Goal: Task Accomplishment & Management: Complete application form

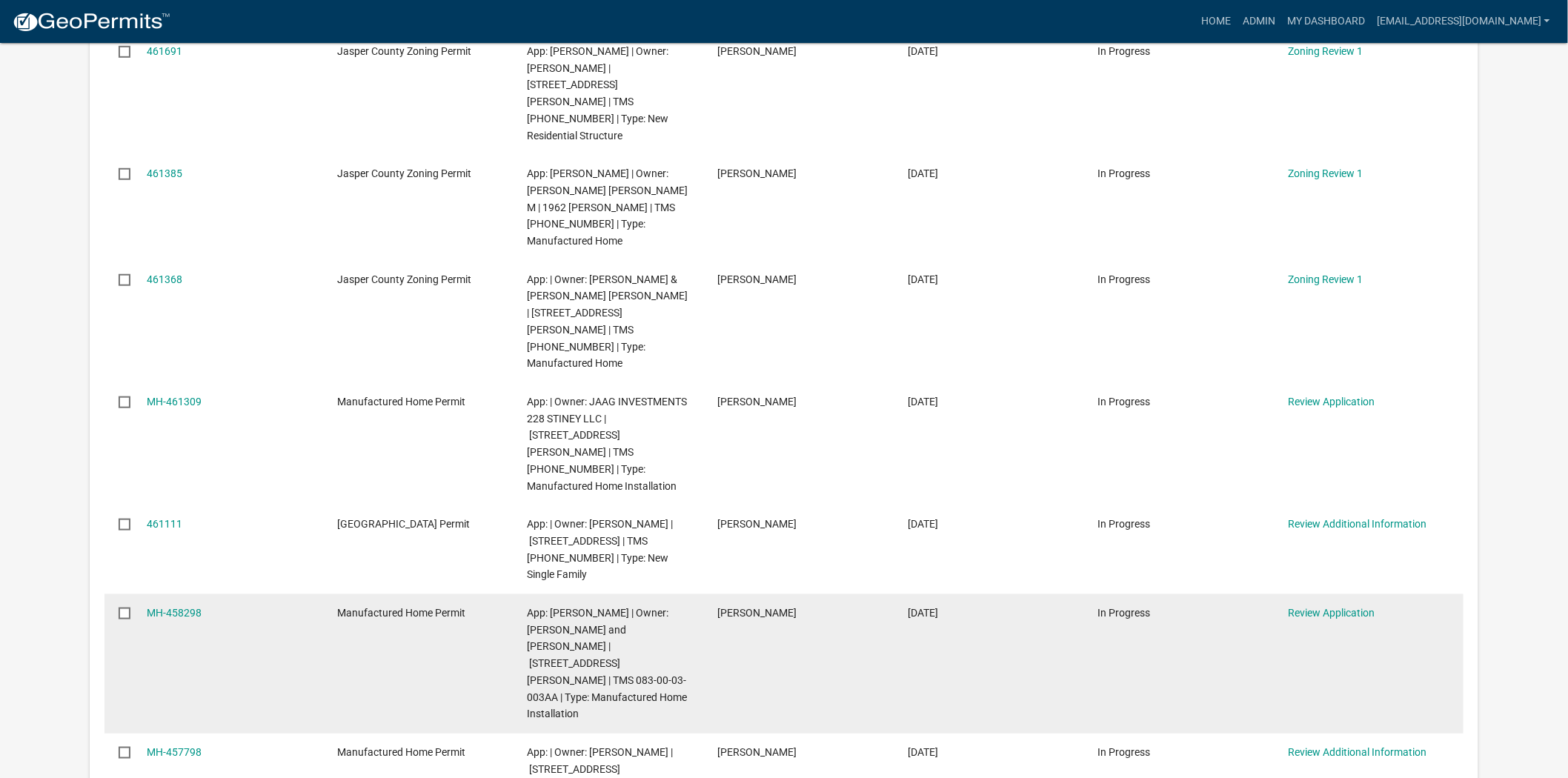
scroll to position [284, 0]
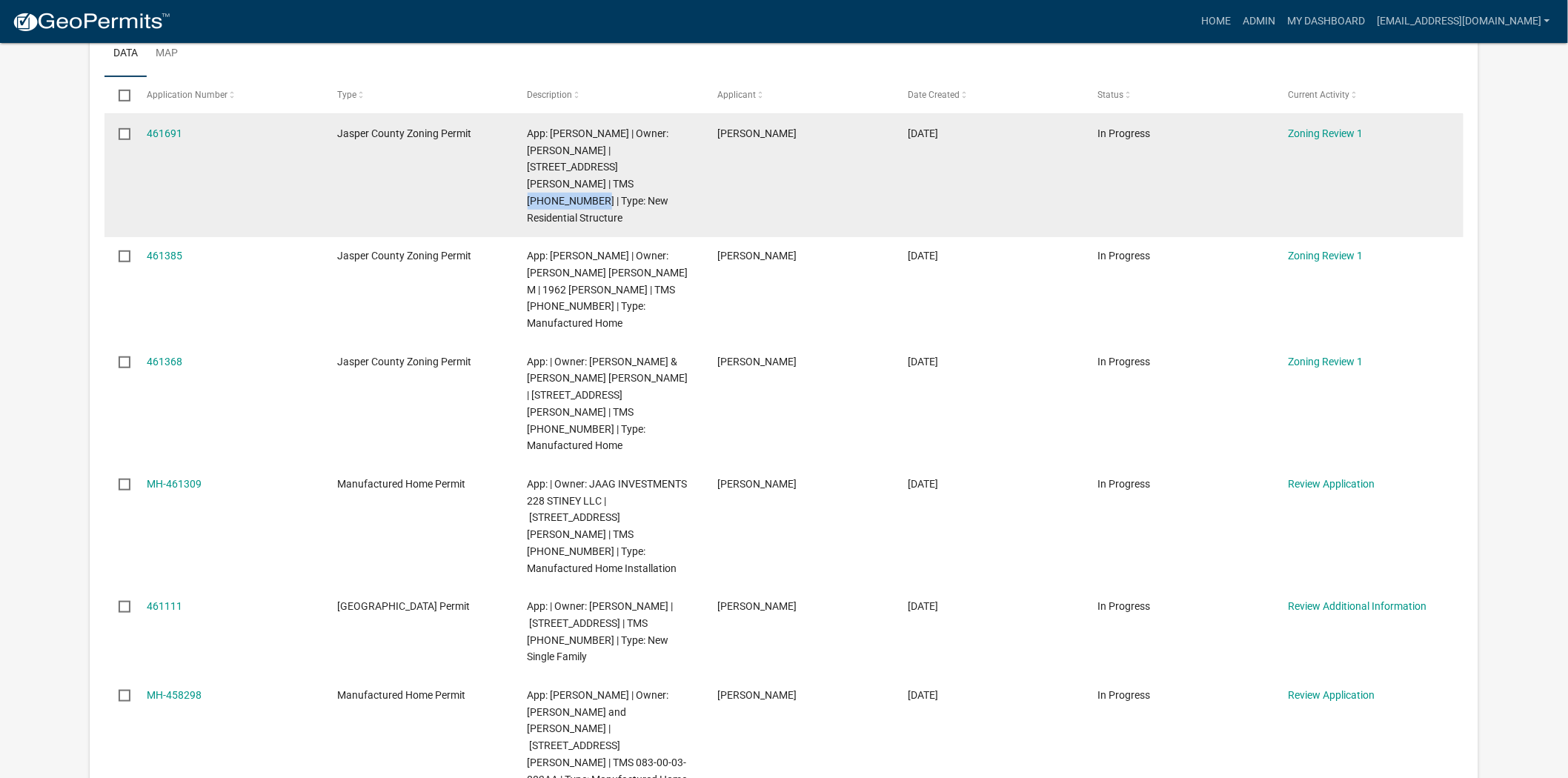
drag, startPoint x: 561, startPoint y: 182, endPoint x: 650, endPoint y: 166, distance: 90.4
click at [650, 166] on span "App: [PERSON_NAME] | Owner: [PERSON_NAME] | [STREET_ADDRESS][PERSON_NAME] | TMS…" at bounding box center [598, 175] width 142 height 96
copy span "039-01-03-002"
drag, startPoint x: 620, startPoint y: 164, endPoint x: 516, endPoint y: 172, distance: 104.3
click at [516, 172] on datatable-body-cell "App: [PERSON_NAME] | Owner: [PERSON_NAME] | [STREET_ADDRESS][PERSON_NAME] | TMS…" at bounding box center [608, 175] width 191 height 123
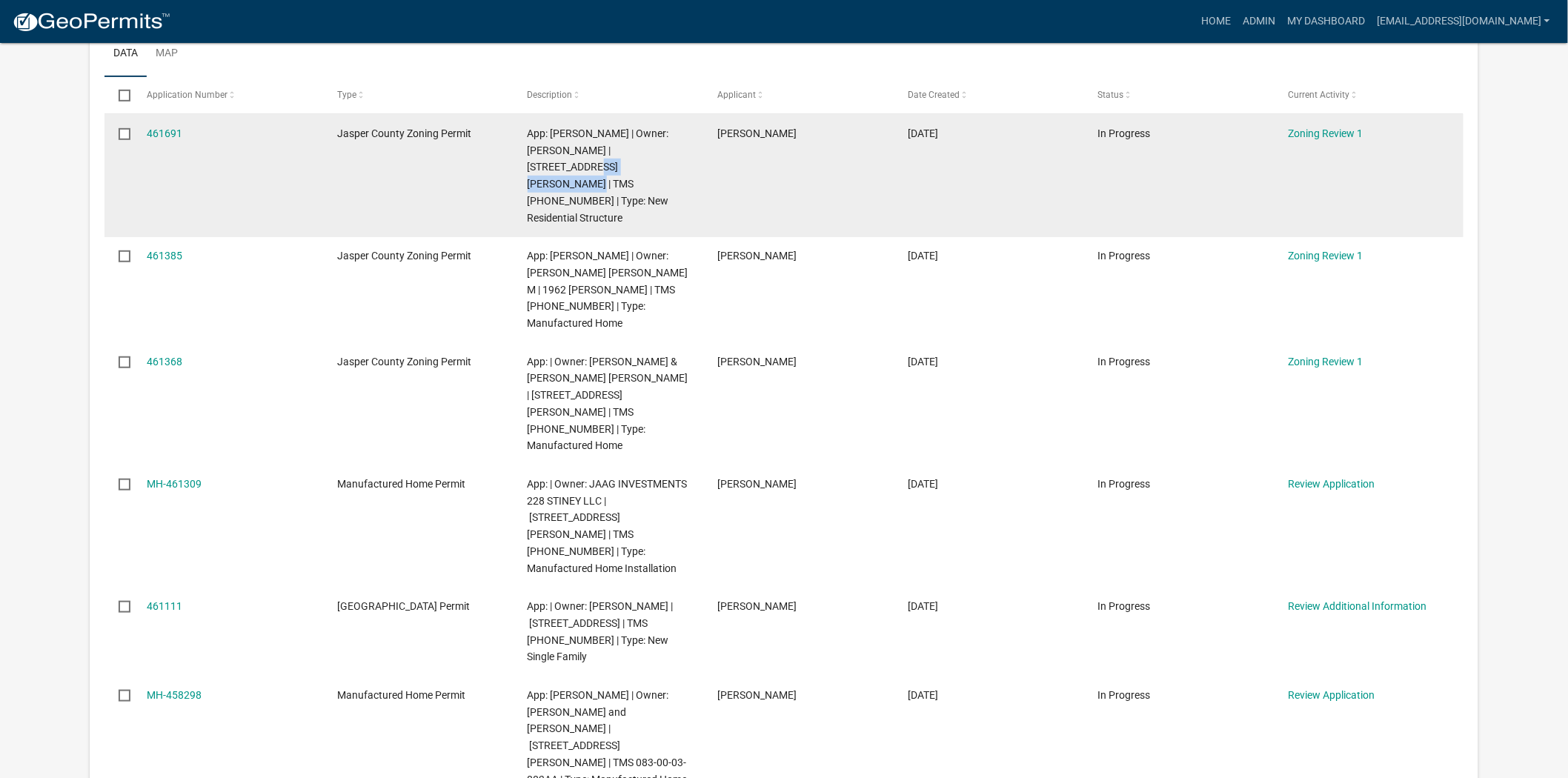
copy span "MUNGIN CREEK RD"
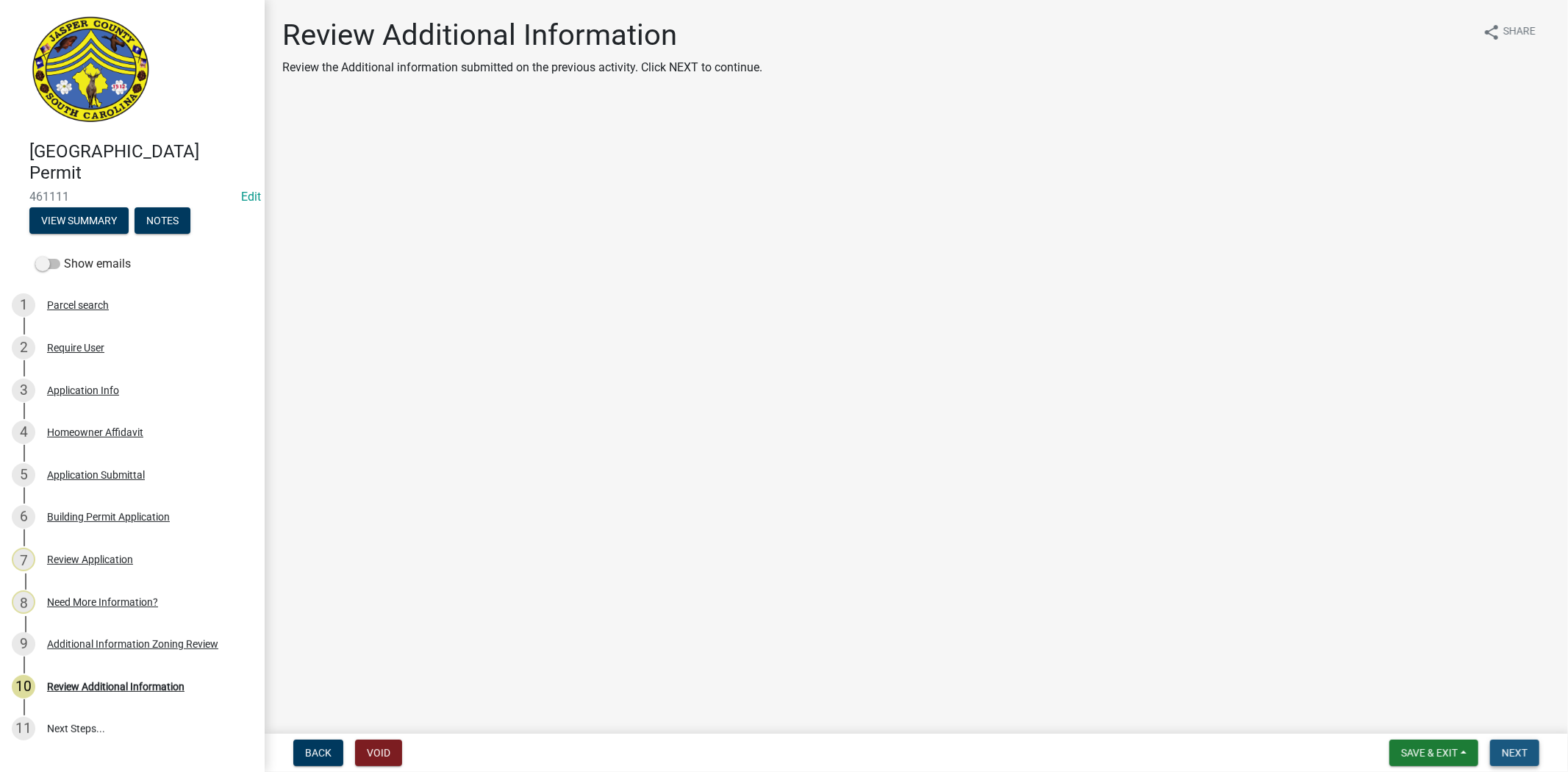
click at [1526, 750] on span "Next" at bounding box center [1515, 752] width 26 height 11
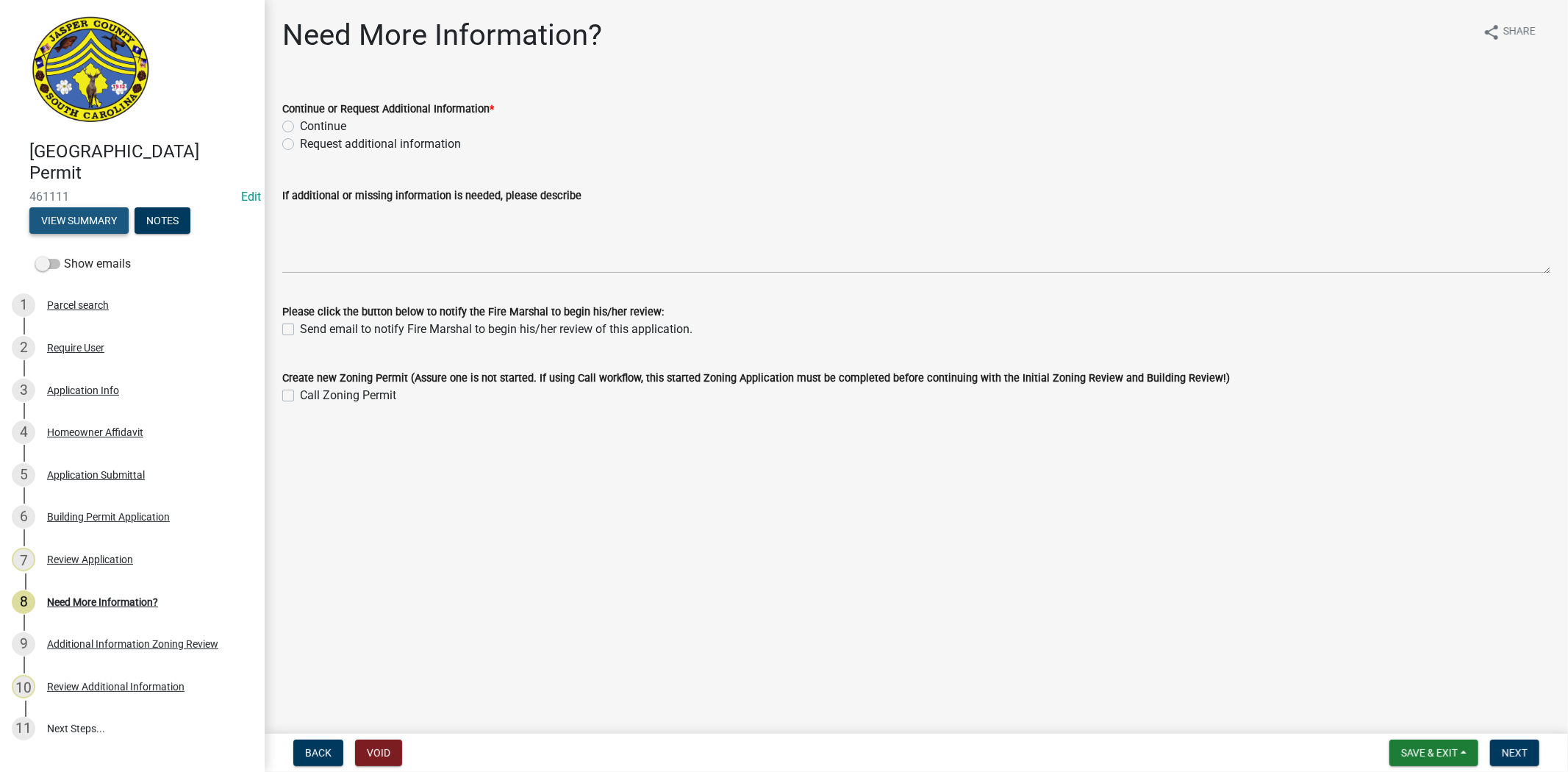
click at [36, 215] on button "View Summary" at bounding box center [79, 220] width 100 height 27
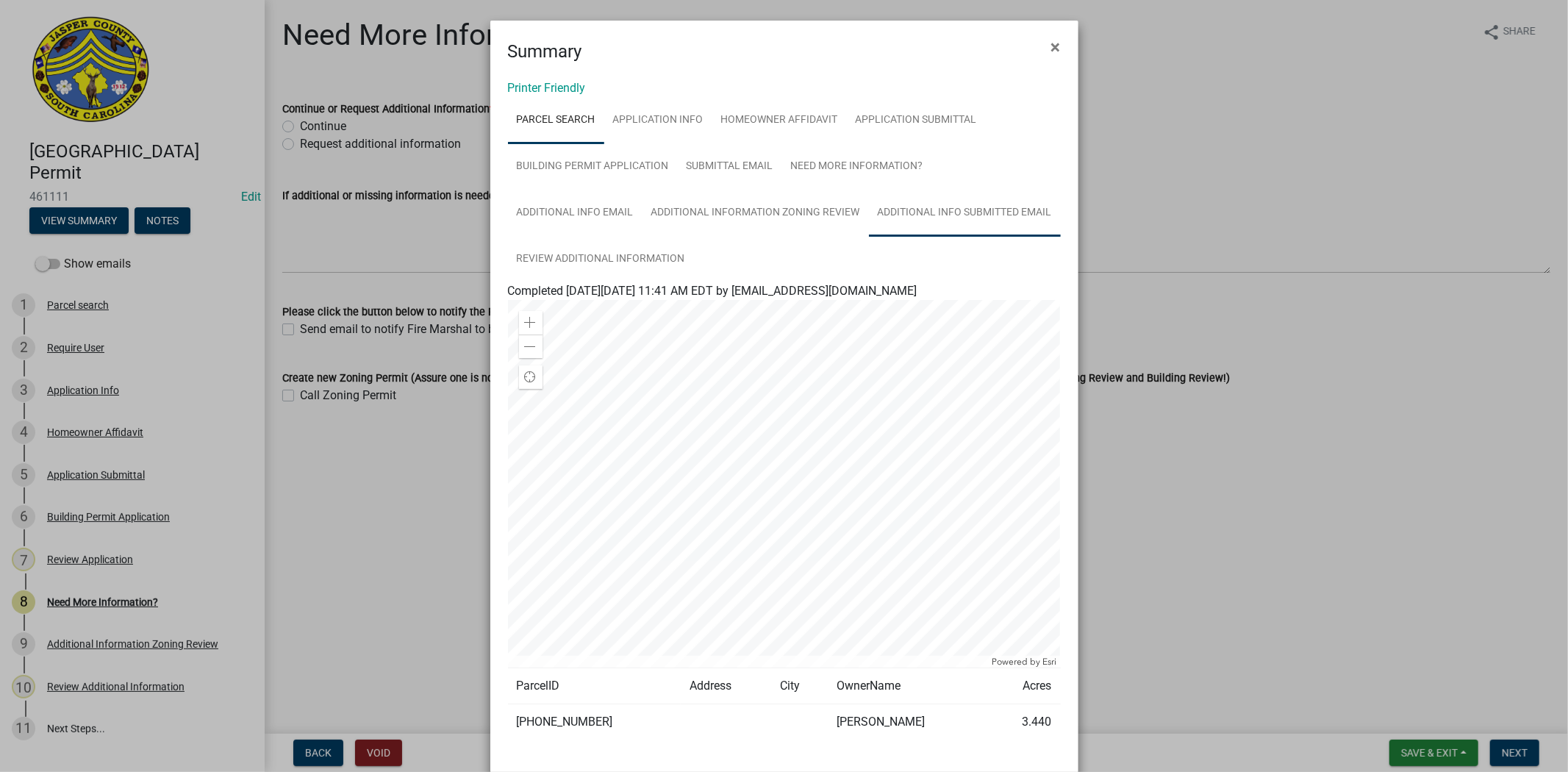
click at [1012, 200] on link "Additional Info submitted Email" at bounding box center [965, 214] width 192 height 47
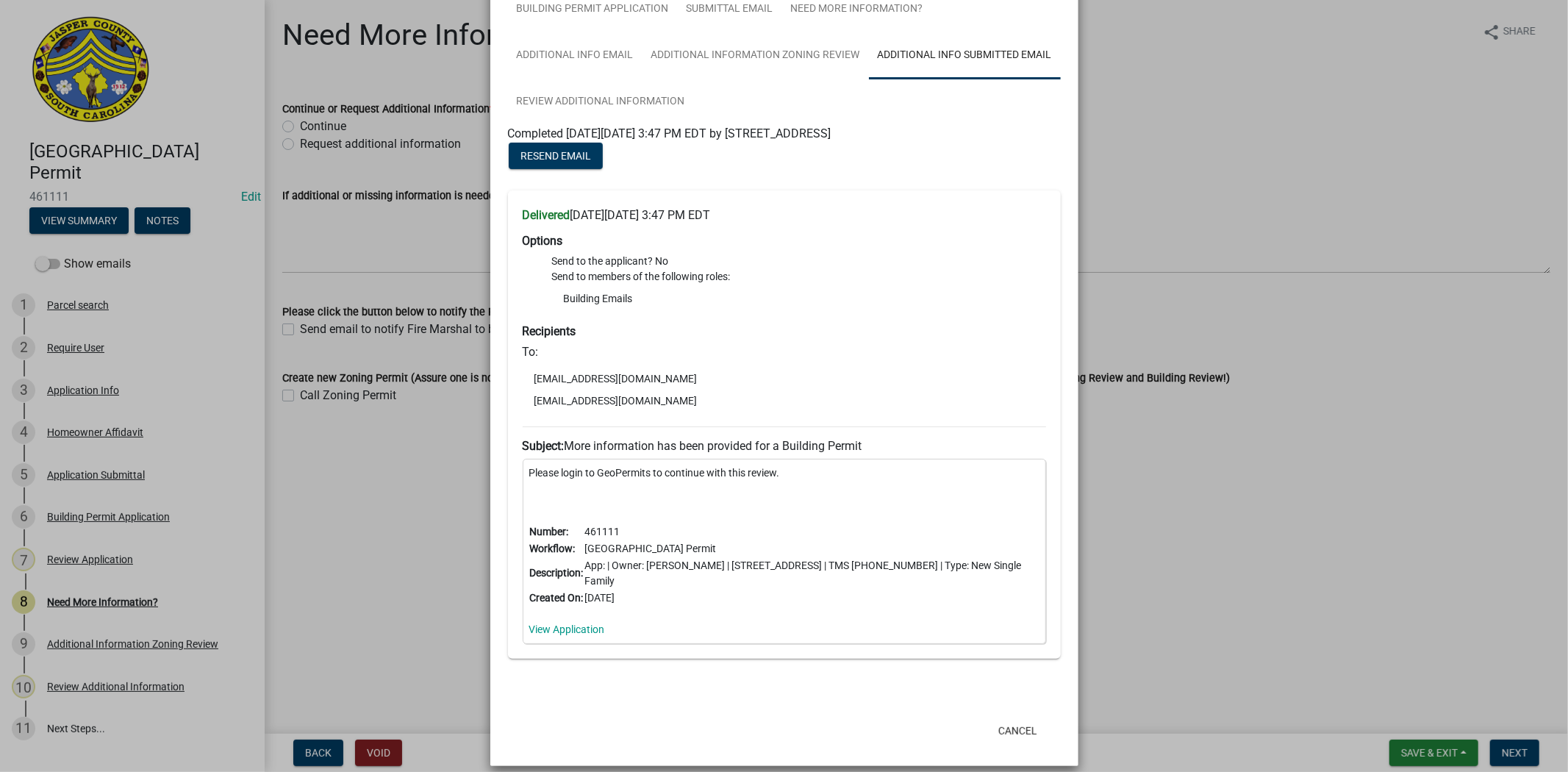
scroll to position [76, 0]
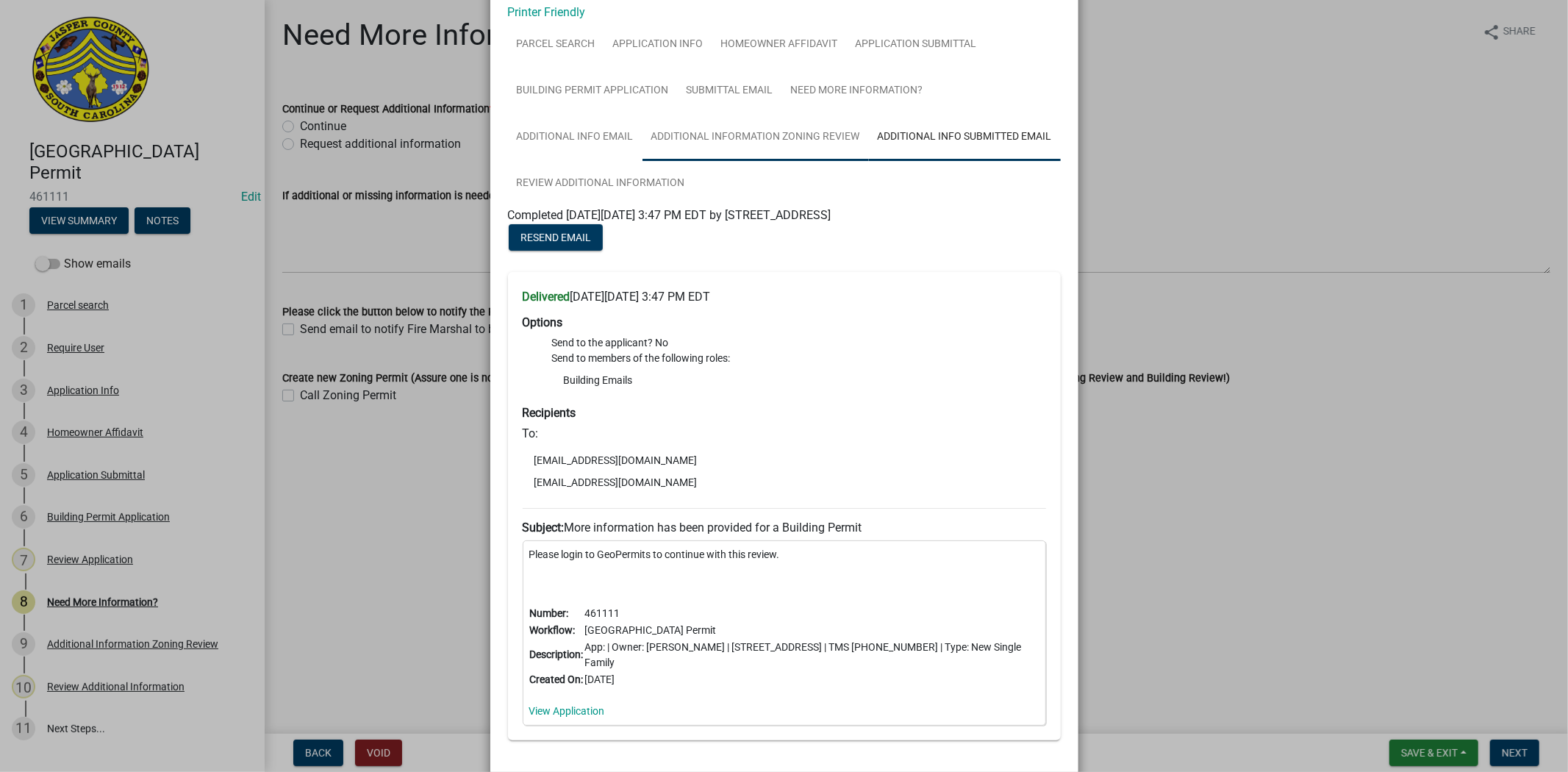
click at [766, 119] on link "Additional Information Zoning Review" at bounding box center [756, 138] width 226 height 47
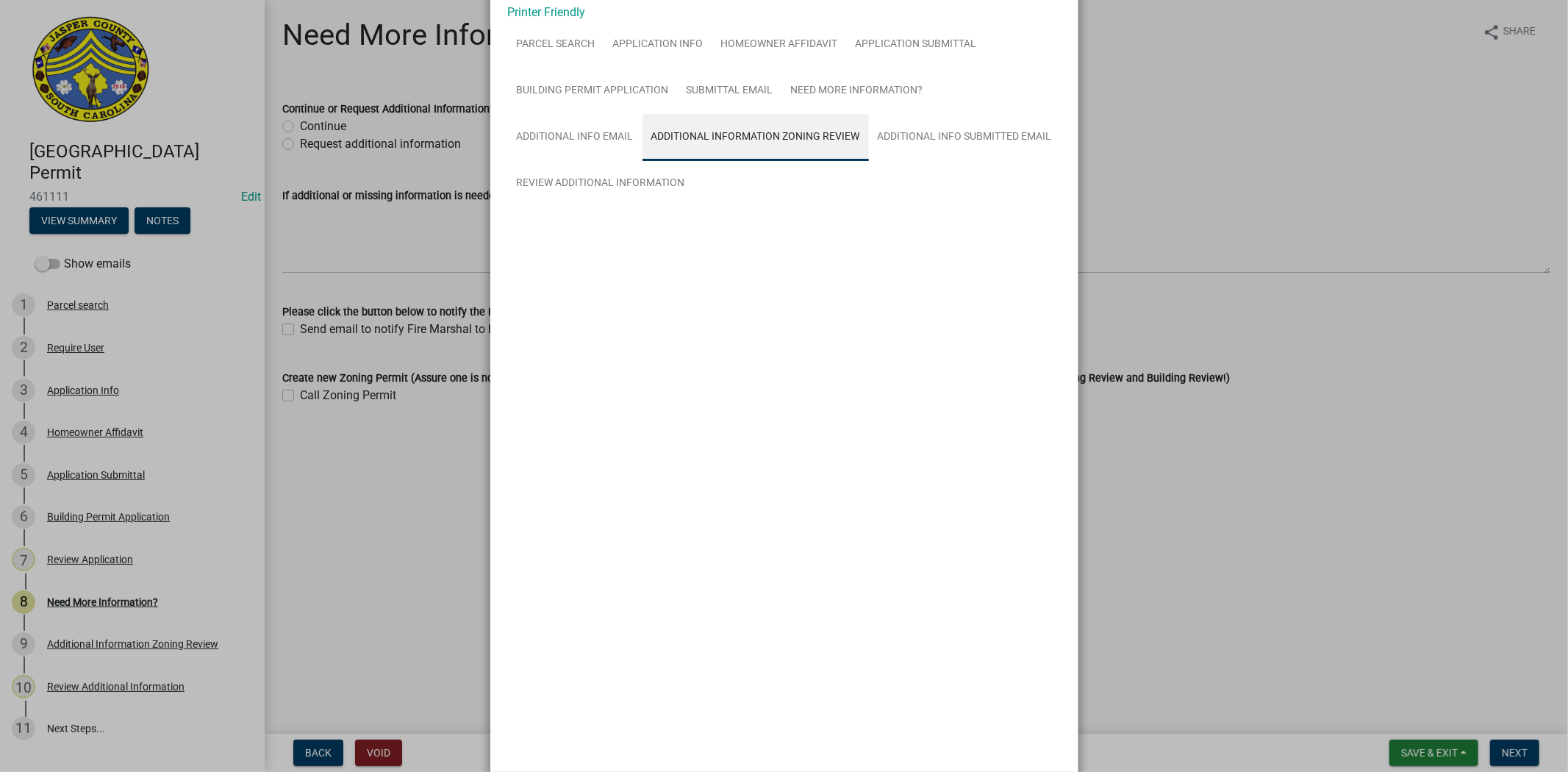
scroll to position [0, 0]
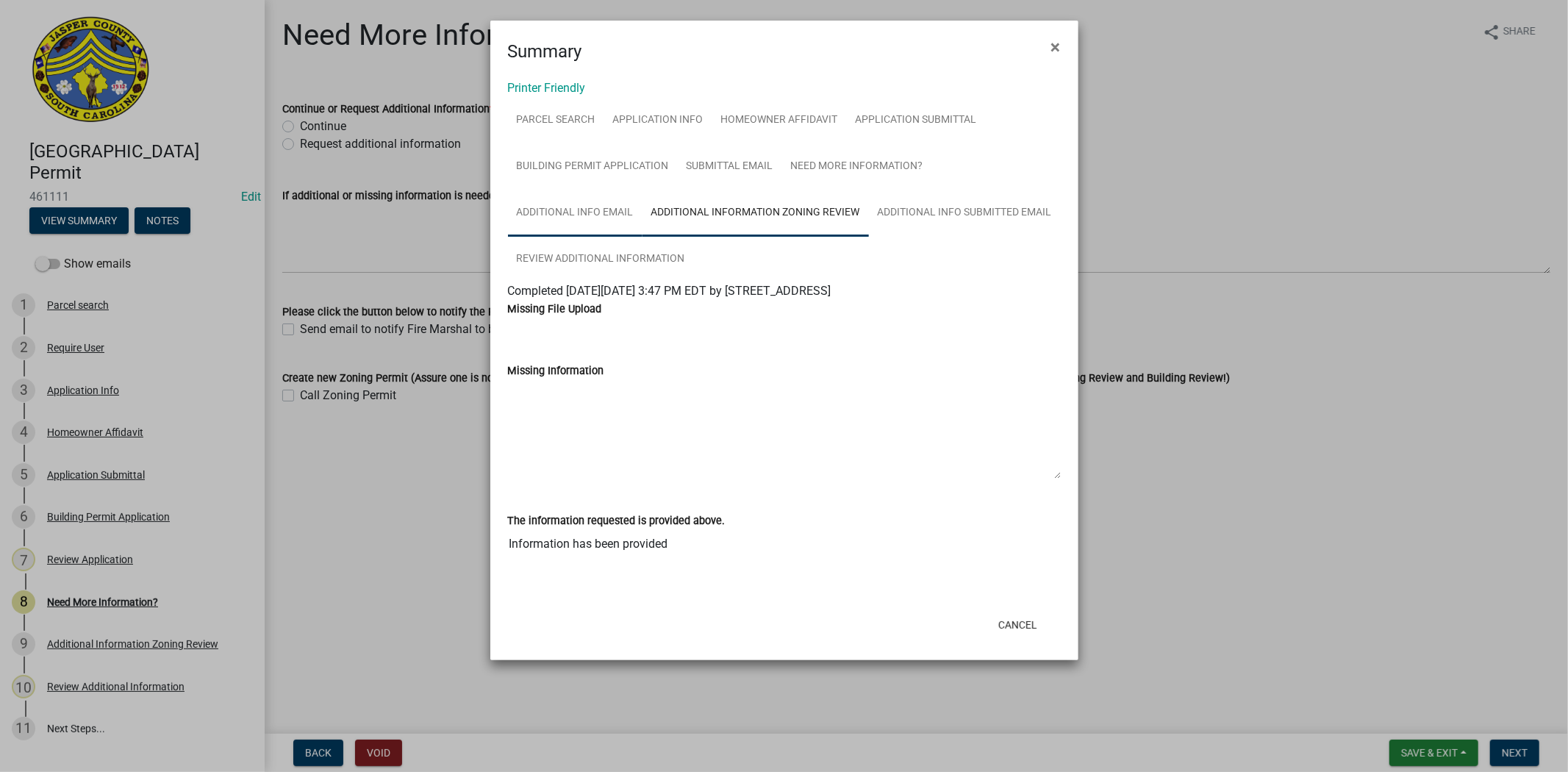
click at [576, 210] on link "Additional info email" at bounding box center [575, 214] width 134 height 47
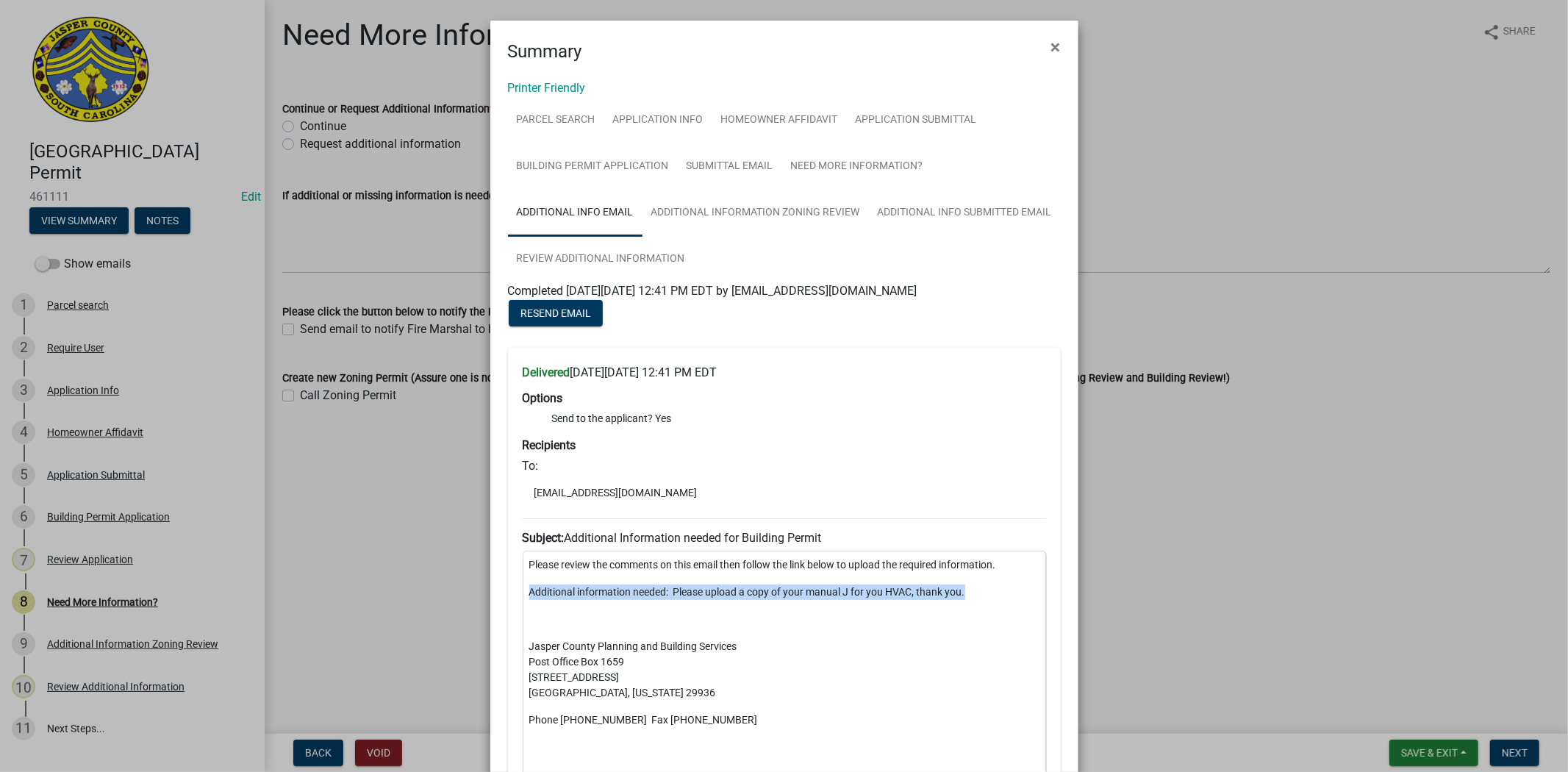
drag, startPoint x: 962, startPoint y: 596, endPoint x: 519, endPoint y: 588, distance: 443.1
click at [523, 588] on div "Please review the comments on this email then follow the link below to upload t…" at bounding box center [784, 735] width 523 height 368
copy p "Additional information needed: Please upload a copy of your manual J for you HV…"
click at [1323, 525] on ngb-modal-window "Summary × Printer Friendly Parcel search Application Info Homeowner Affidavit A…" at bounding box center [784, 386] width 1568 height 772
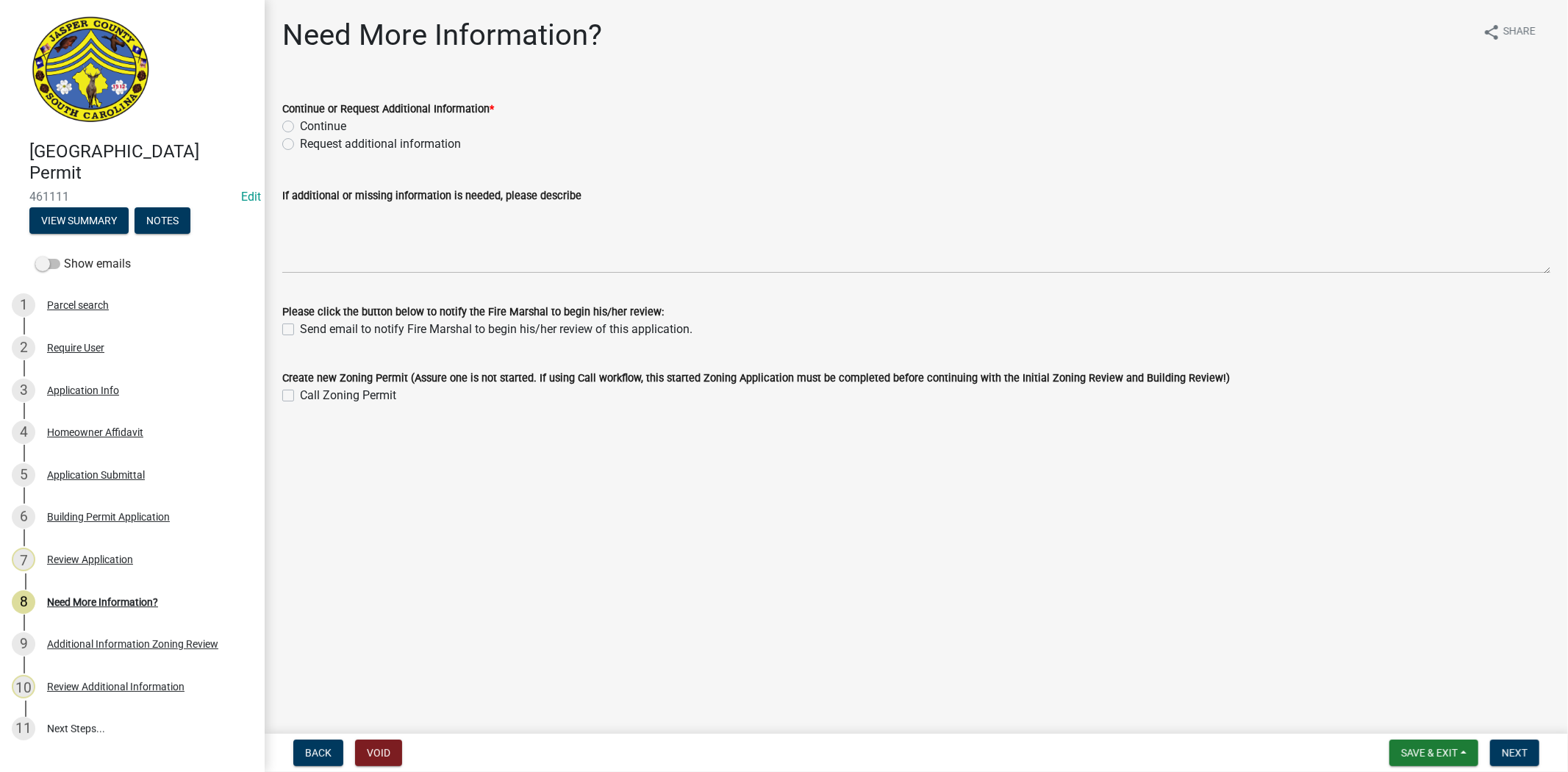
click at [300, 144] on label "Request additional information" at bounding box center [381, 144] width 161 height 17
click at [300, 144] on input "Request additional information" at bounding box center [305, 140] width 10 height 10
radio input "true"
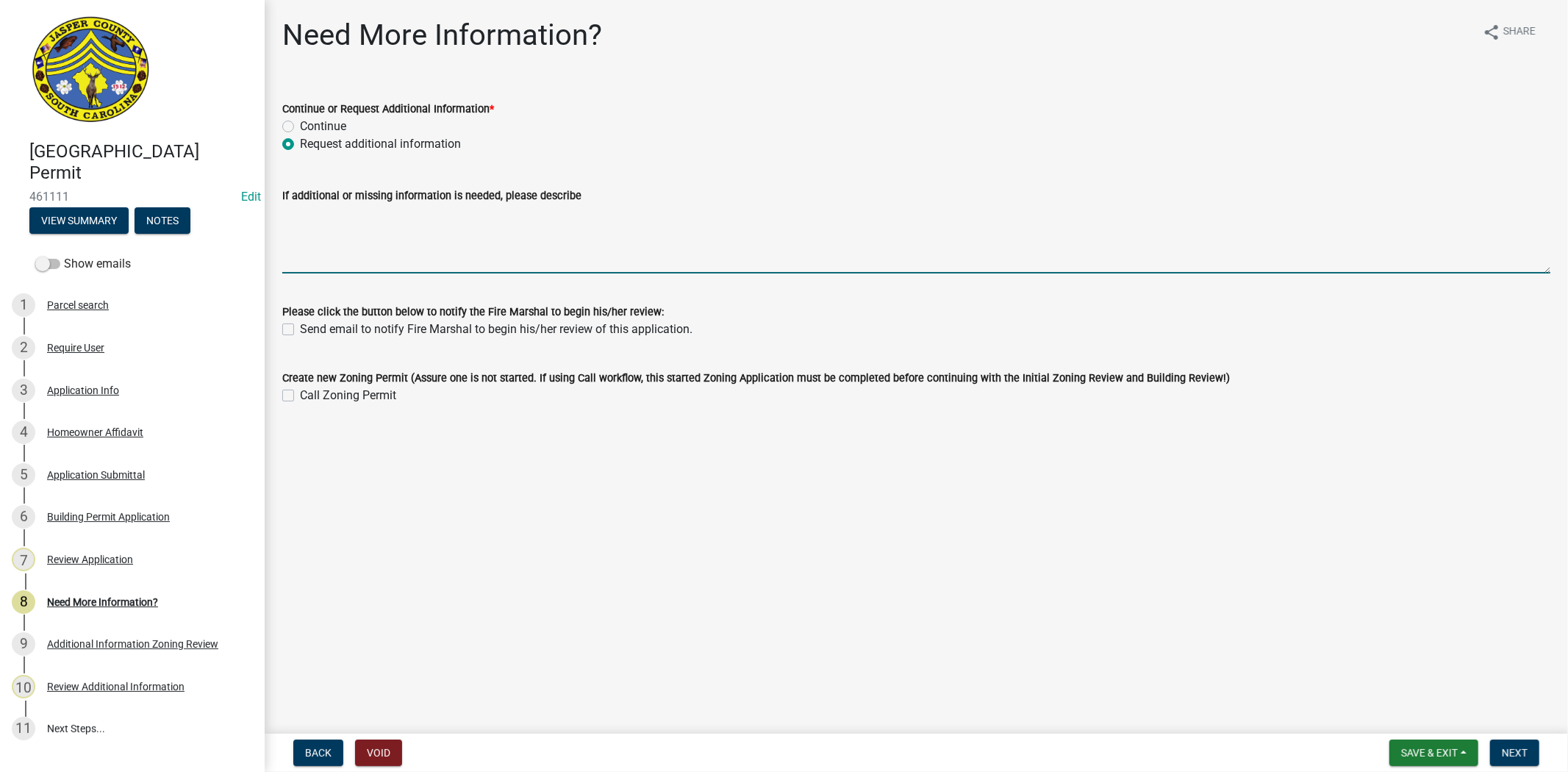
click at [327, 225] on textarea "If additional or missing information is needed, please describe" at bounding box center [916, 239] width 1268 height 69
paste textarea "Additional information needed: Please upload a copy of your manual J for you HV…"
click at [729, 214] on textarea "Additional information needed: Please upload a copy of your manual J for you HV…" at bounding box center [916, 239] width 1268 height 69
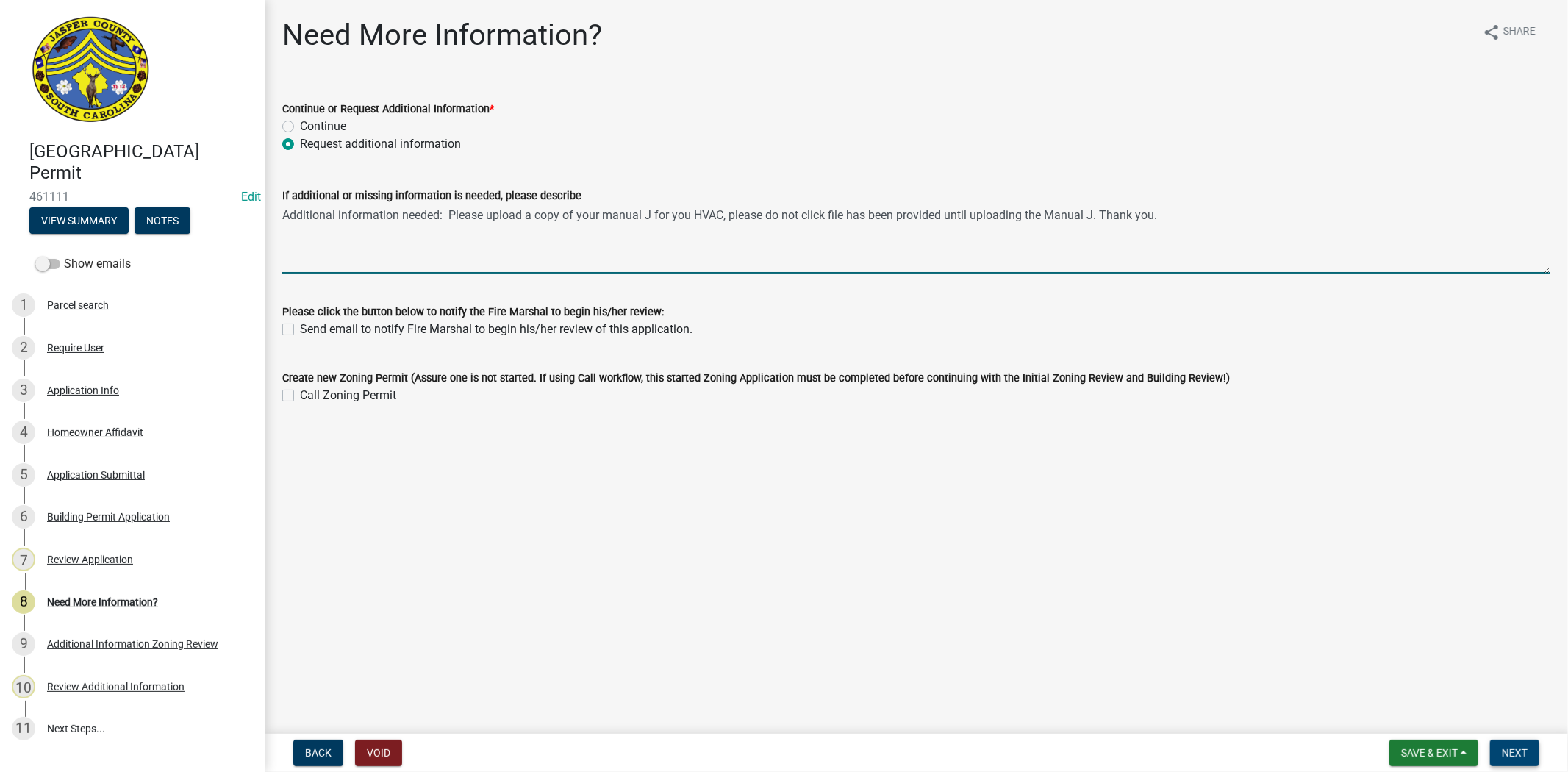
type textarea "Additional information needed: Please upload a copy of your manual J for you HV…"
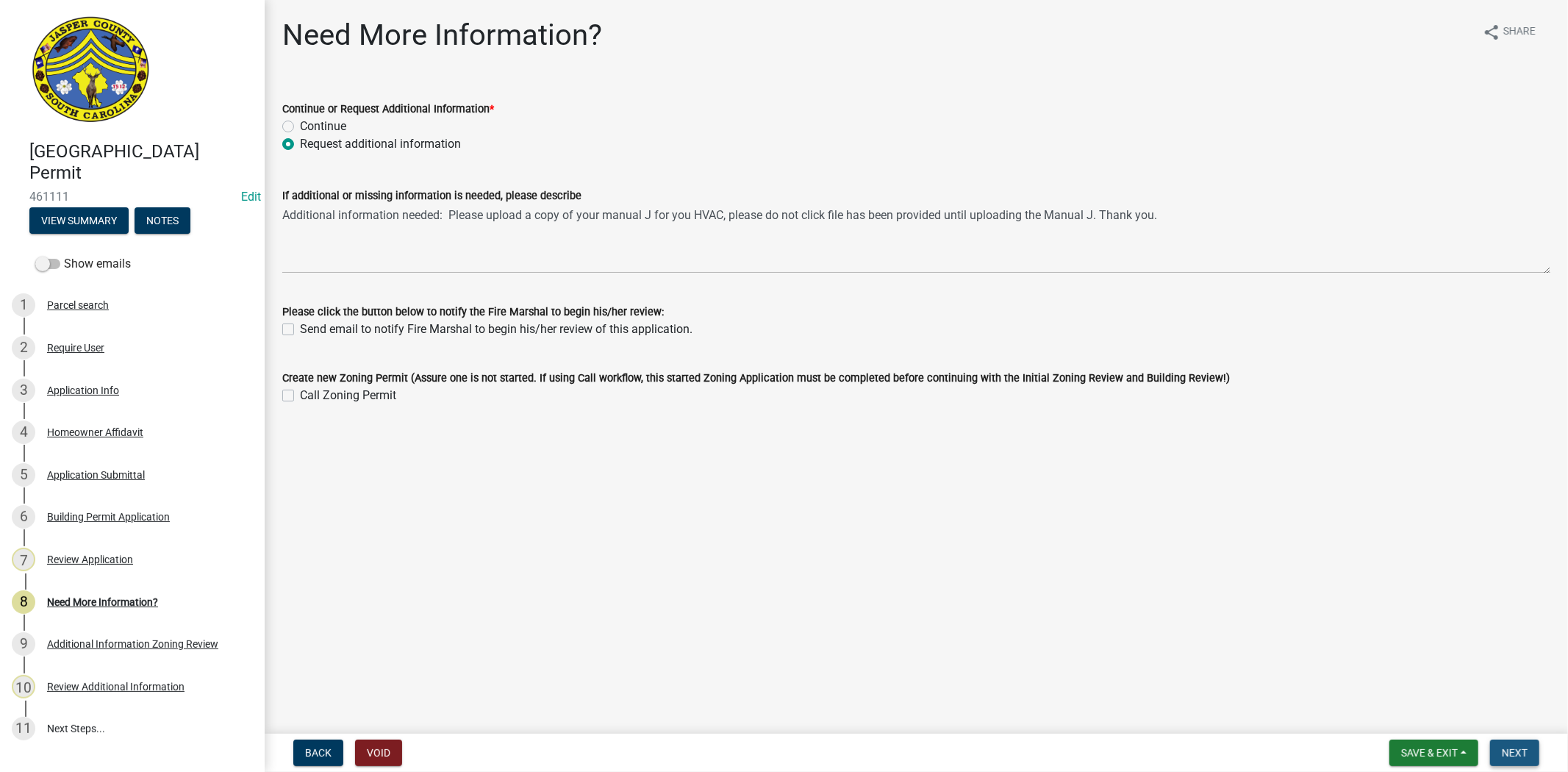
click at [1504, 747] on span "Next" at bounding box center [1515, 752] width 26 height 11
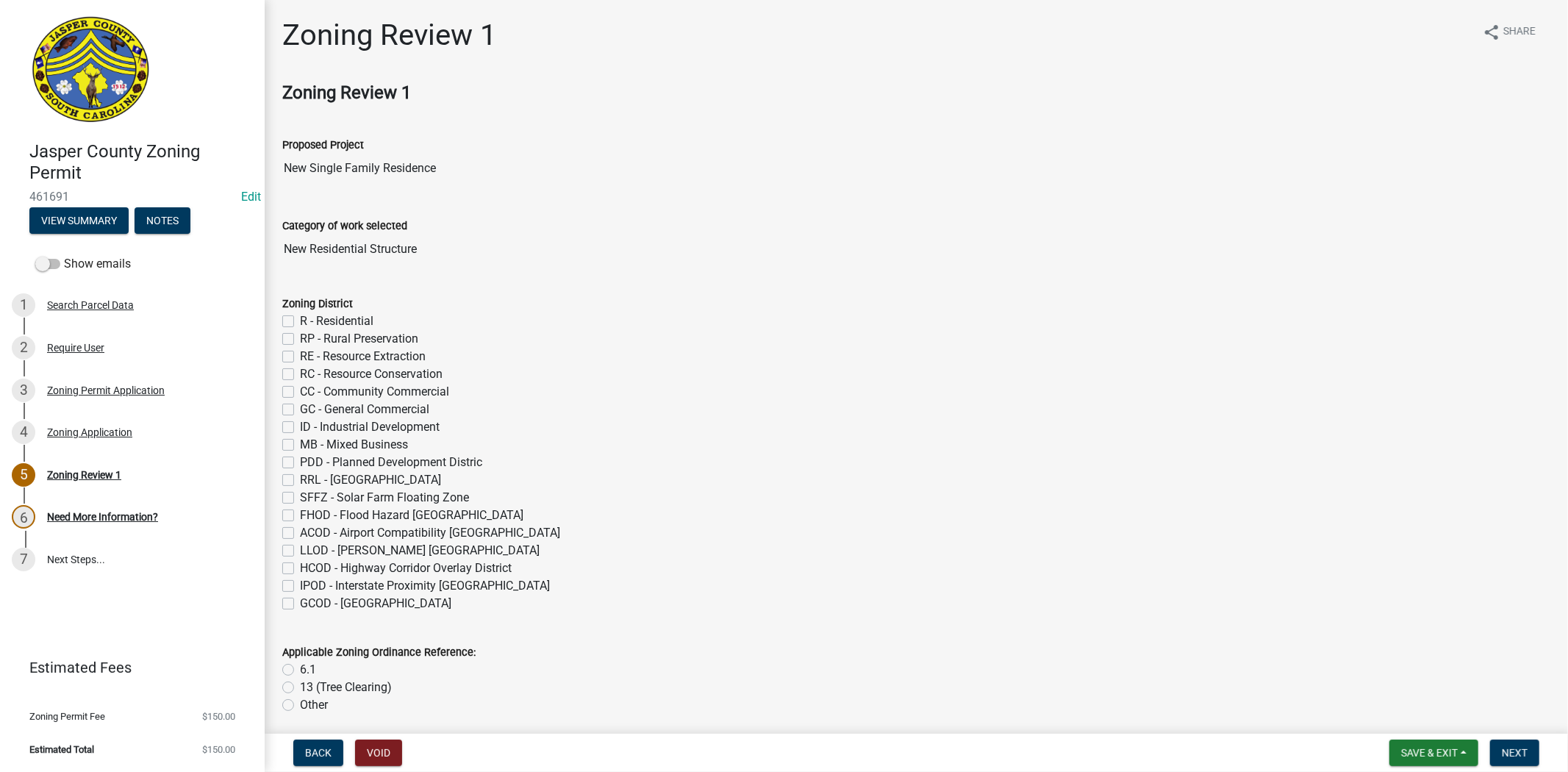
click at [300, 319] on label "R - Residential" at bounding box center [337, 321] width 74 height 17
click at [300, 319] on input "R - Residential" at bounding box center [305, 317] width 10 height 10
checkbox input "true"
checkbox input "false"
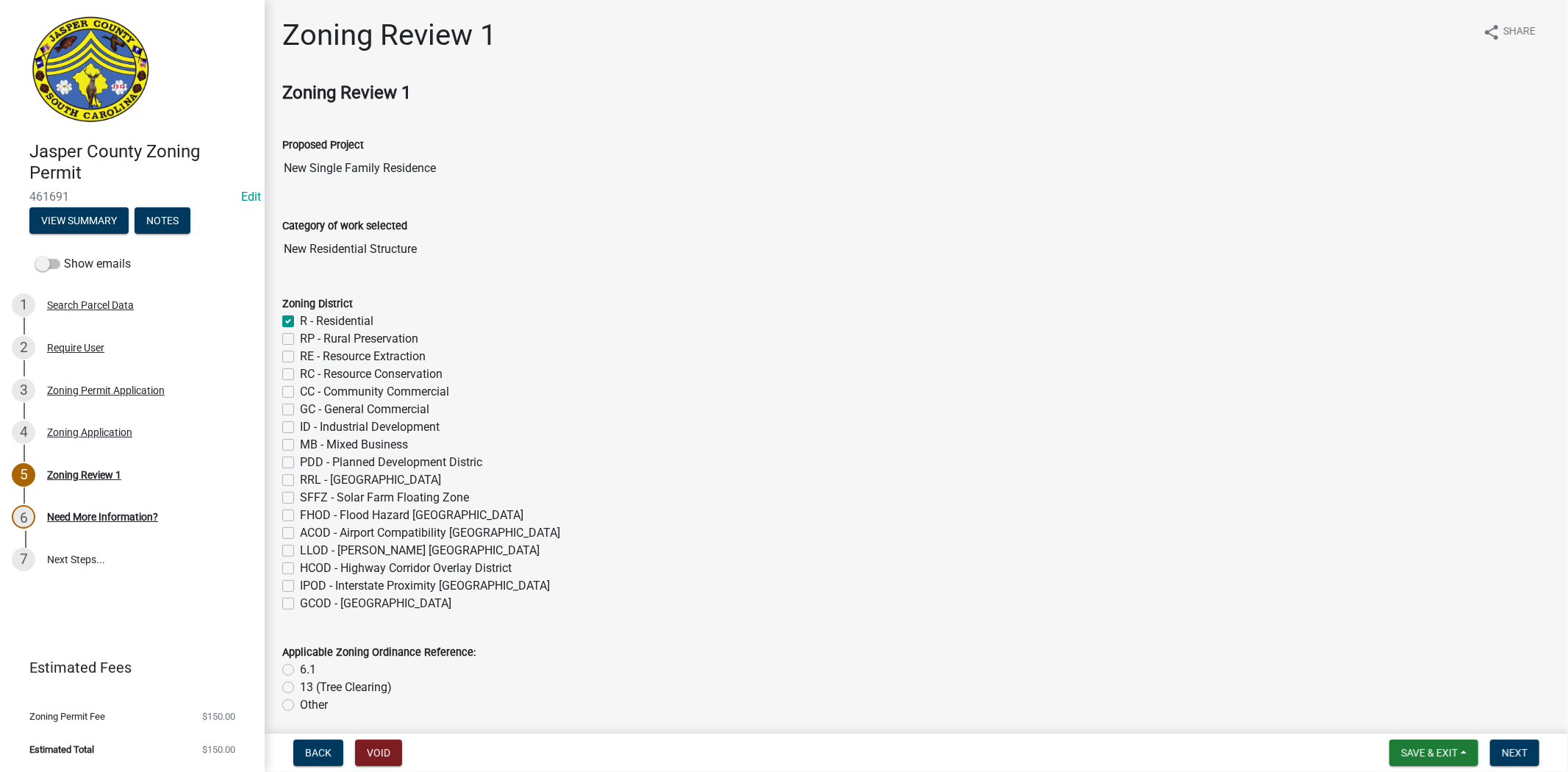
checkbox input "false"
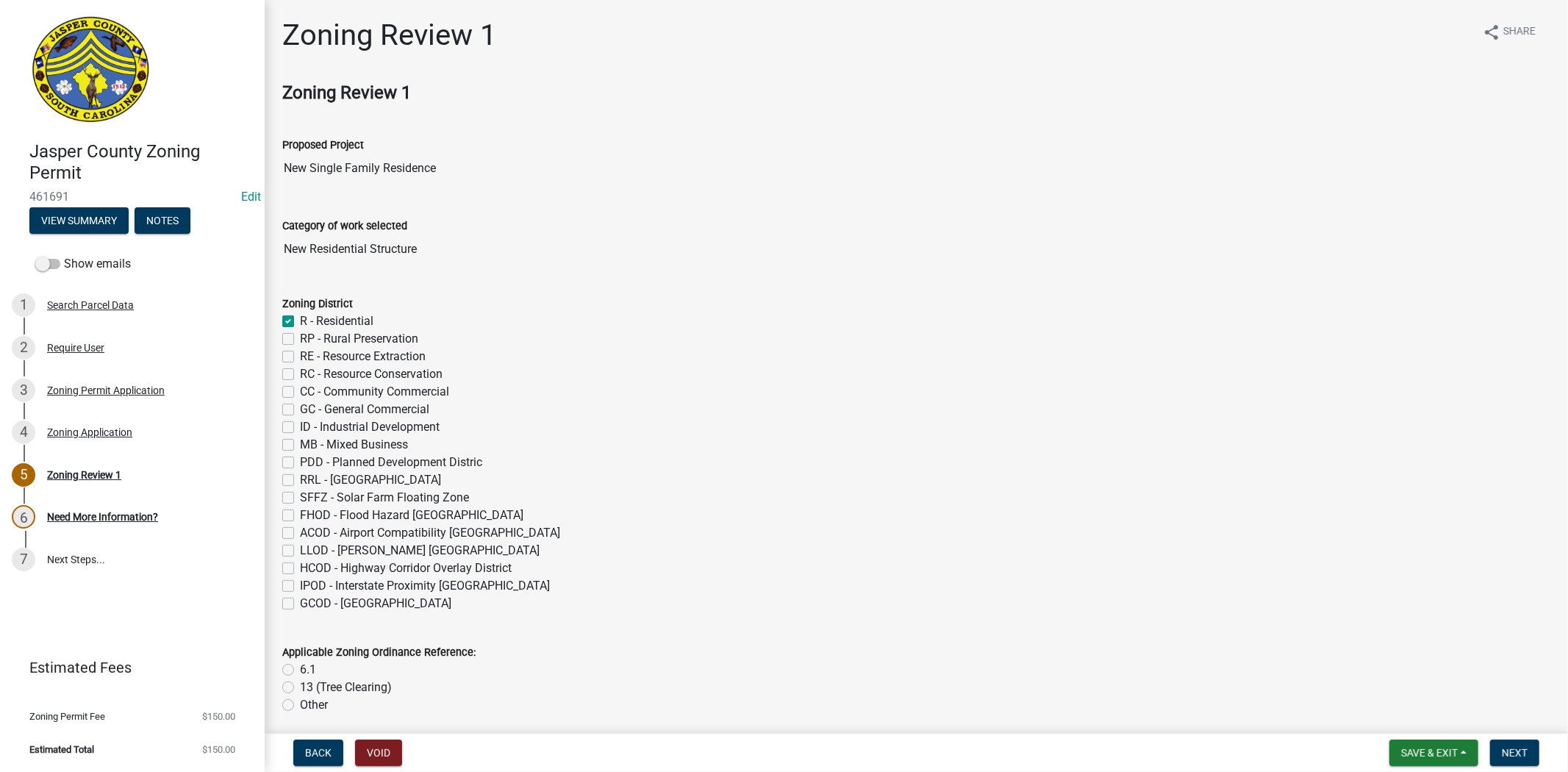
checkbox input "false"
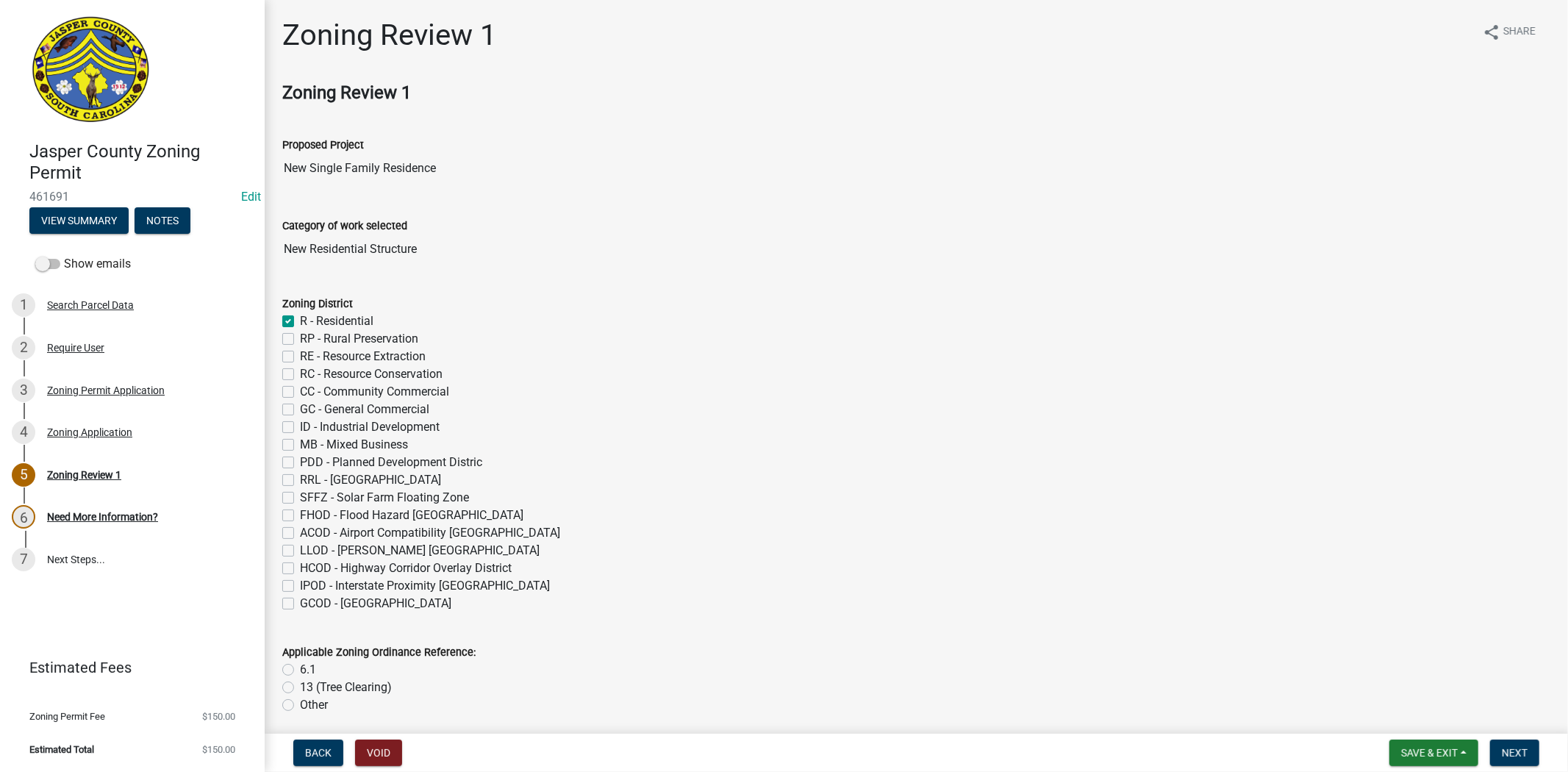
checkbox input "false"
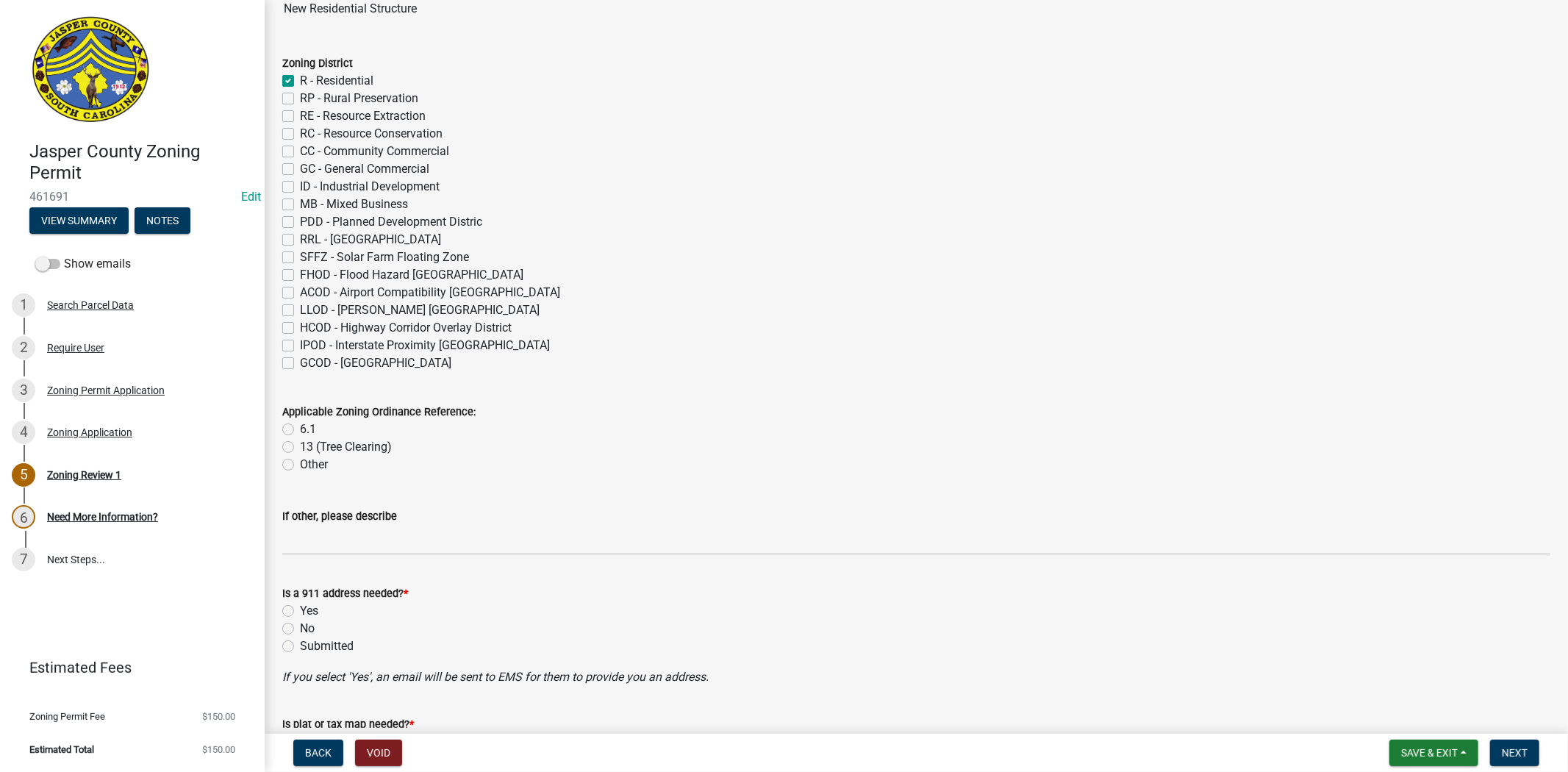
scroll to position [245, 0]
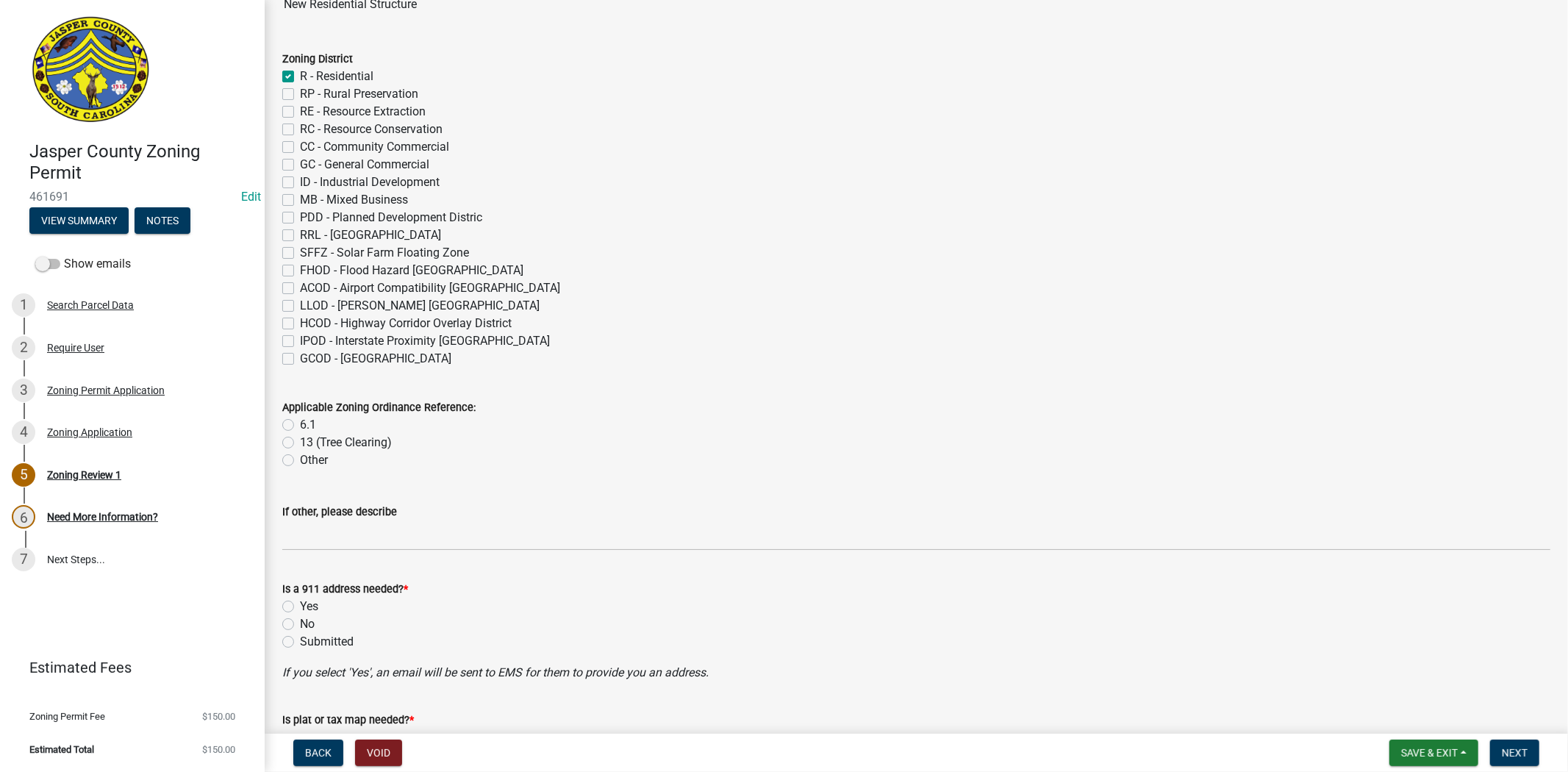
click at [300, 420] on label "6.1" at bounding box center [308, 425] width 16 height 17
click at [300, 420] on input "6.1" at bounding box center [305, 421] width 10 height 10
radio input "true"
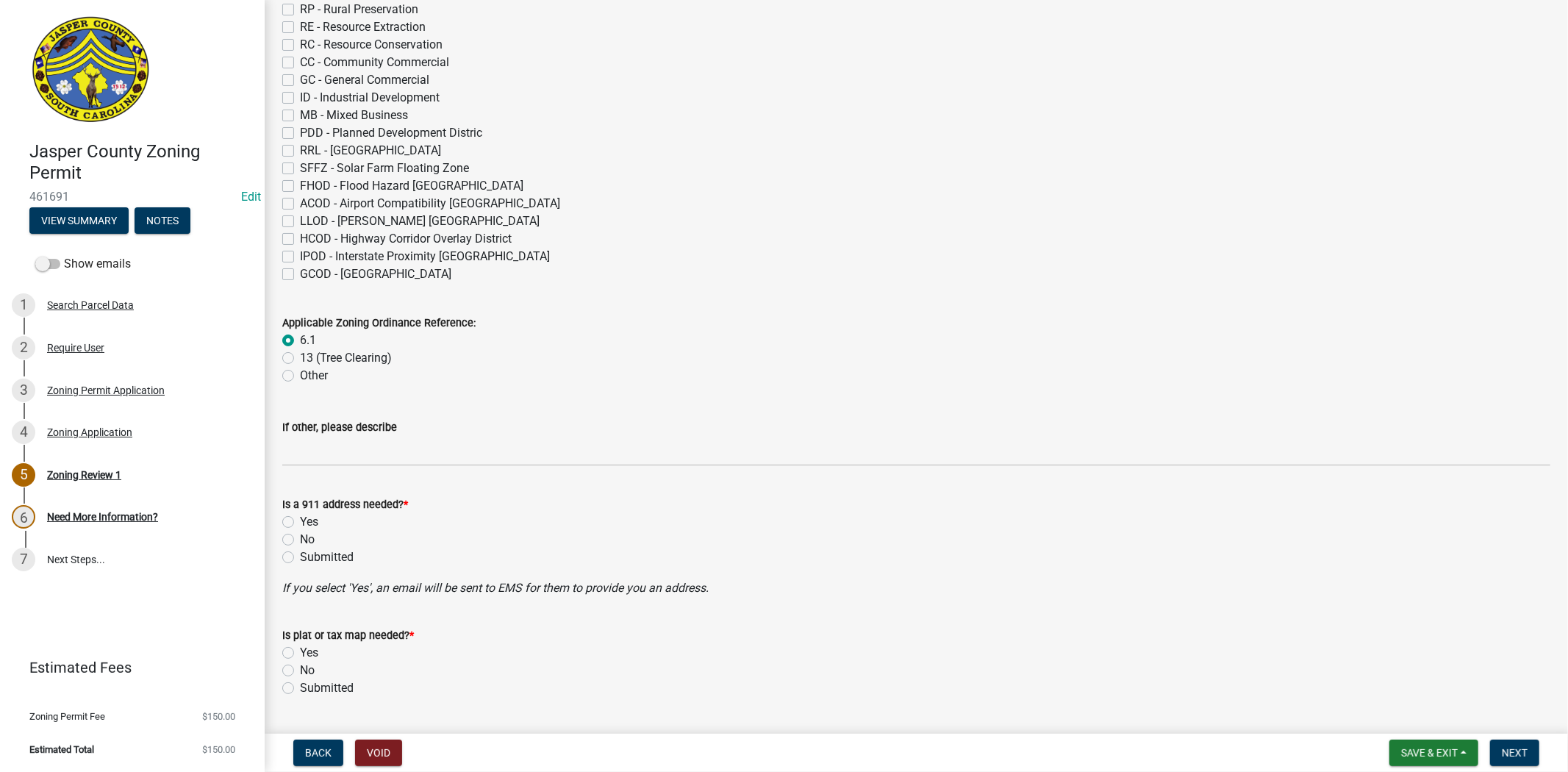
scroll to position [489, 0]
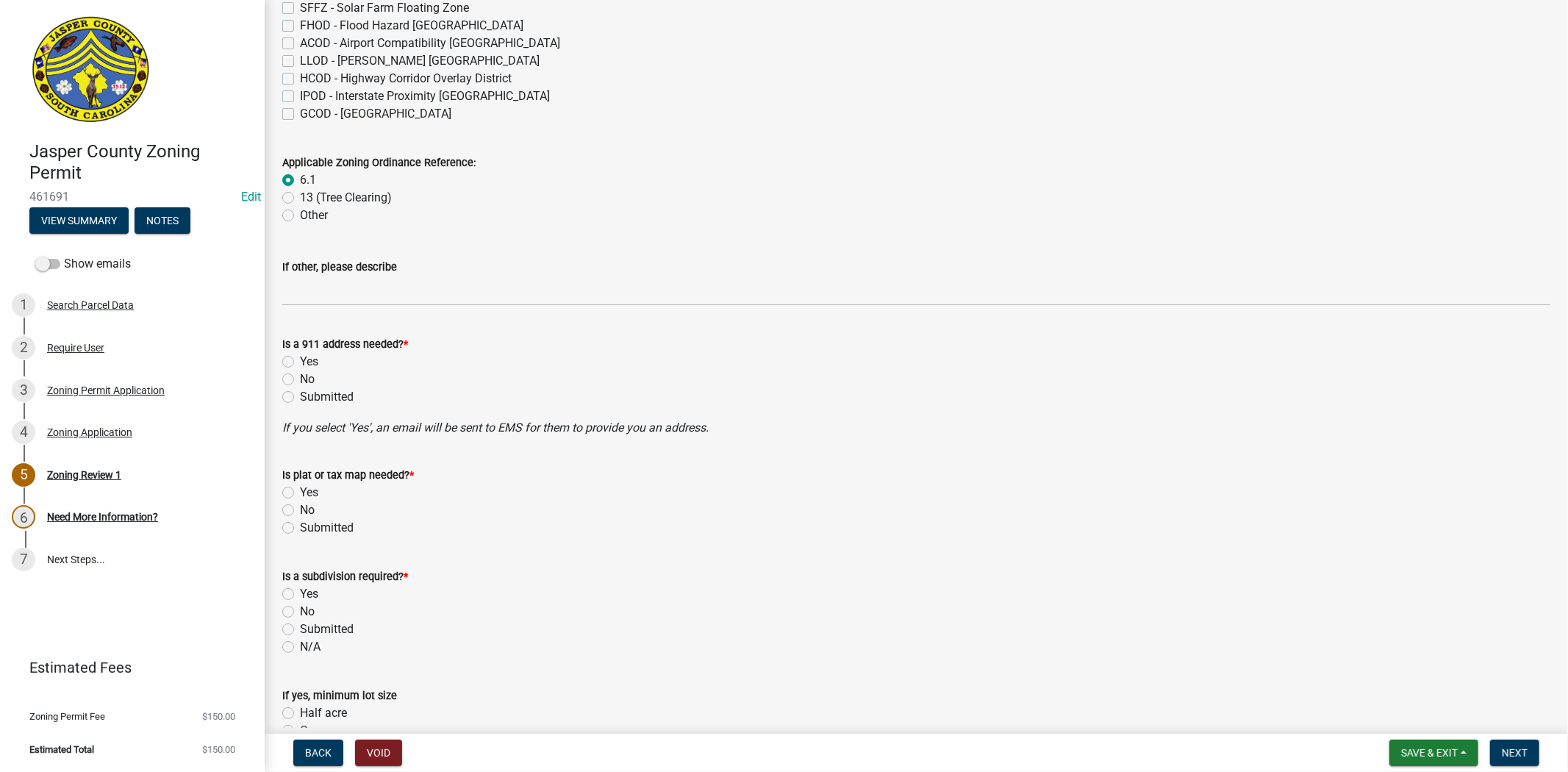
click at [300, 384] on label "No" at bounding box center [307, 379] width 14 height 17
click at [300, 380] on input "No" at bounding box center [305, 375] width 10 height 10
radio input "true"
click at [300, 511] on label "No" at bounding box center [307, 510] width 14 height 17
click at [300, 511] on input "No" at bounding box center [305, 506] width 10 height 10
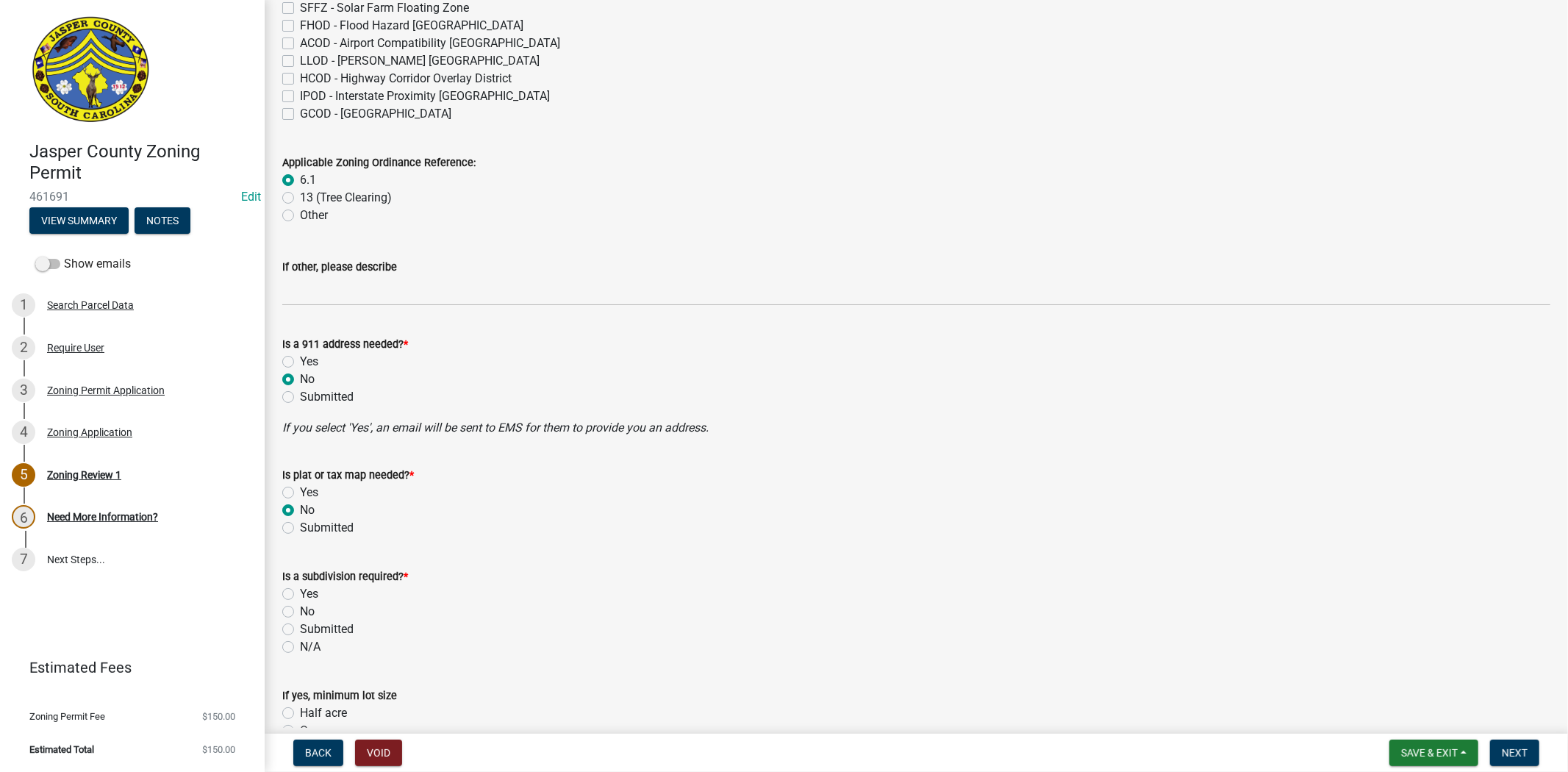
radio input "true"
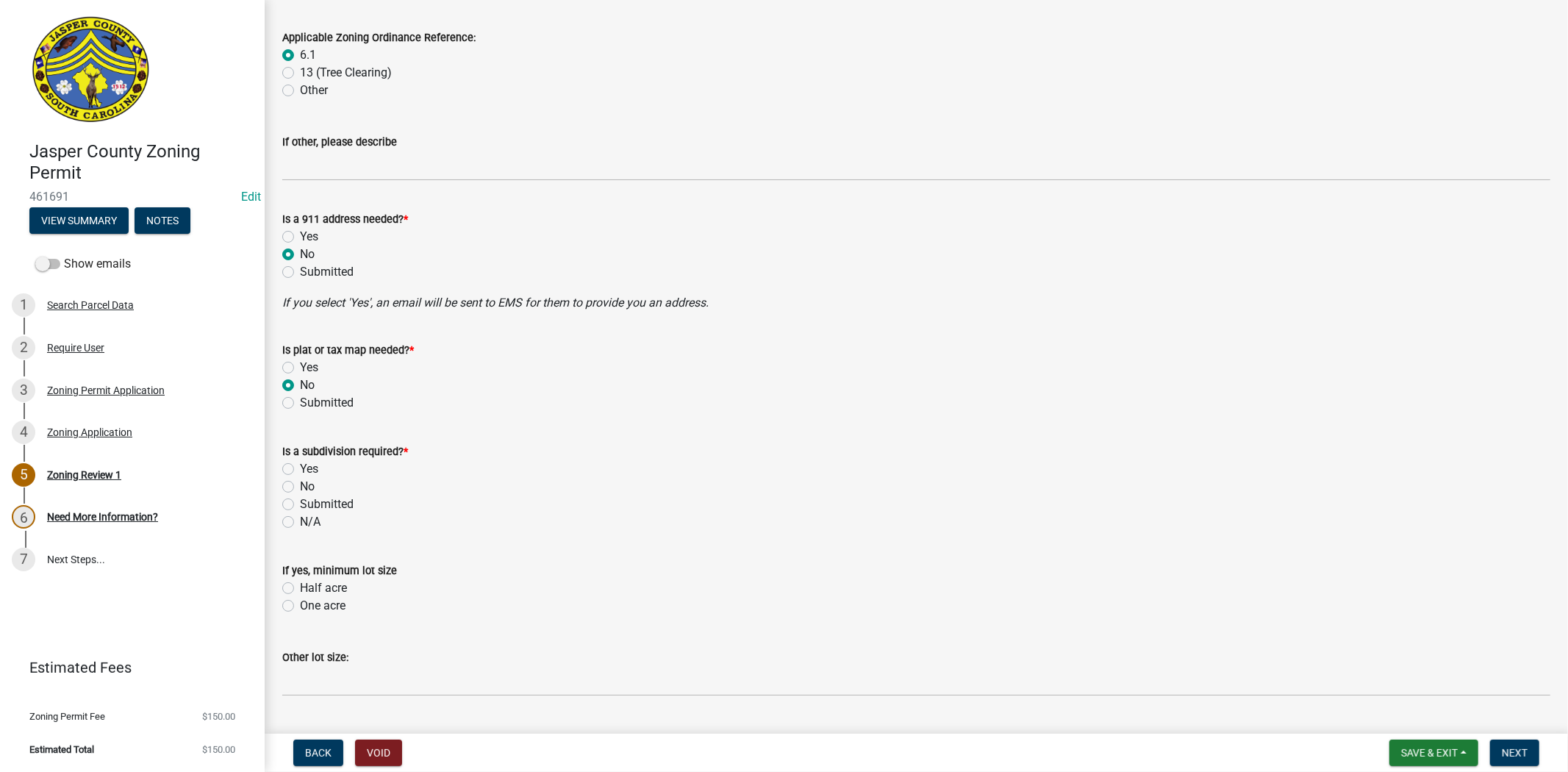
scroll to position [653, 0]
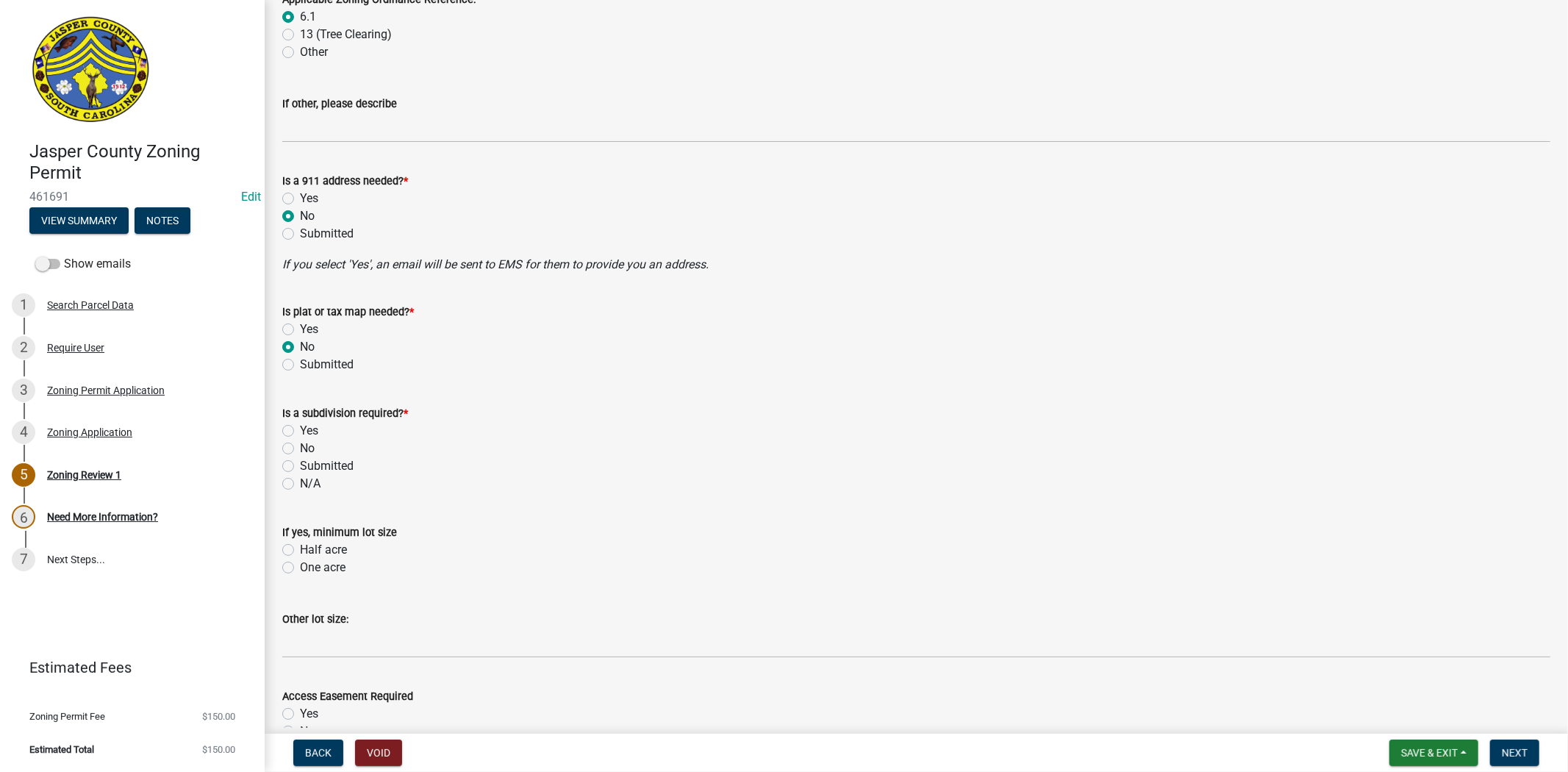
click at [300, 453] on label "No" at bounding box center [307, 448] width 14 height 17
click at [300, 449] on input "No" at bounding box center [305, 445] width 10 height 10
radio input "true"
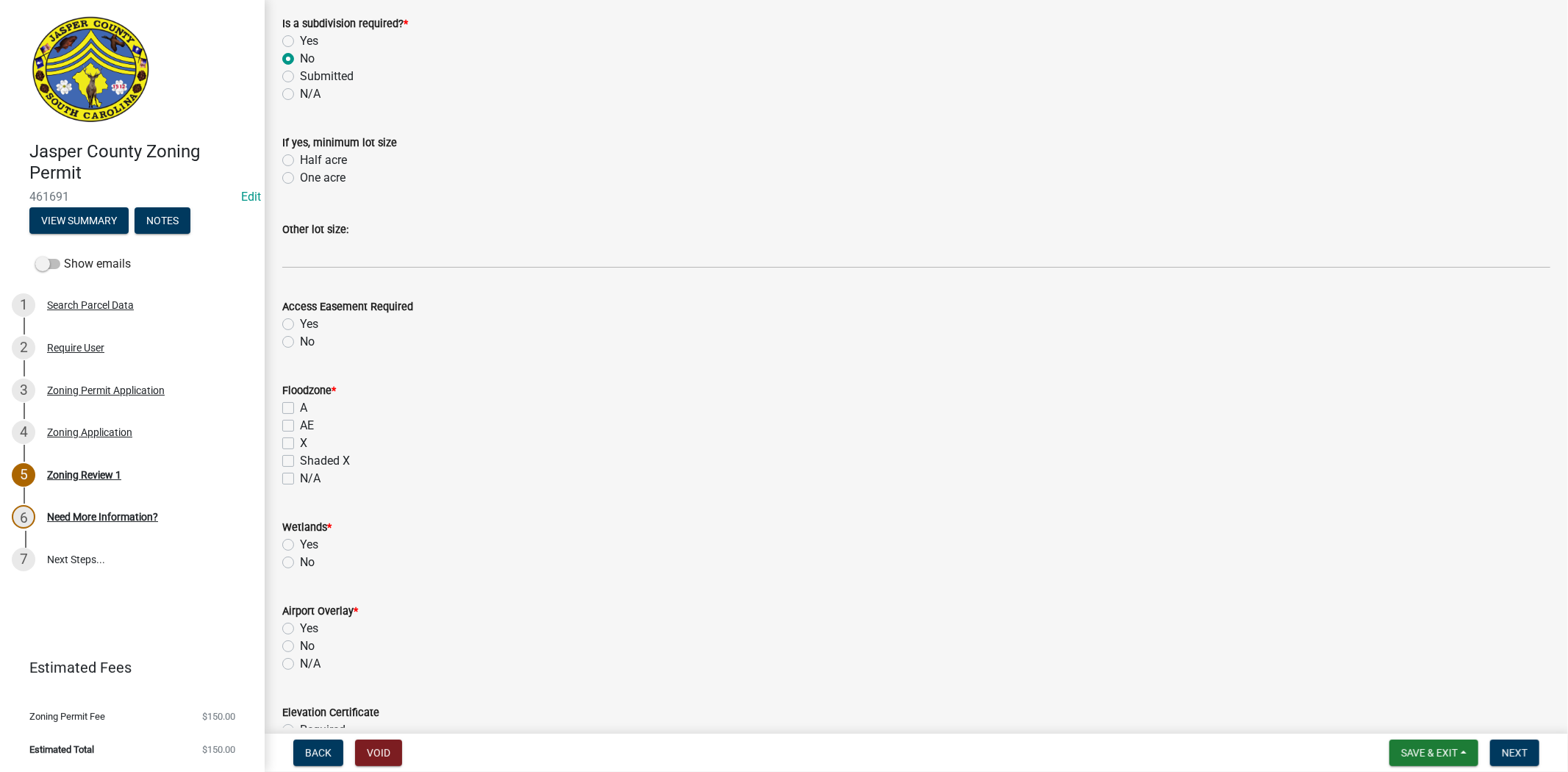
scroll to position [1144, 0]
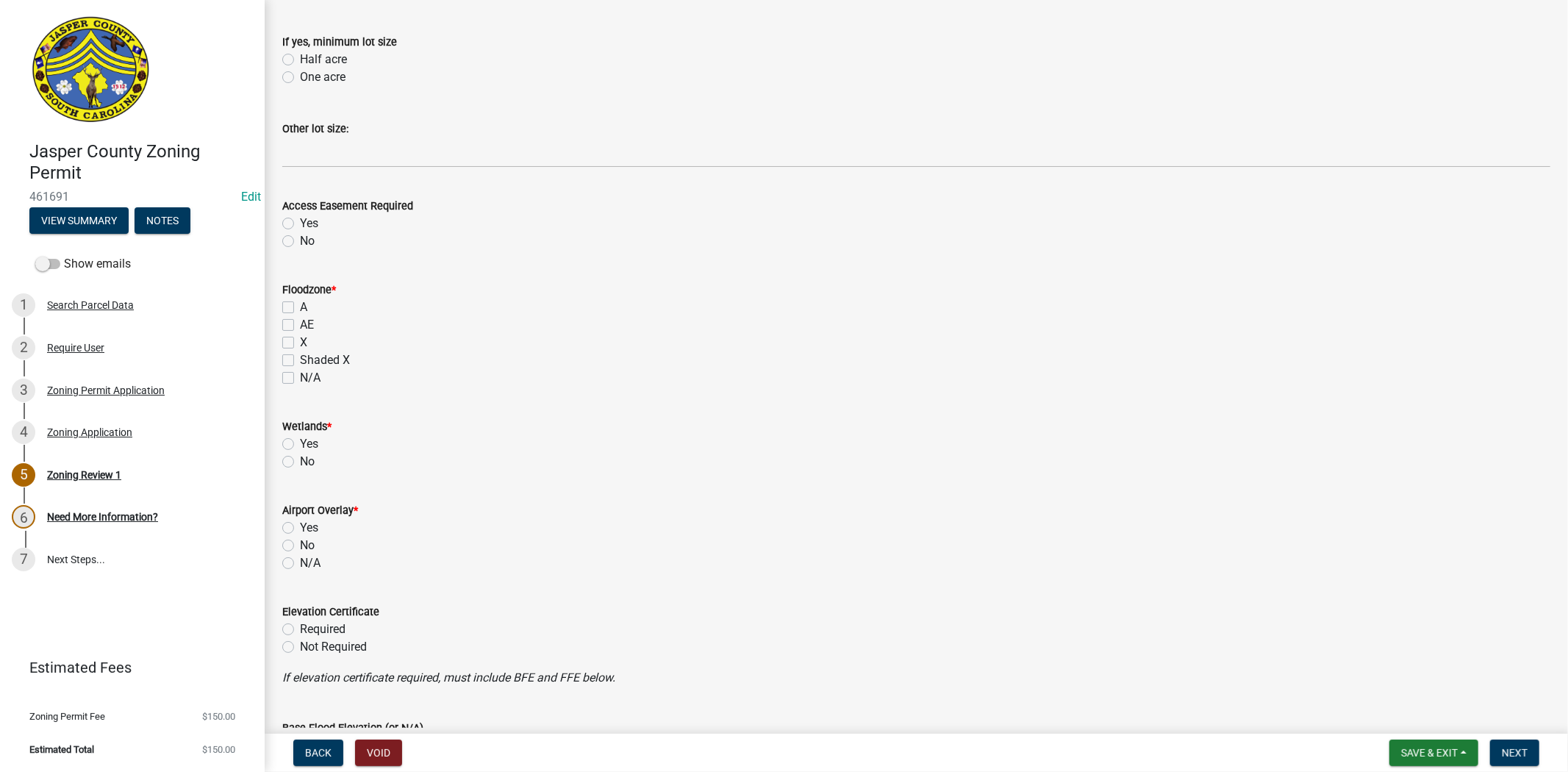
click at [300, 346] on label "X" at bounding box center [304, 342] width 8 height 17
click at [300, 343] on input "X" at bounding box center [305, 338] width 10 height 10
checkbox input "true"
checkbox input "false"
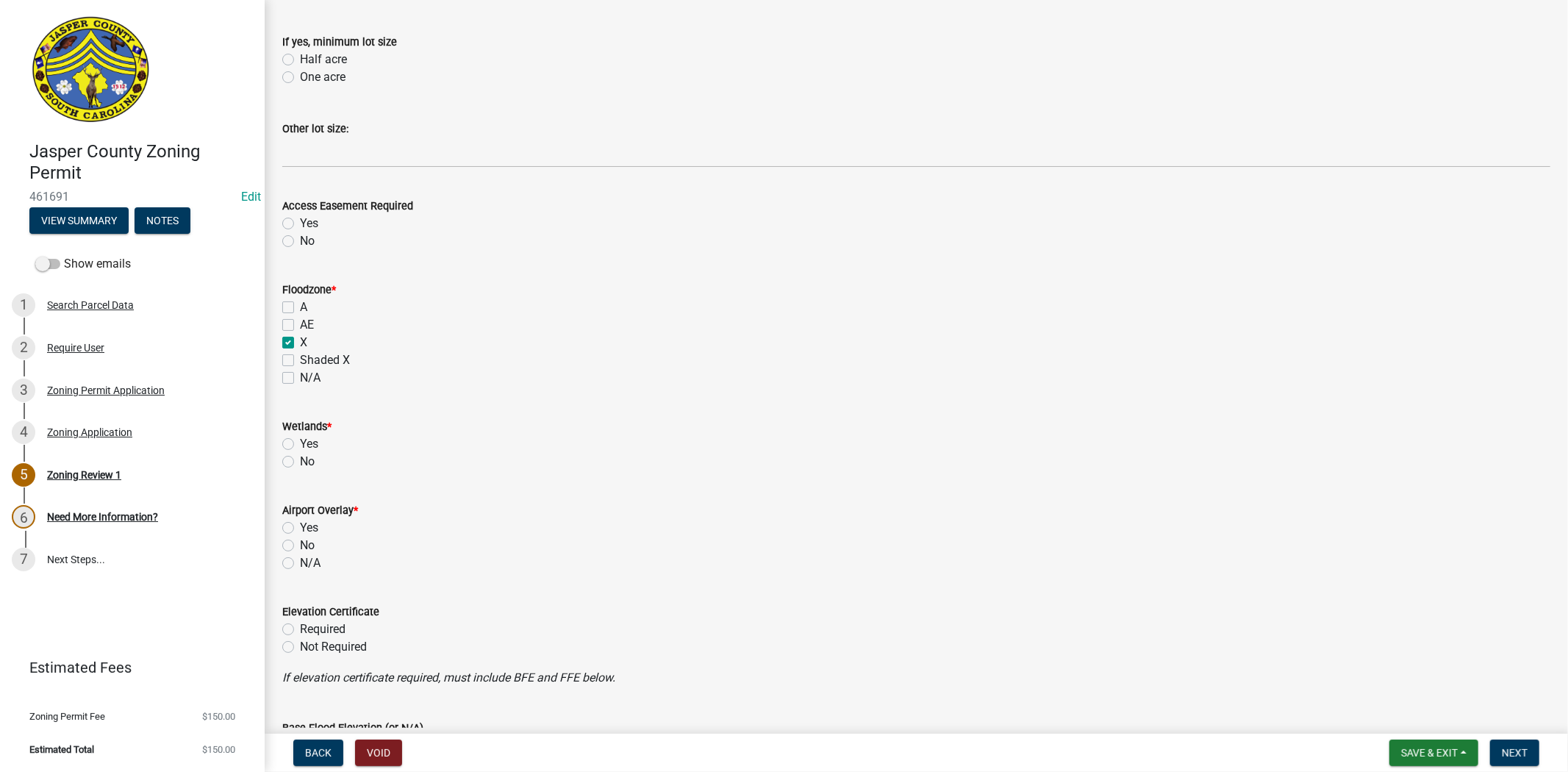
checkbox input "true"
checkbox input "false"
click at [300, 467] on label "No" at bounding box center [307, 461] width 14 height 17
click at [300, 463] on input "No" at bounding box center [305, 457] width 10 height 10
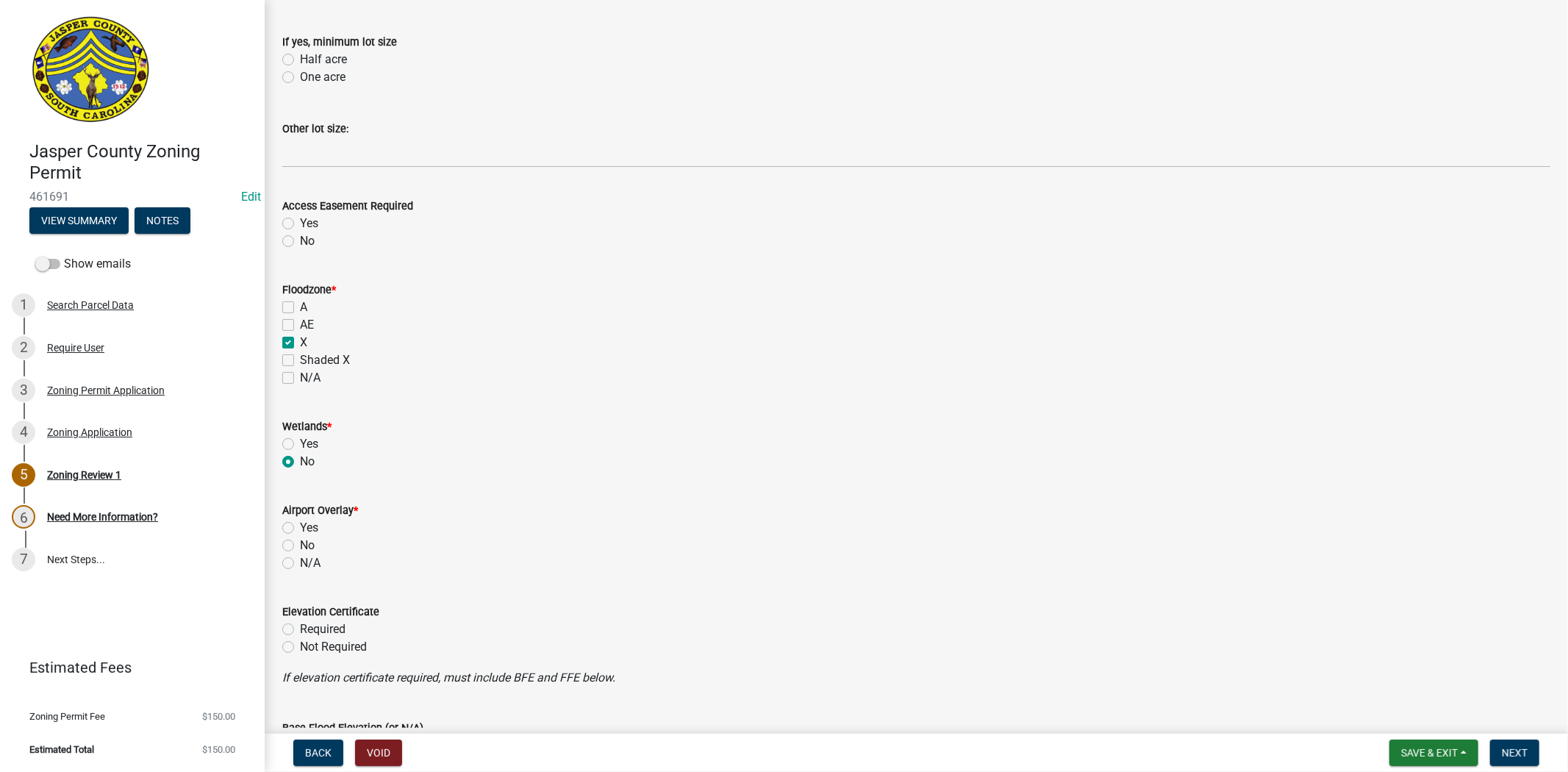
radio input "true"
click at [300, 547] on label "No" at bounding box center [307, 545] width 14 height 17
click at [300, 546] on input "No" at bounding box center [305, 541] width 10 height 10
radio input "true"
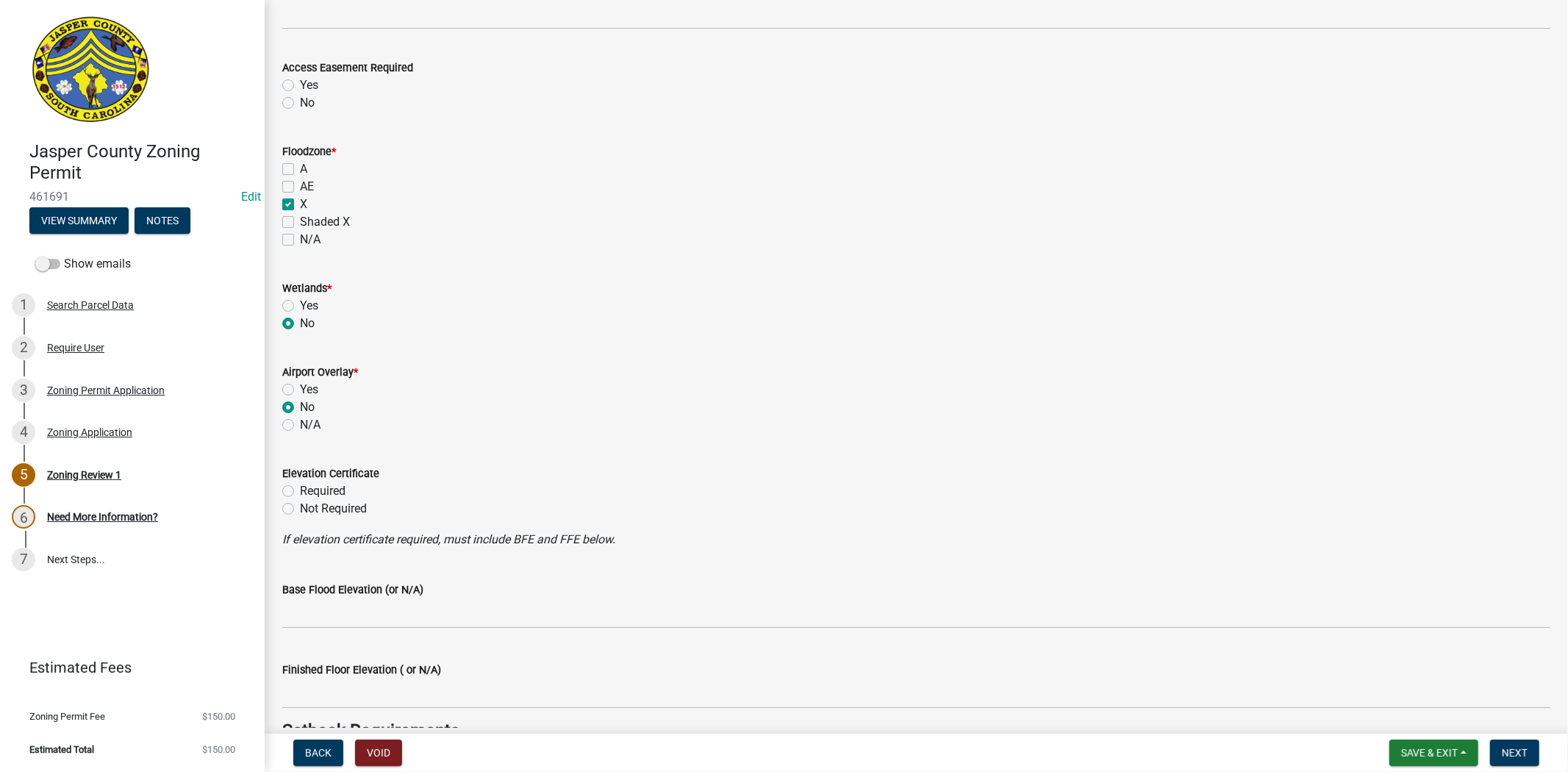
scroll to position [1306, 0]
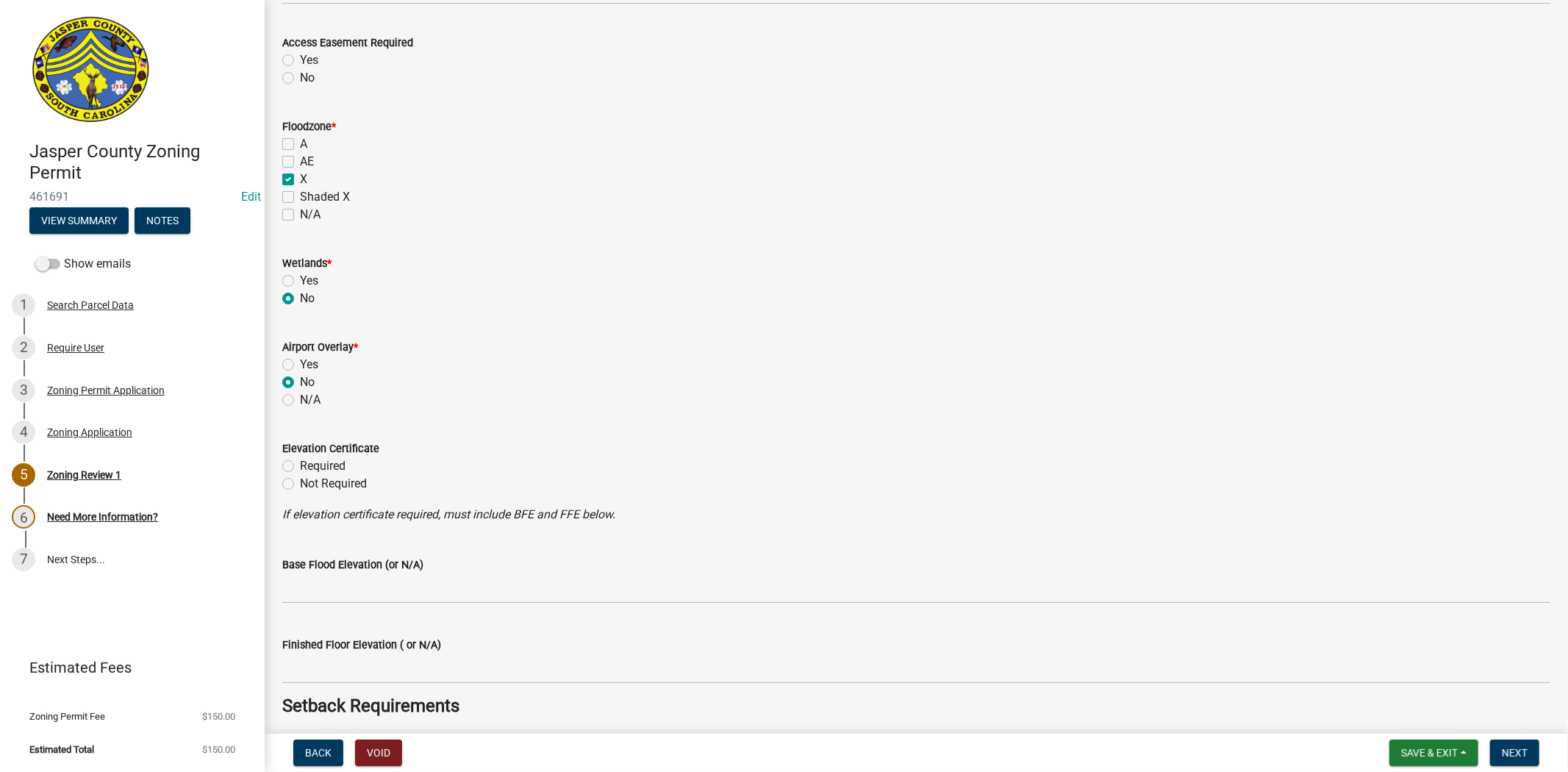
click at [300, 484] on label "Not Required" at bounding box center [334, 483] width 67 height 17
click at [300, 484] on input "Not Required" at bounding box center [305, 479] width 10 height 10
radio input "true"
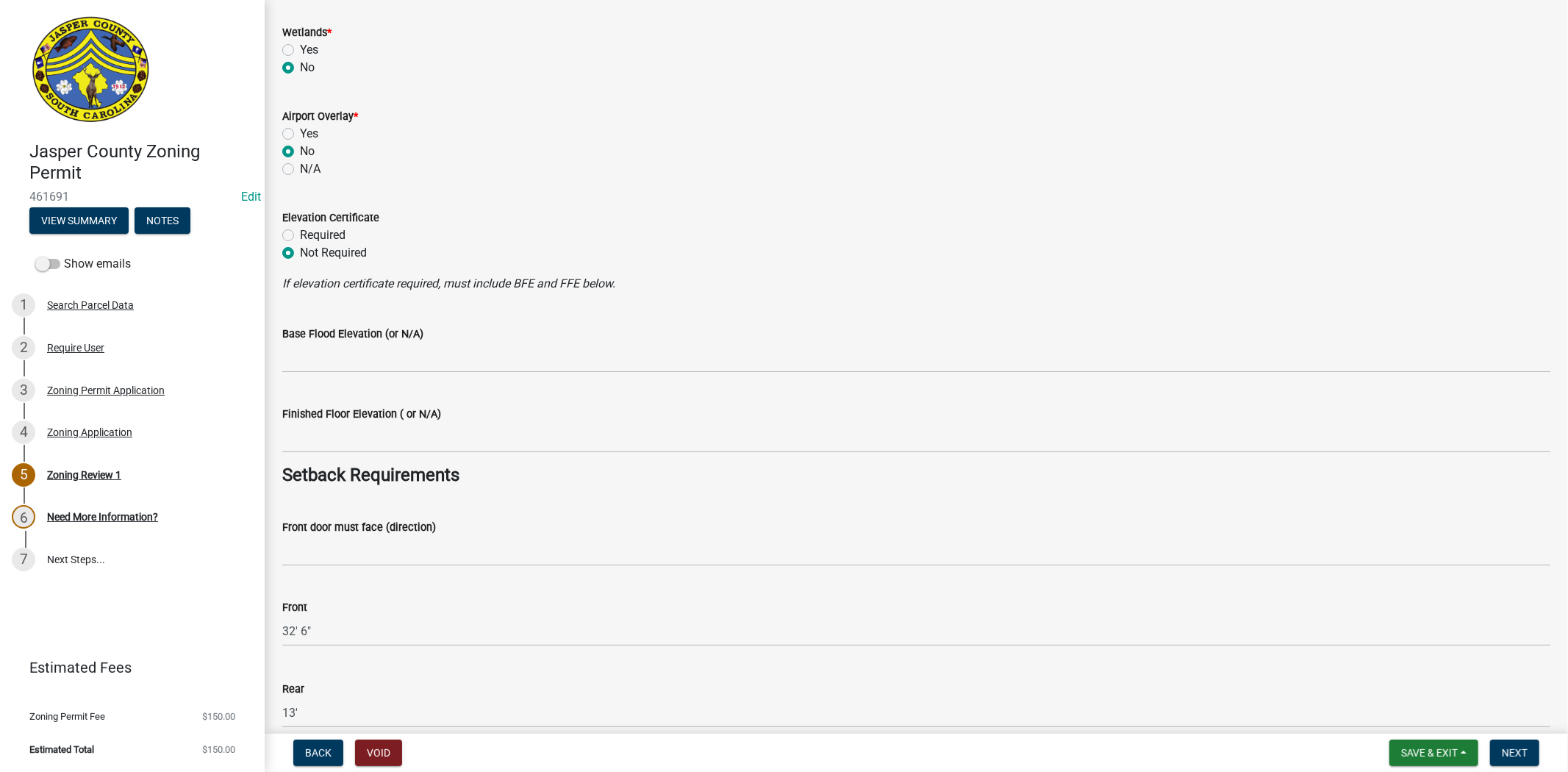
scroll to position [1552, 0]
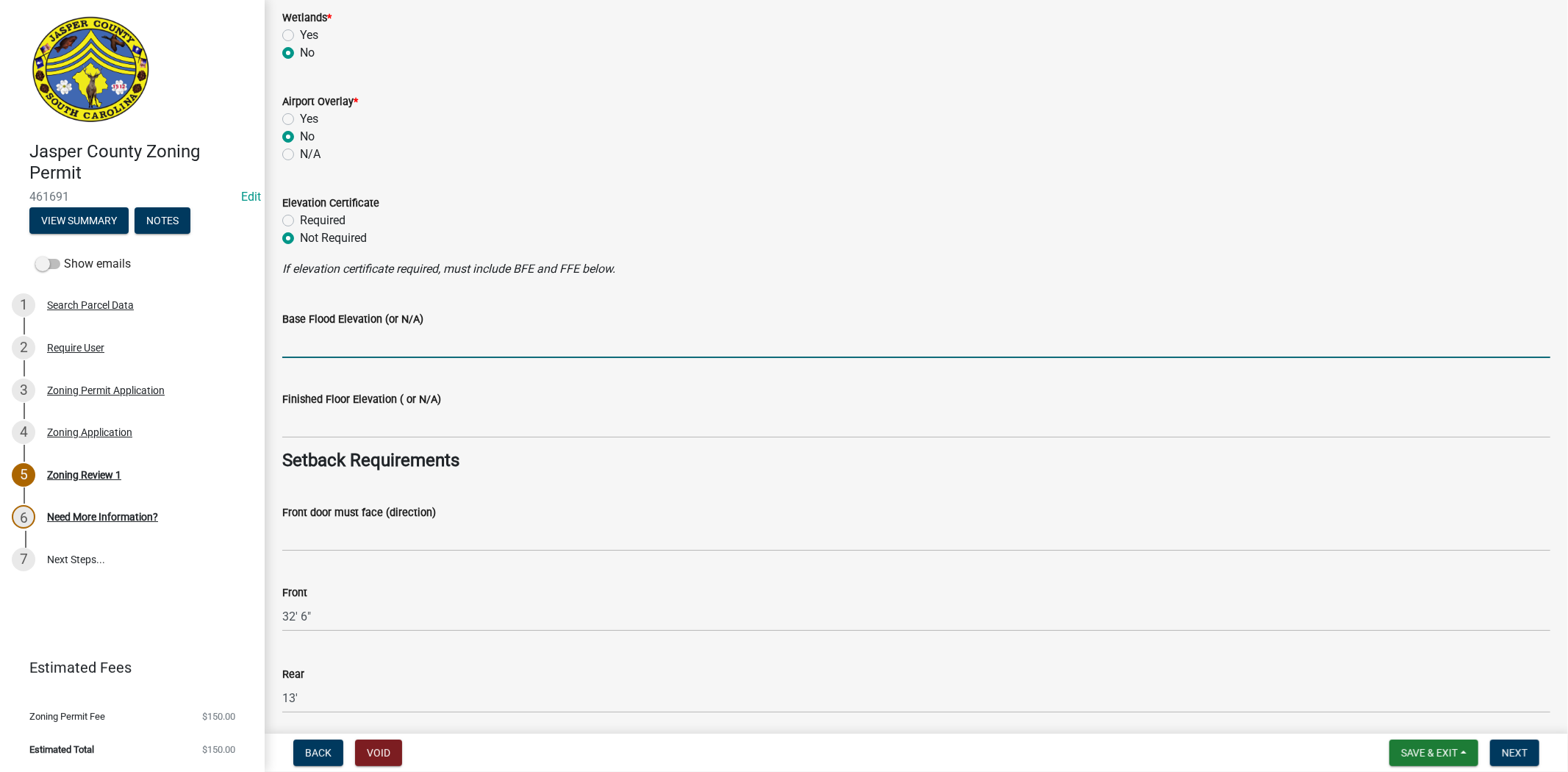
click at [351, 347] on input "Base Flood Elevation (or N/A)" at bounding box center [916, 343] width 1268 height 30
type input "N/A"
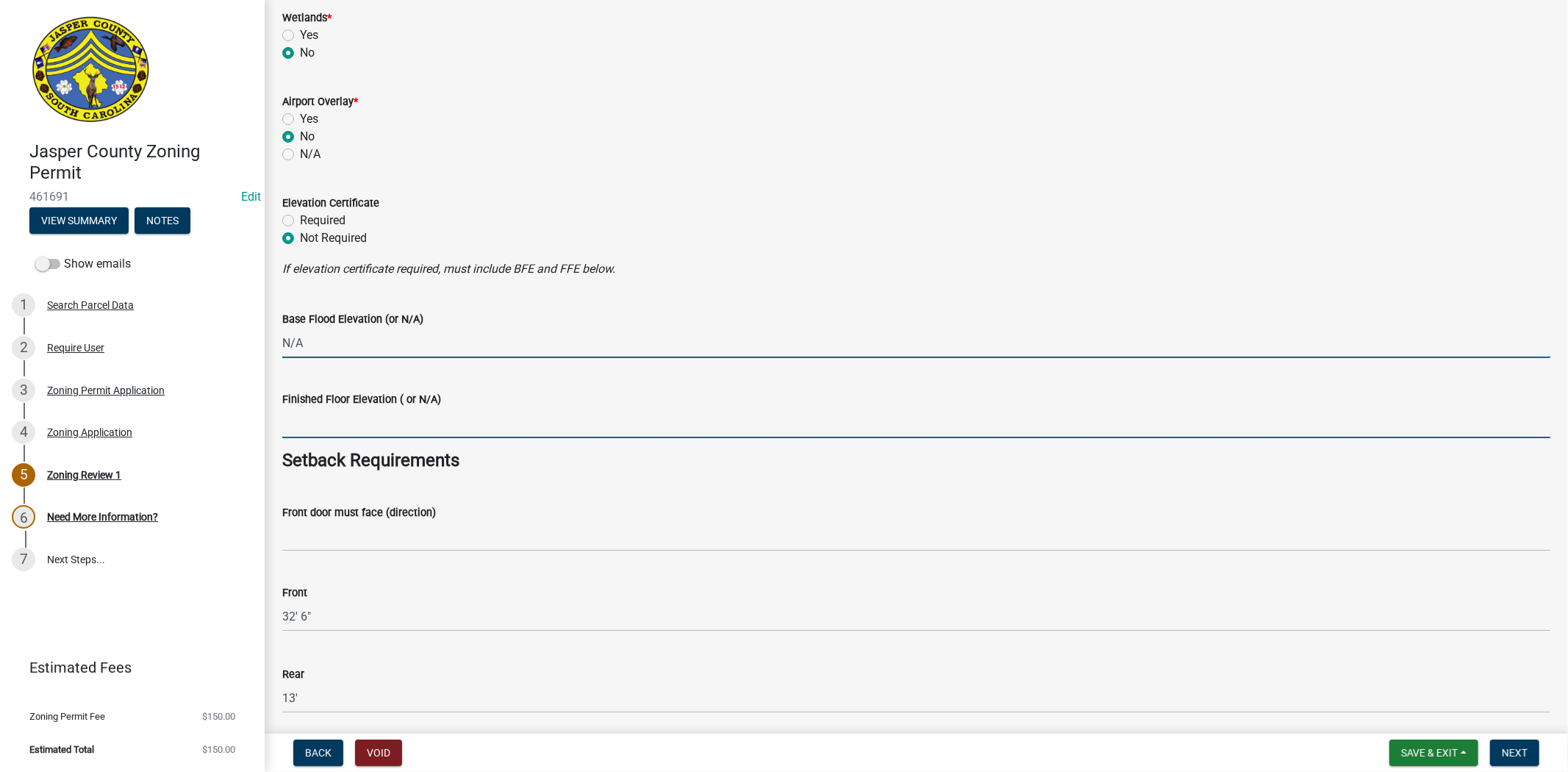
click at [371, 430] on input "Finished Floor Elevation ( or N/A)" at bounding box center [916, 423] width 1268 height 30
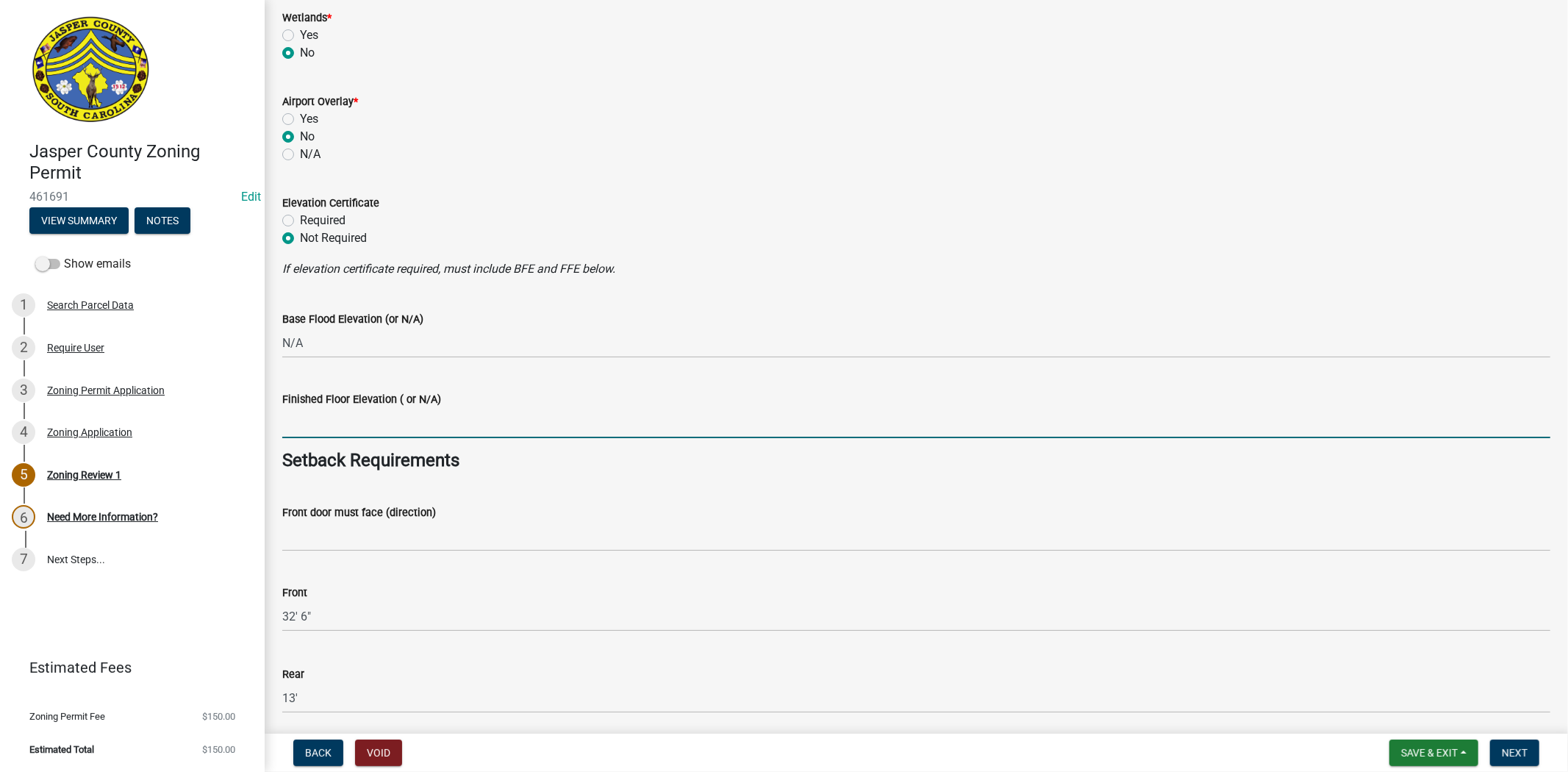
type input "N/A"
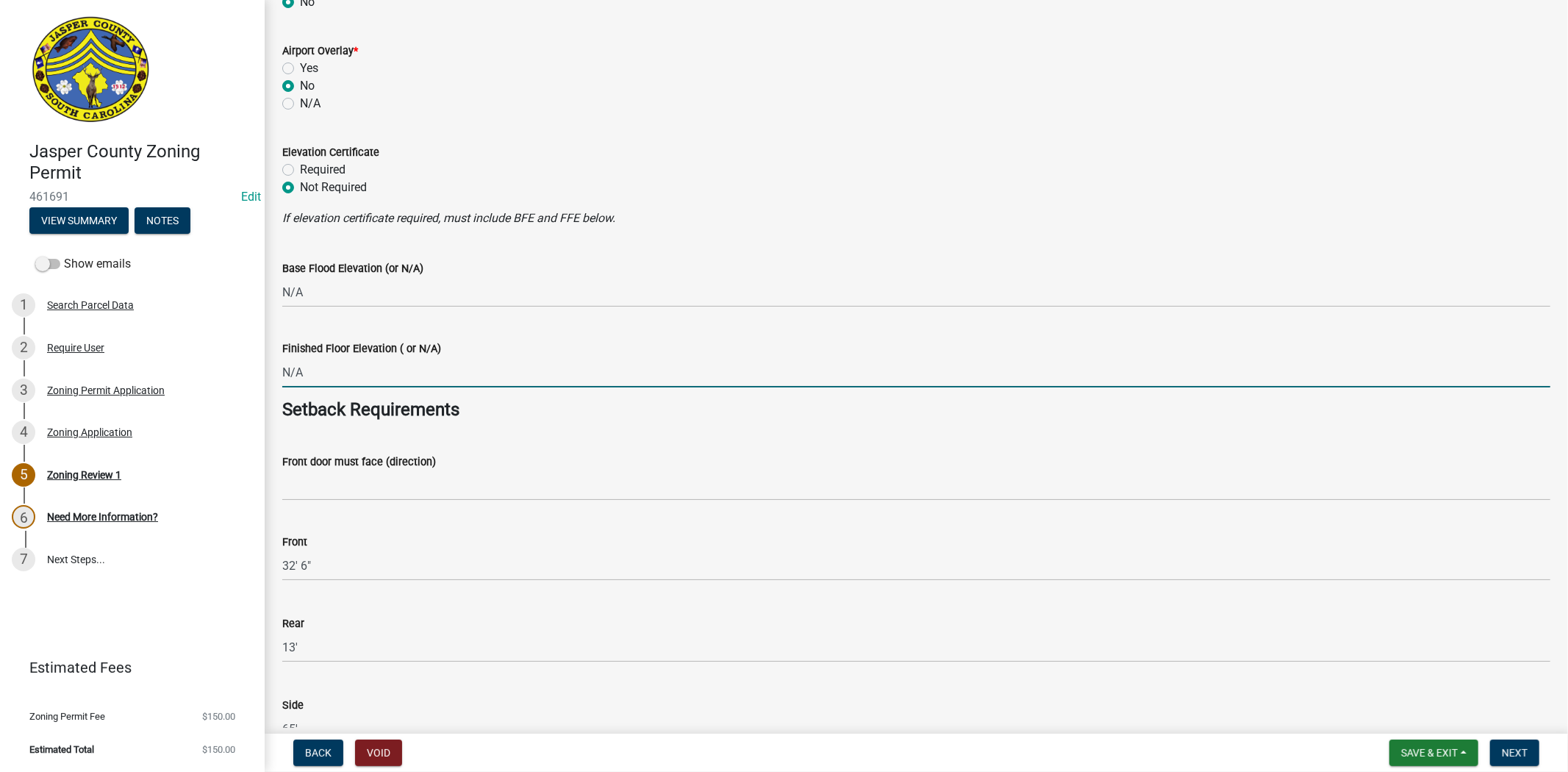
scroll to position [1715, 0]
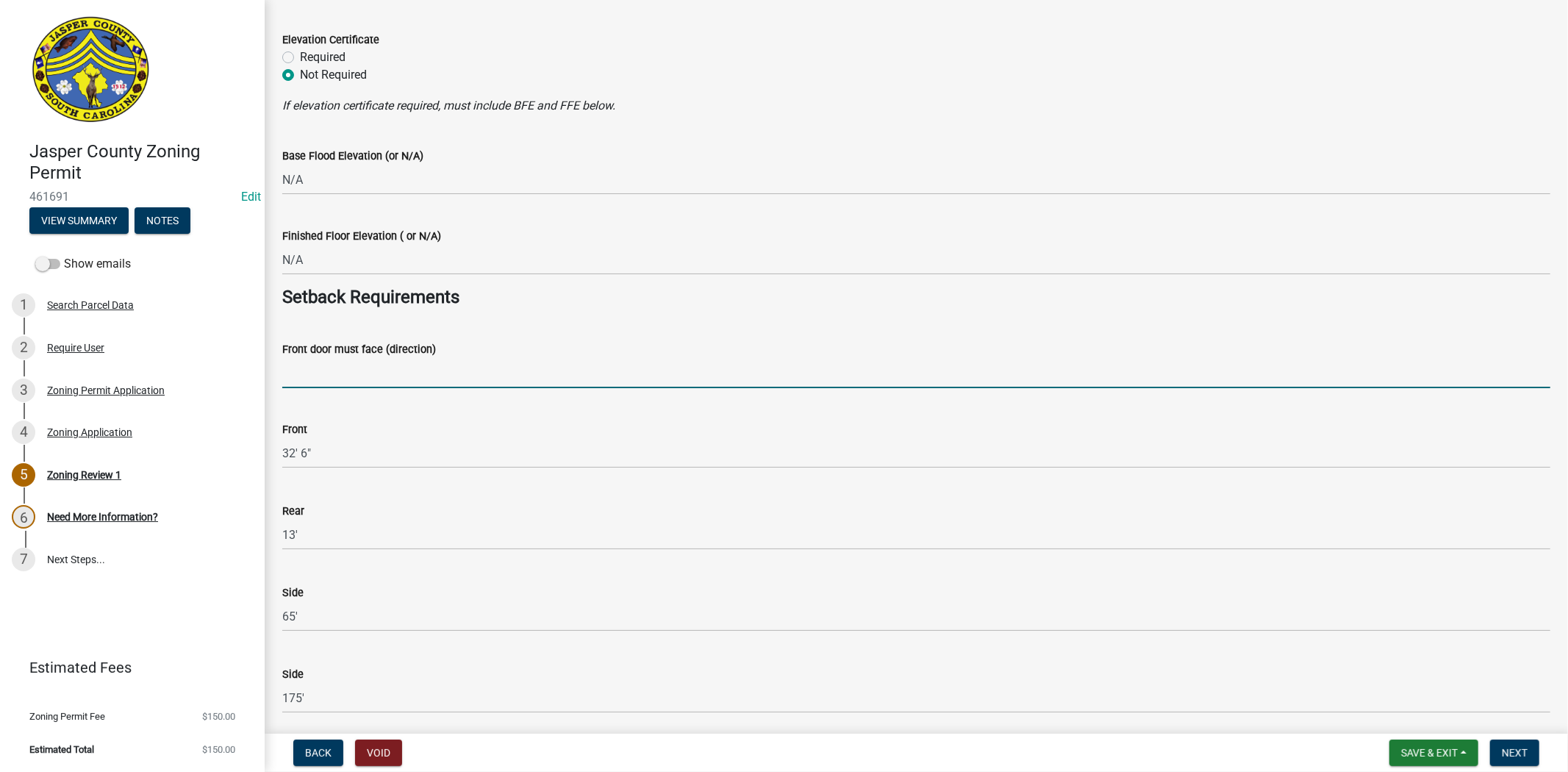
click at [306, 372] on input "Front door must face (direction)" at bounding box center [916, 373] width 1268 height 30
paste input "MUNGIN CREEK RD"
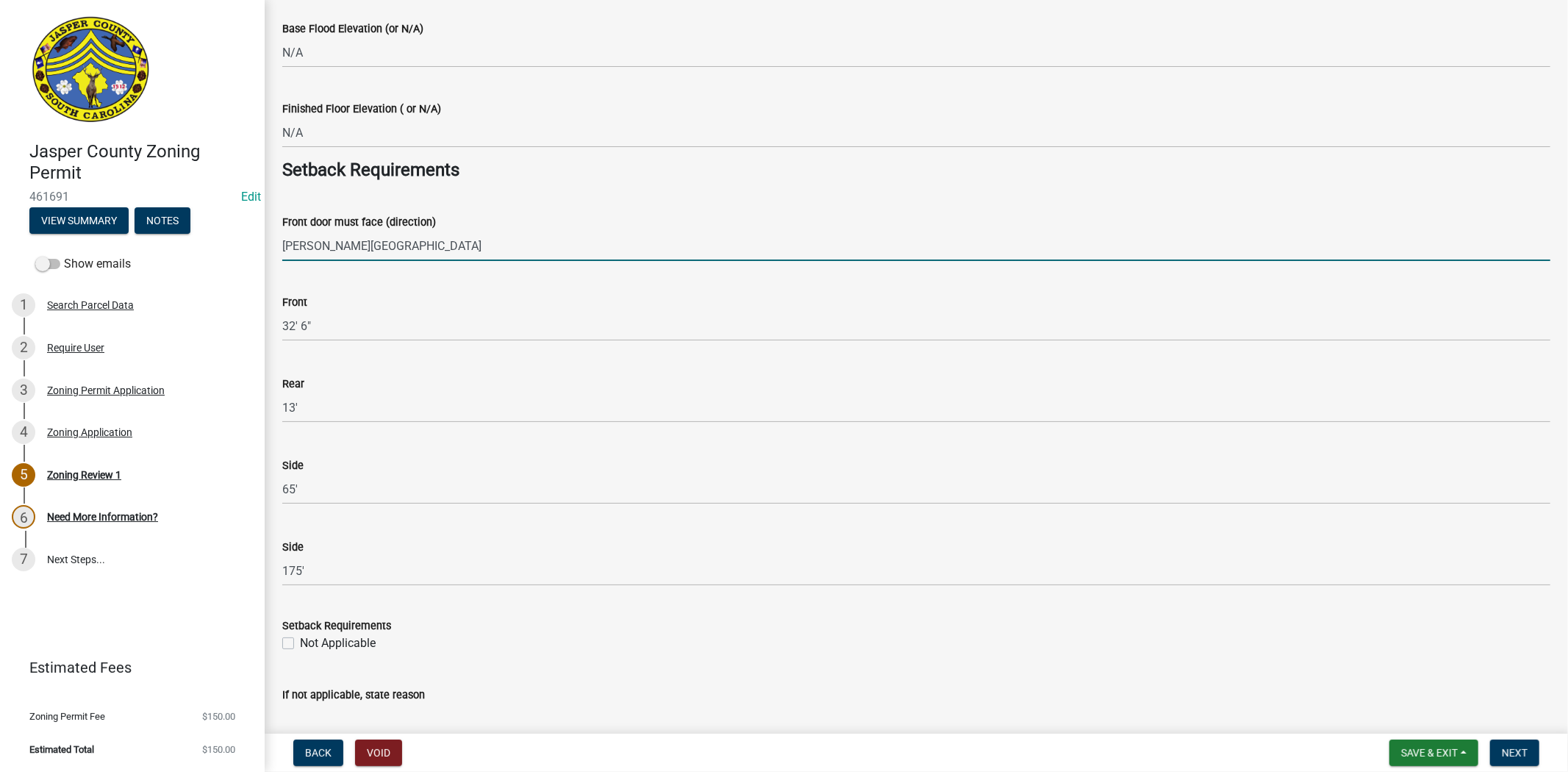
scroll to position [1878, 0]
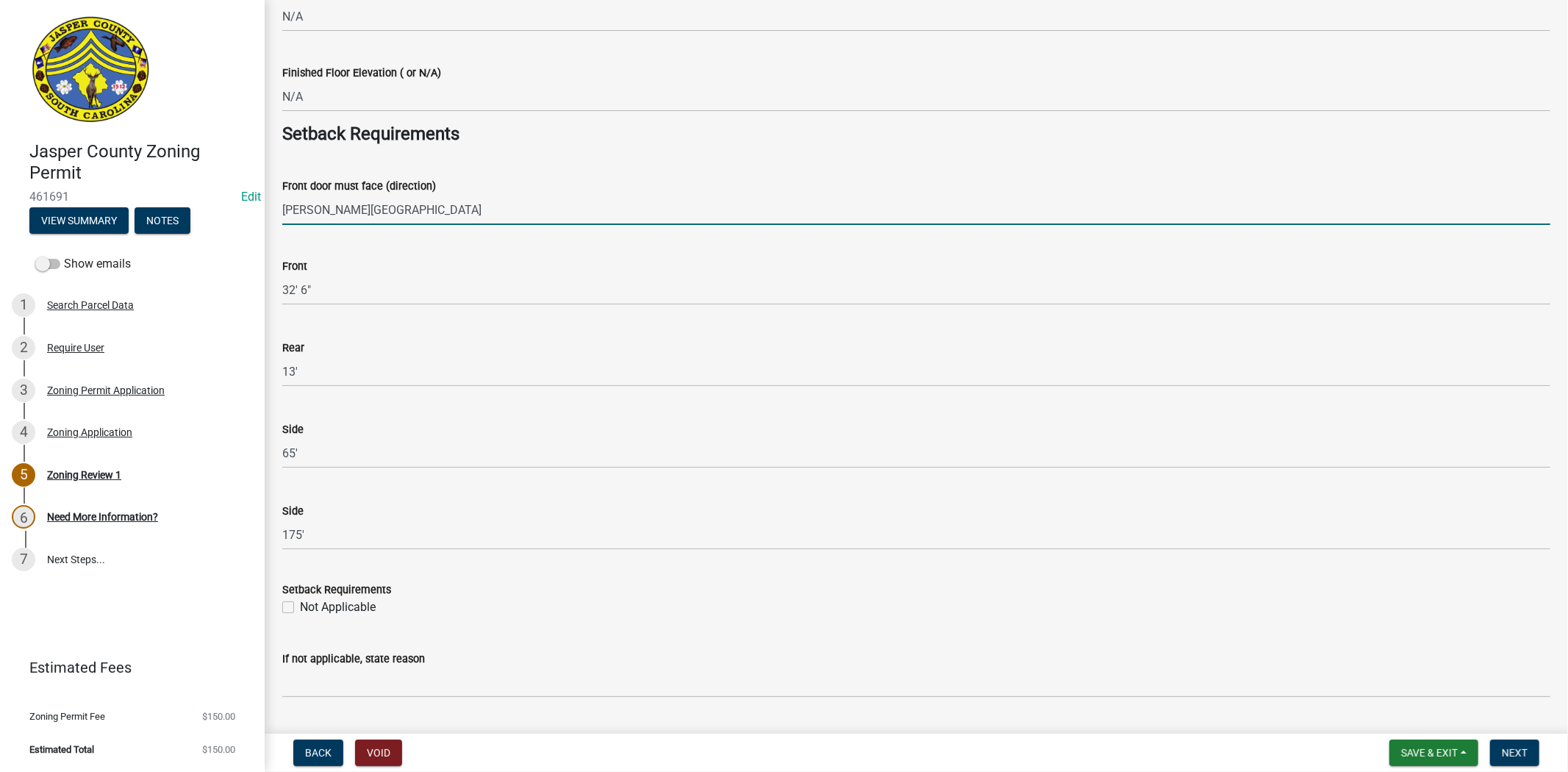
type input "MUNGIN CREEK RD"
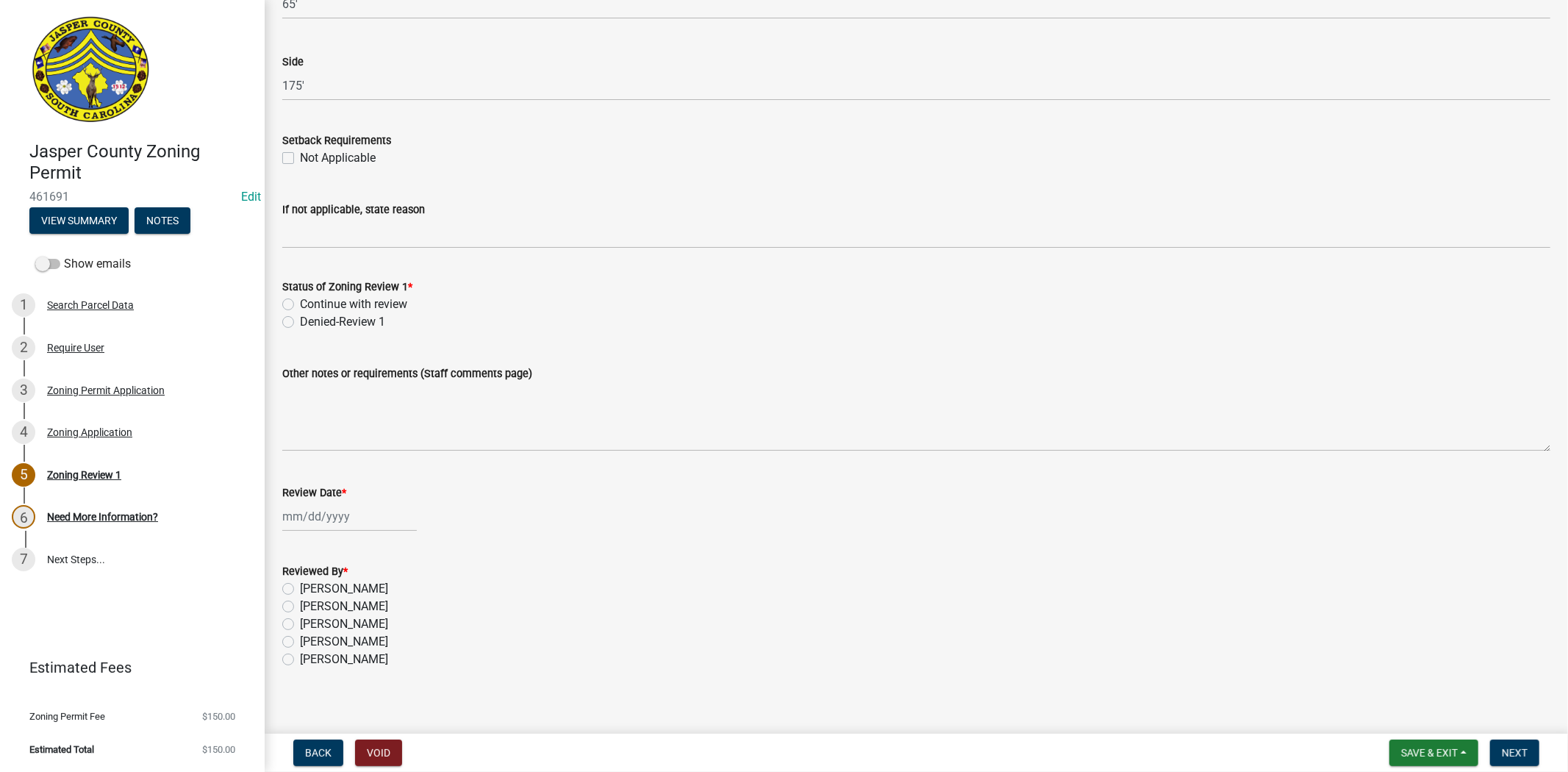
scroll to position [2339, 0]
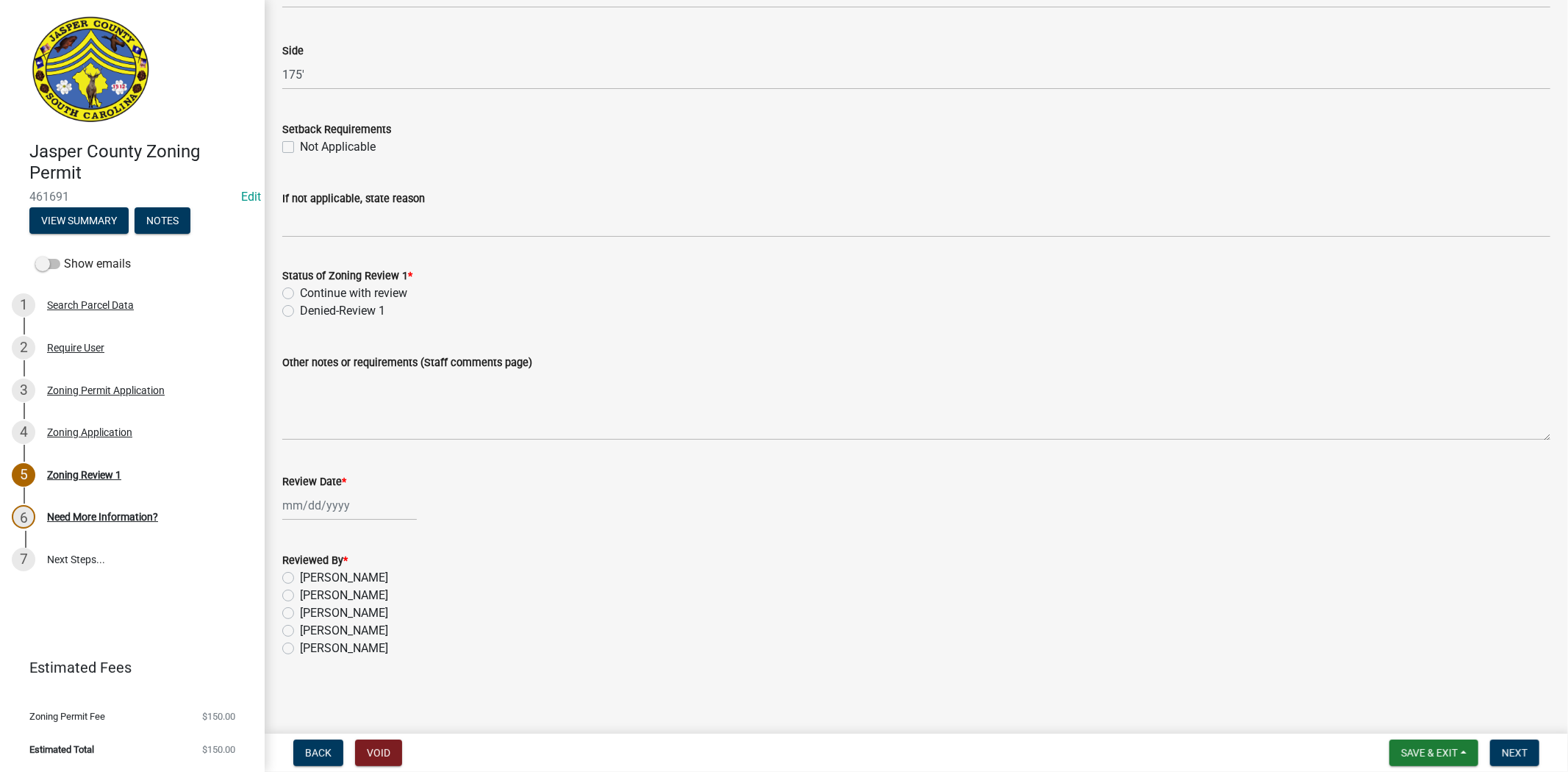
click at [368, 515] on div at bounding box center [349, 505] width 134 height 30
select select "8"
select select "2025"
click at [596, 539] on form "Reviewed By * Ciara Chapman Lisa Wagner Ryan Campbell Stephanie Oviedo Tara Hay…" at bounding box center [916, 595] width 1268 height 124
click at [641, 558] on div "Reviewed By *" at bounding box center [916, 560] width 1268 height 17
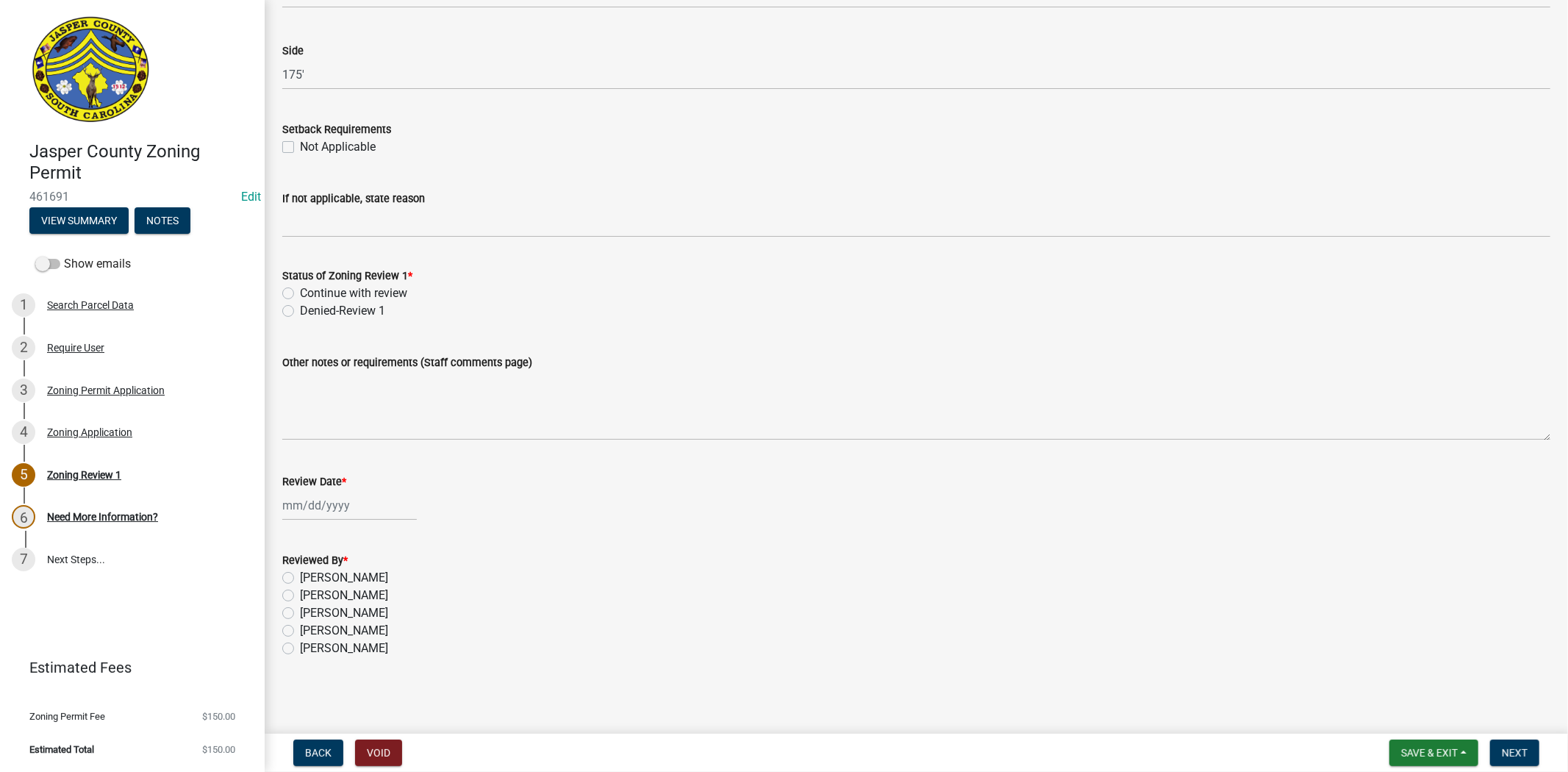
click at [283, 511] on div at bounding box center [349, 505] width 134 height 30
select select "8"
select select "2025"
click at [295, 628] on div "11" at bounding box center [296, 630] width 24 height 24
type input "08/11/2025"
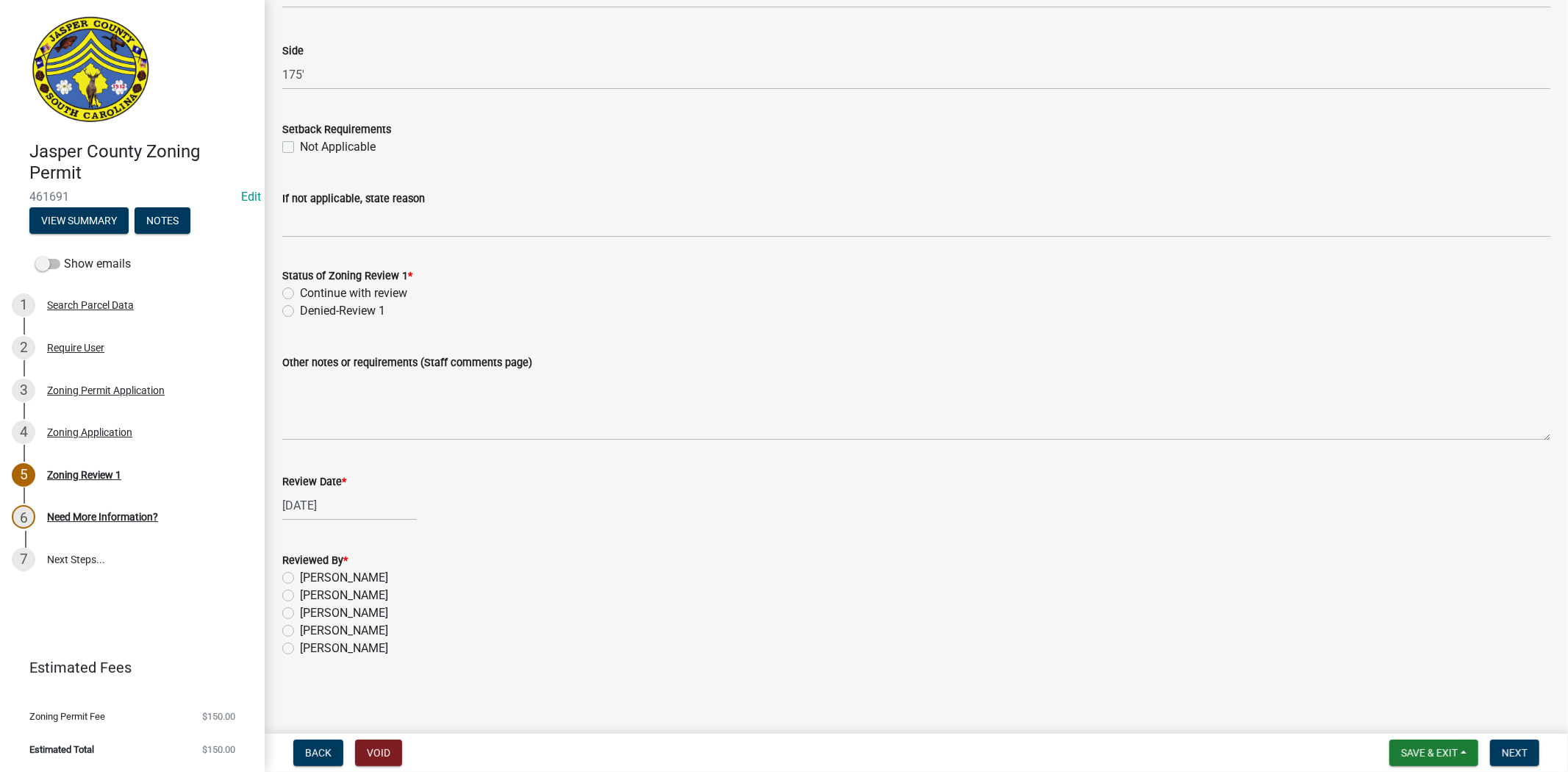
click at [300, 631] on label "Stephanie Oviedo" at bounding box center [344, 631] width 88 height 17
click at [300, 631] on input "Stephanie Oviedo" at bounding box center [305, 627] width 10 height 10
radio input "true"
click at [1401, 752] on span "Save & Exit" at bounding box center [1429, 752] width 57 height 11
click at [1402, 682] on button "Save" at bounding box center [1419, 679] width 118 height 35
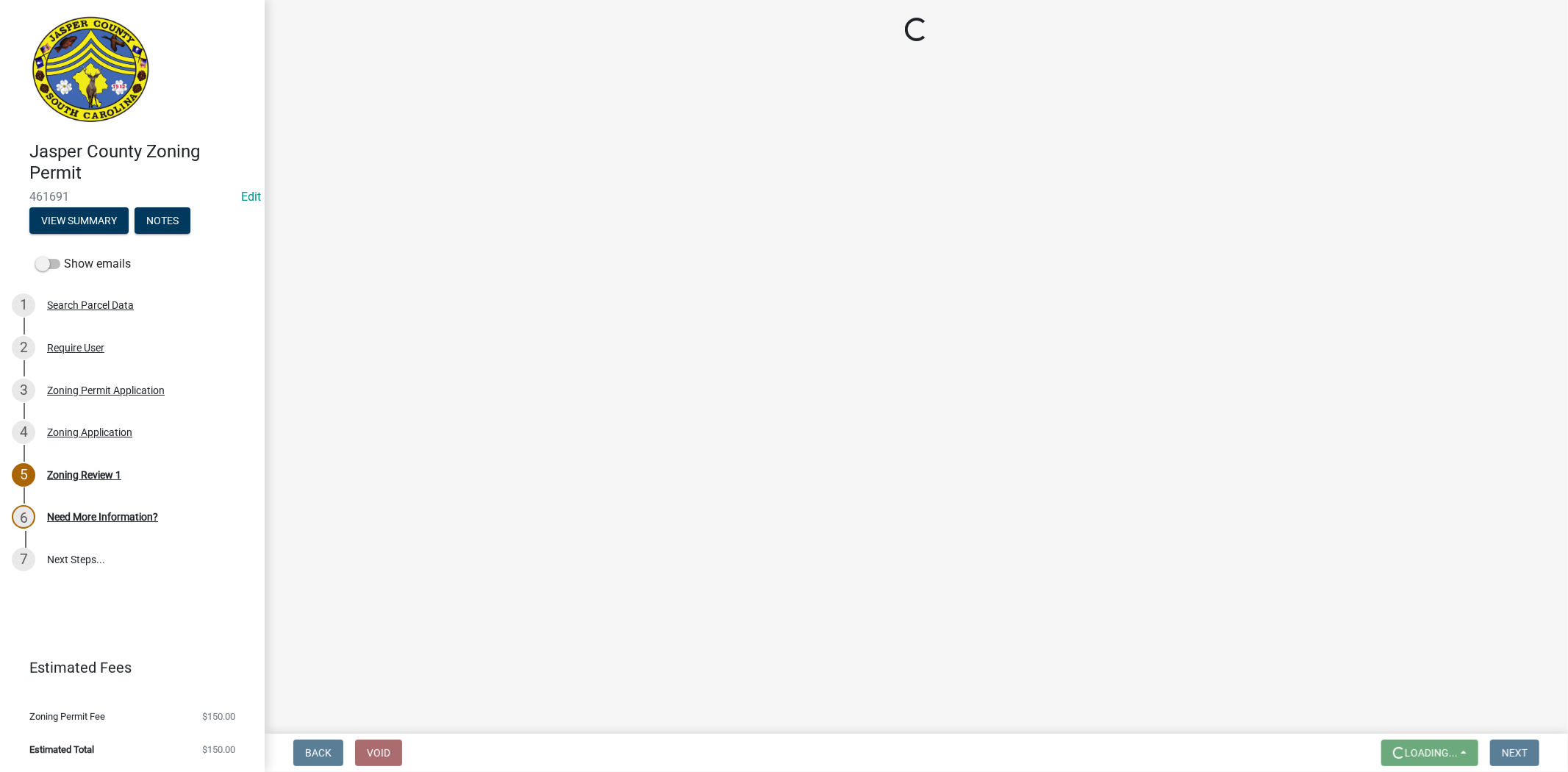
scroll to position [0, 0]
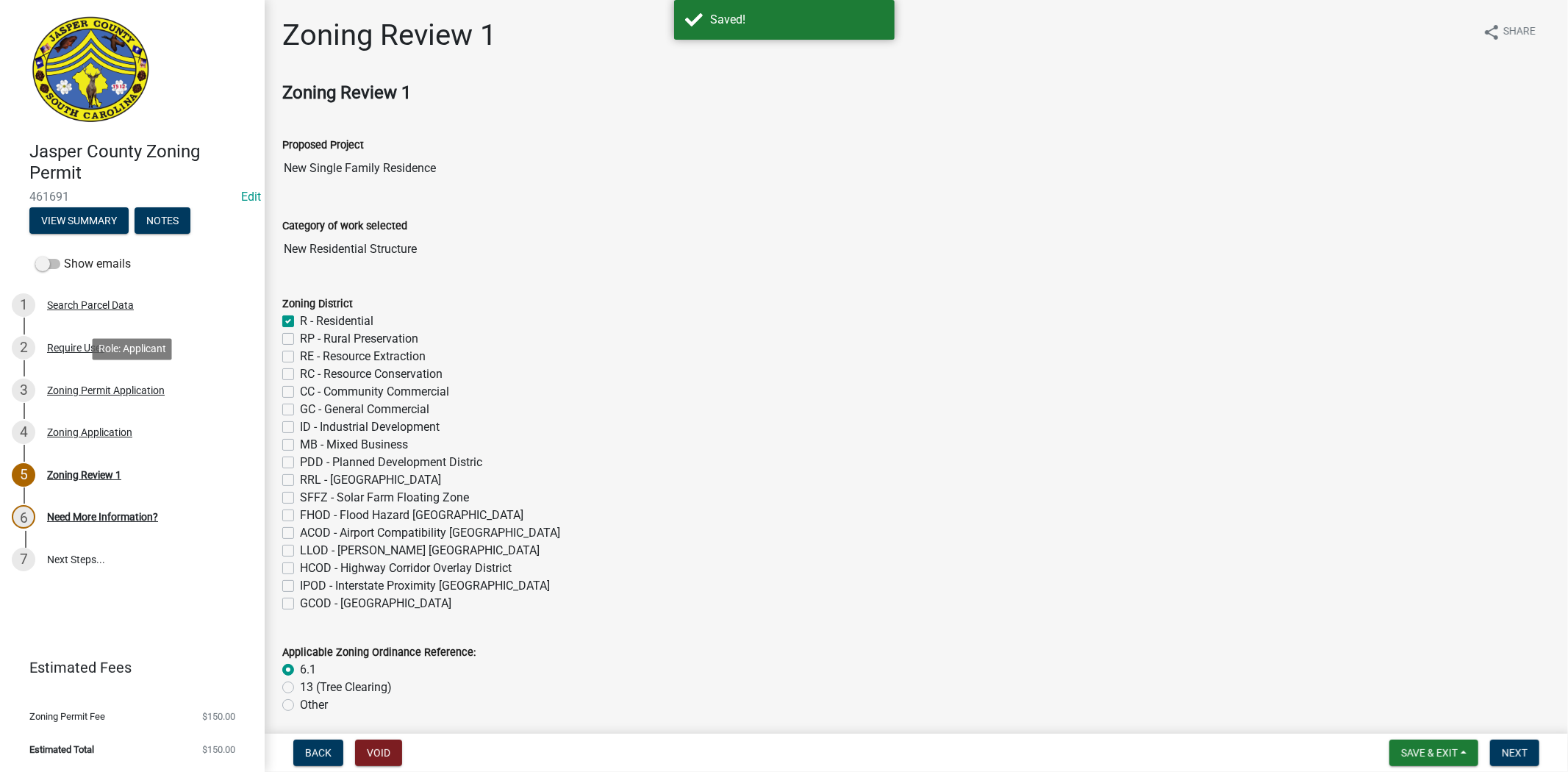
click at [92, 388] on div "Zoning Permit Application" at bounding box center [106, 391] width 118 height 11
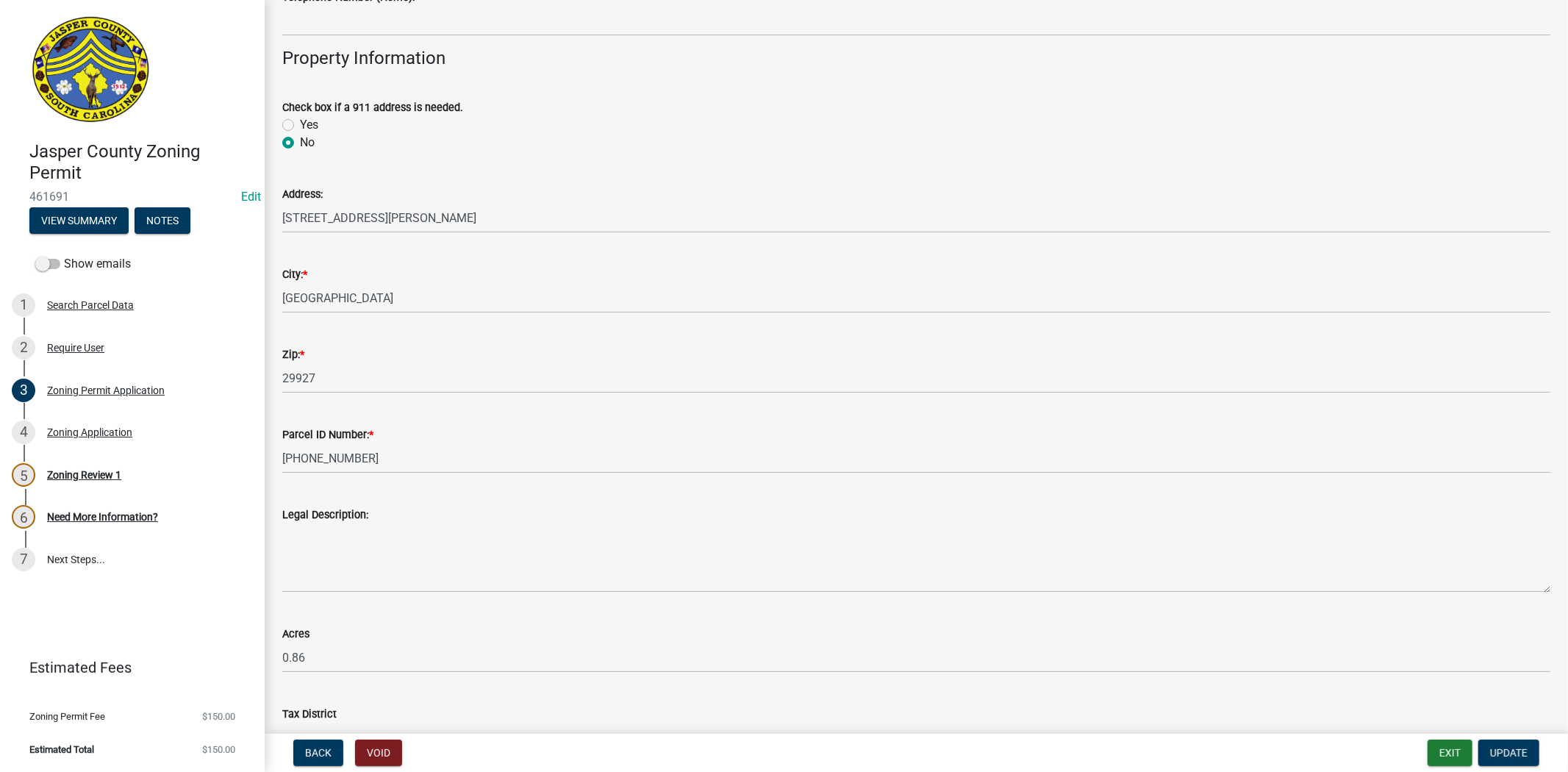
scroll to position [980, 0]
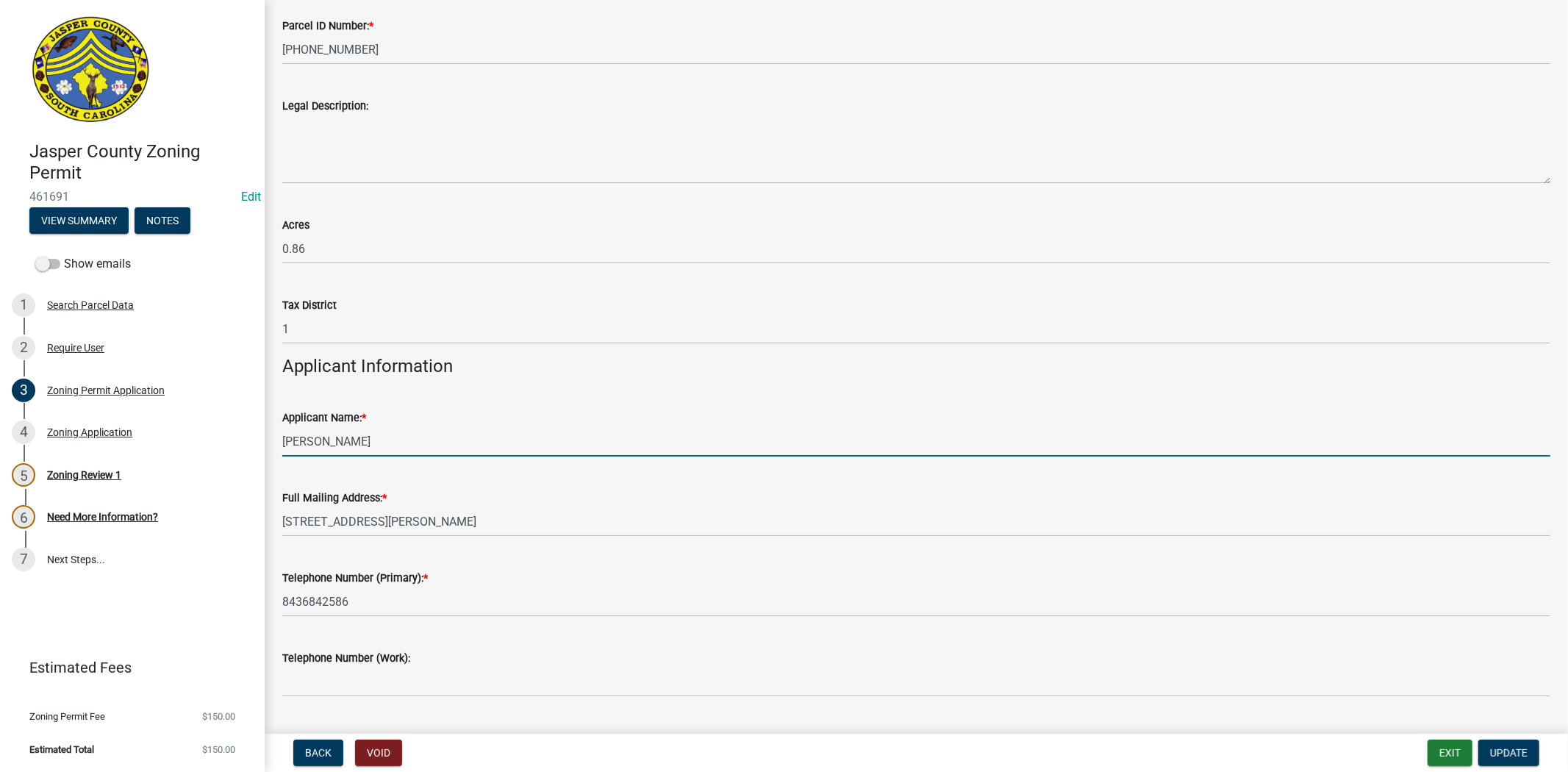
click at [314, 438] on input "Felix antonio rivera" at bounding box center [916, 441] width 1268 height 30
click at [351, 440] on input "Felix Antonio rivera" at bounding box center [916, 441] width 1268 height 30
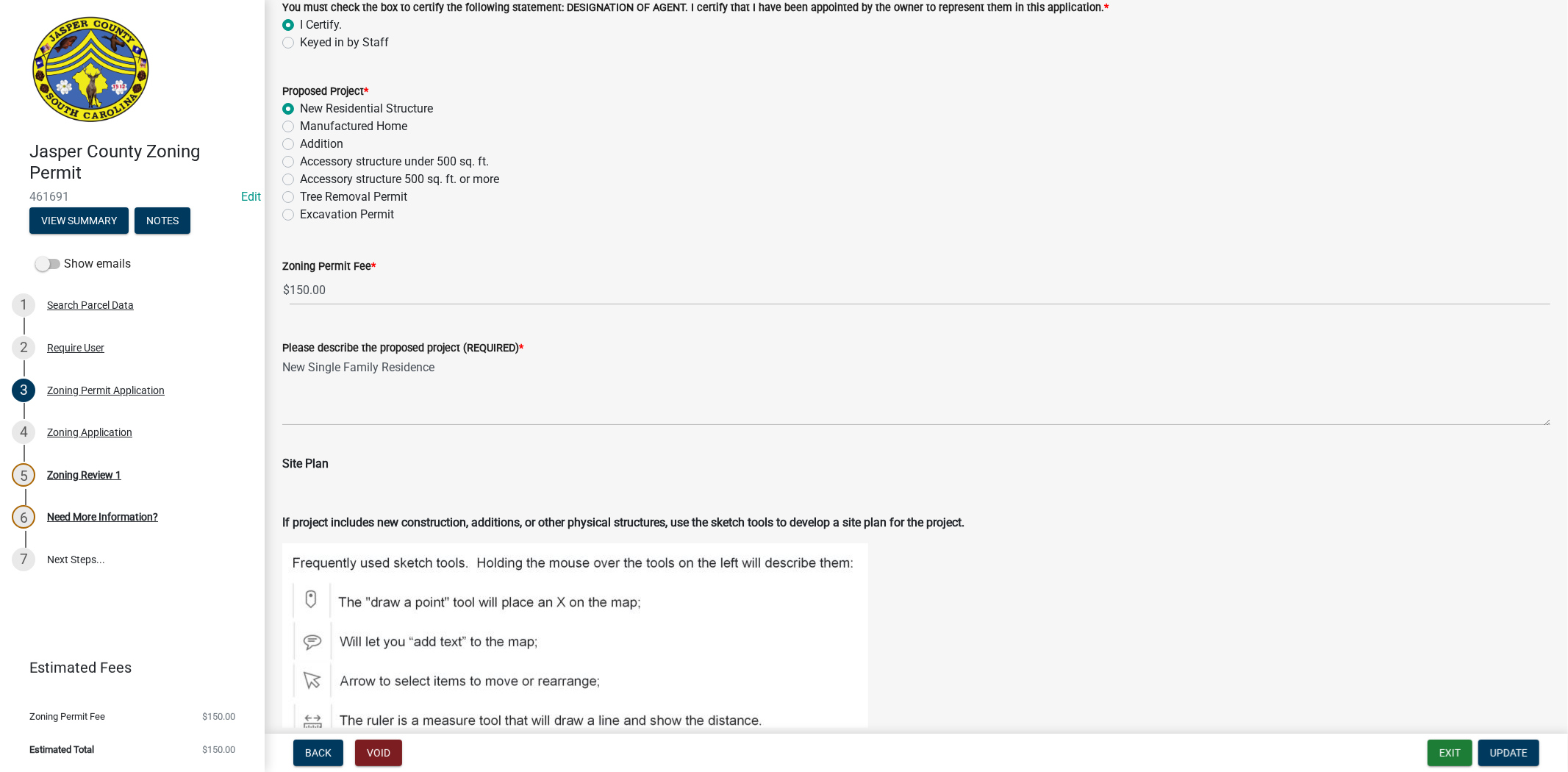
scroll to position [1797, 0]
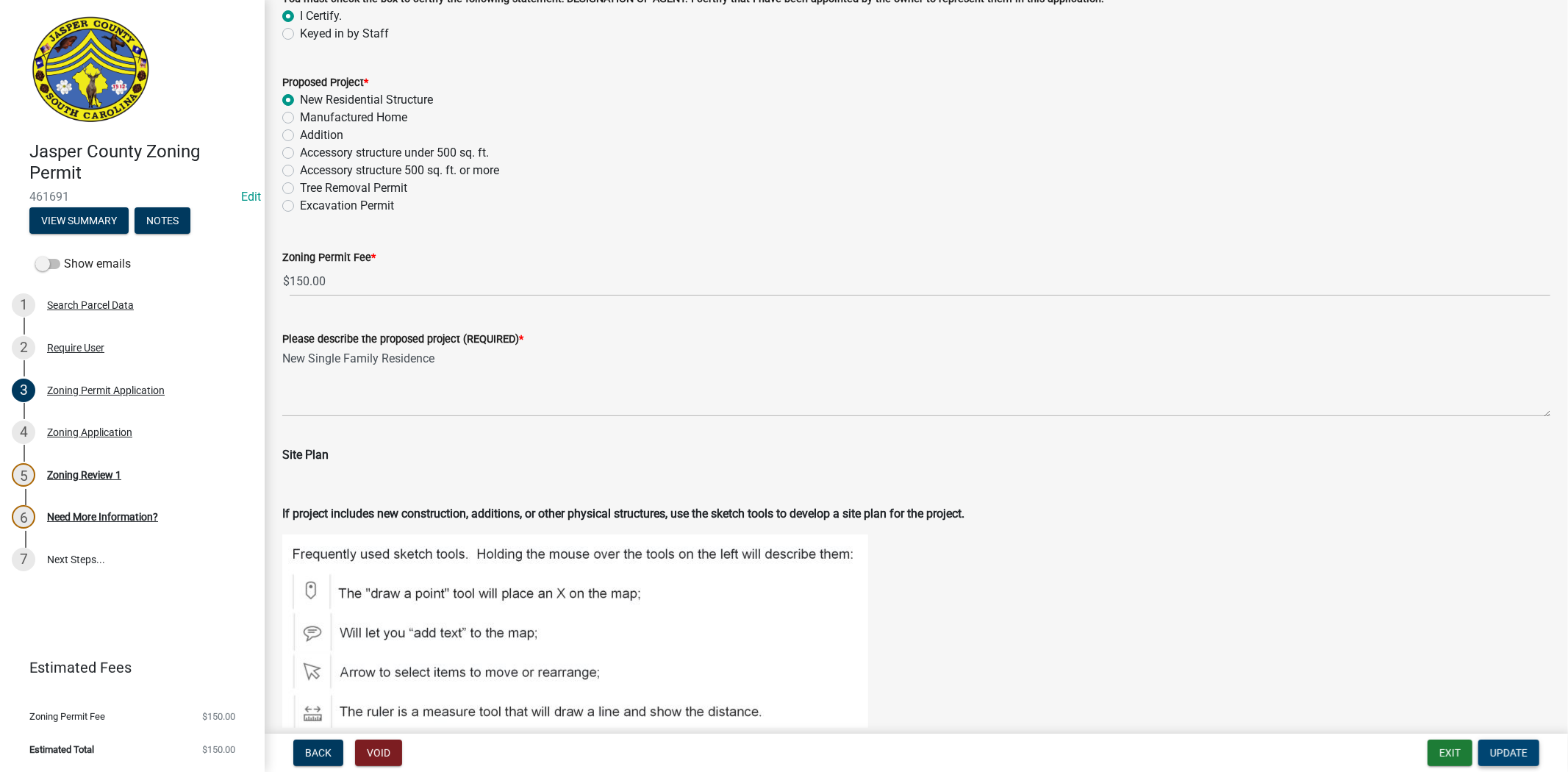
type input "Felix Antonio Rivera"
click at [1494, 748] on span "Update" at bounding box center [1508, 752] width 37 height 11
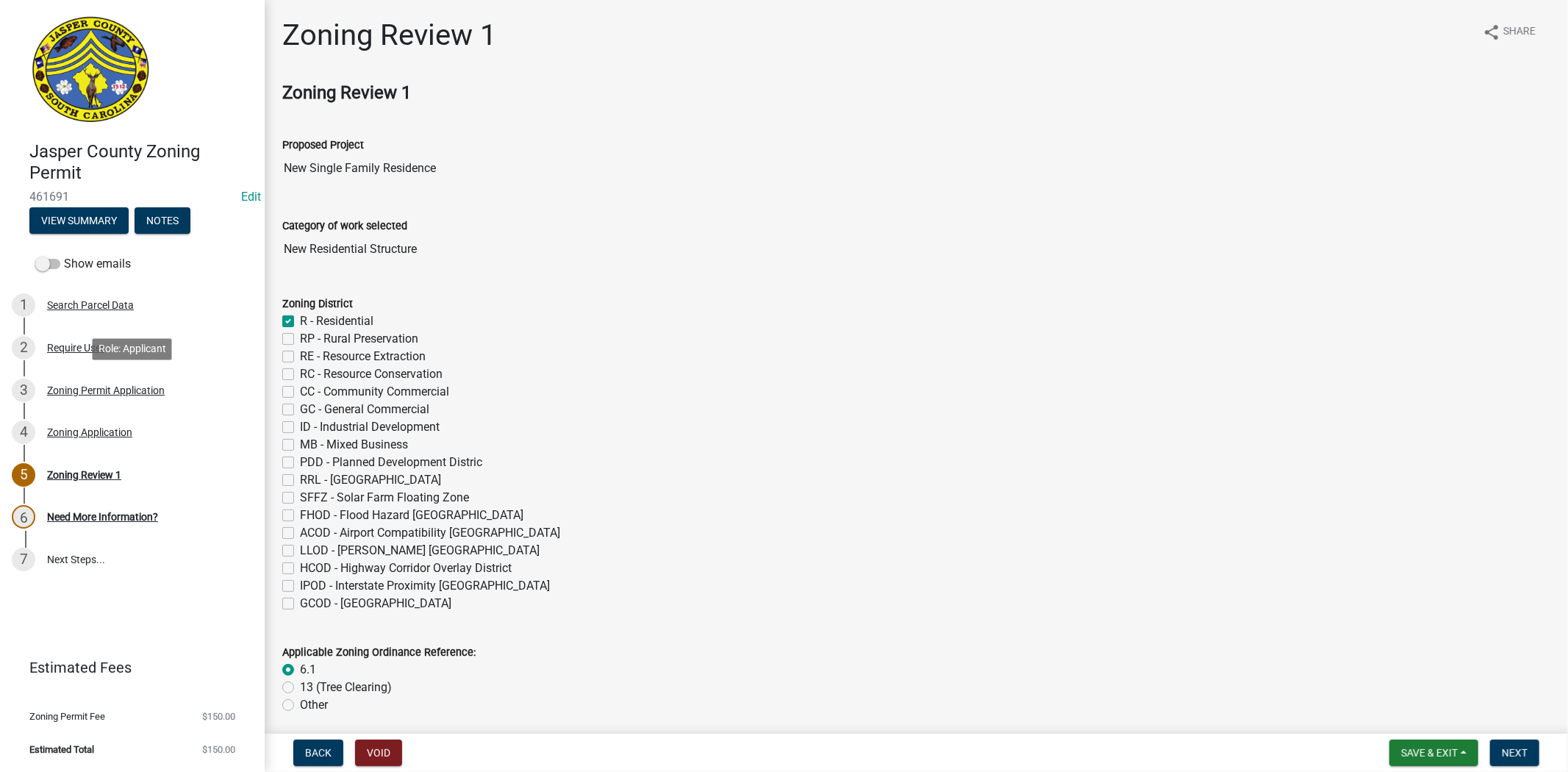
click at [102, 387] on div "Zoning Permit Application" at bounding box center [106, 391] width 118 height 11
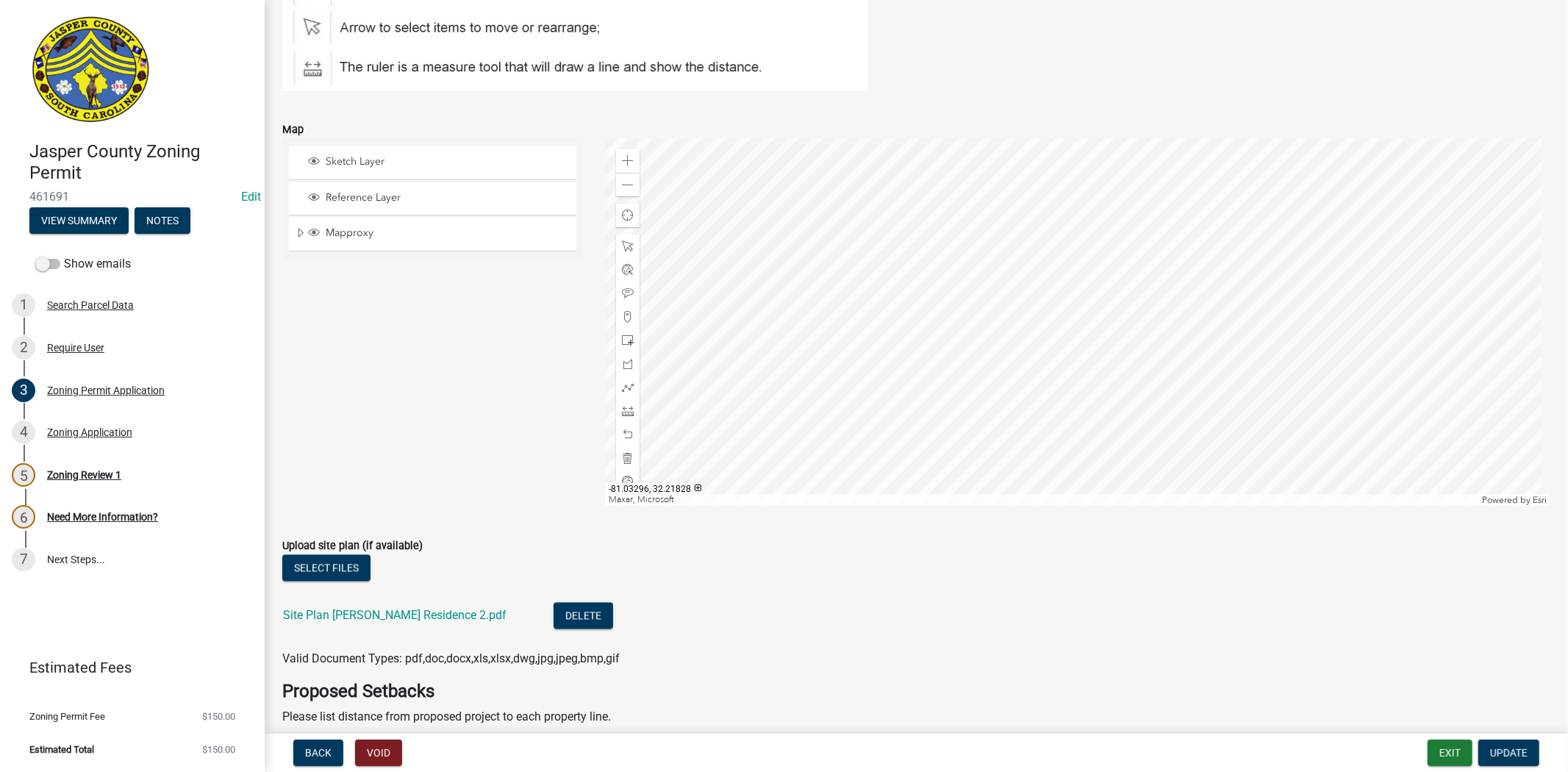
scroll to position [2450, 0]
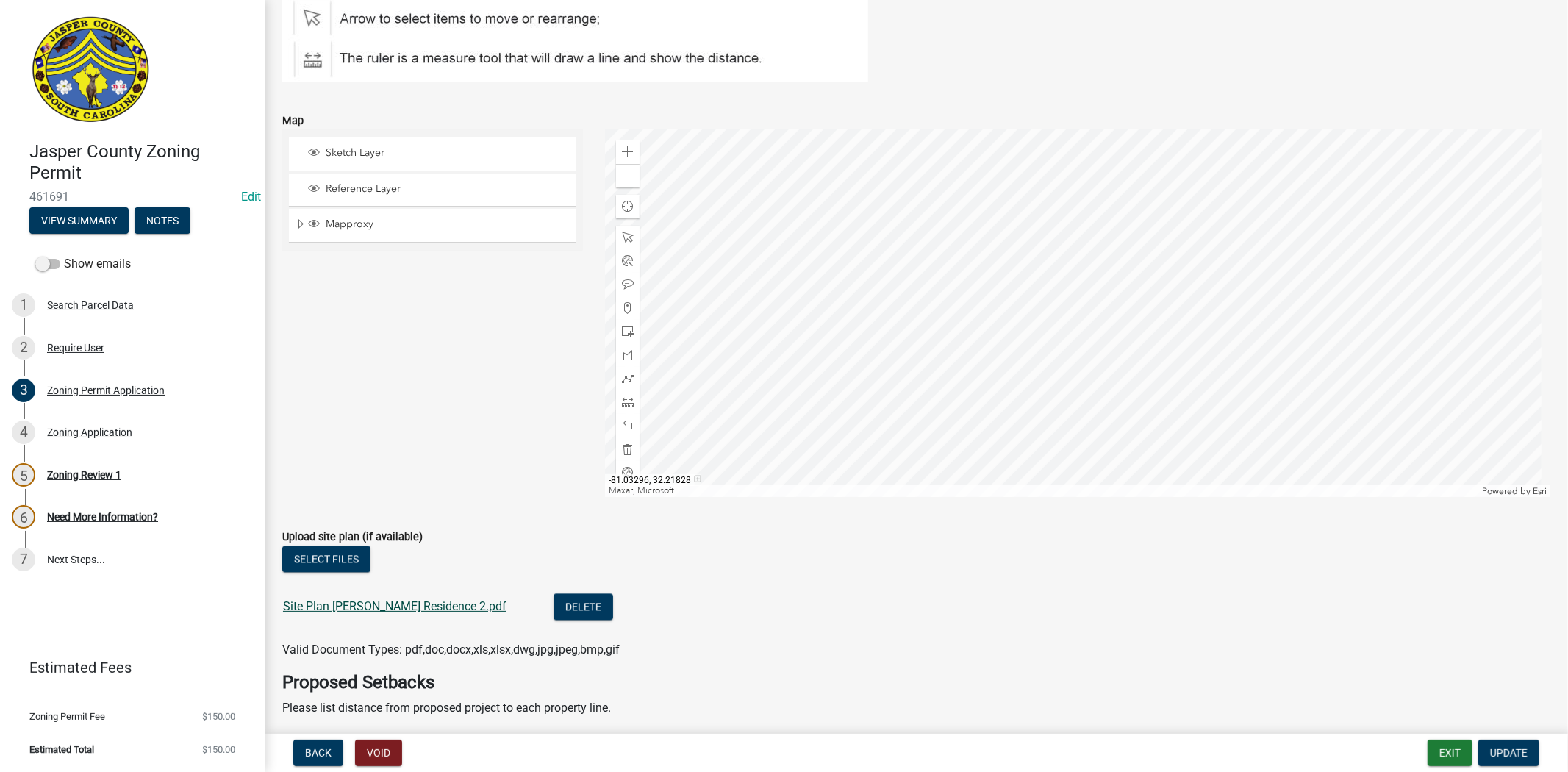
click at [438, 607] on link "Site Plan Moreno Residence 2.pdf" at bounding box center [395, 606] width 223 height 14
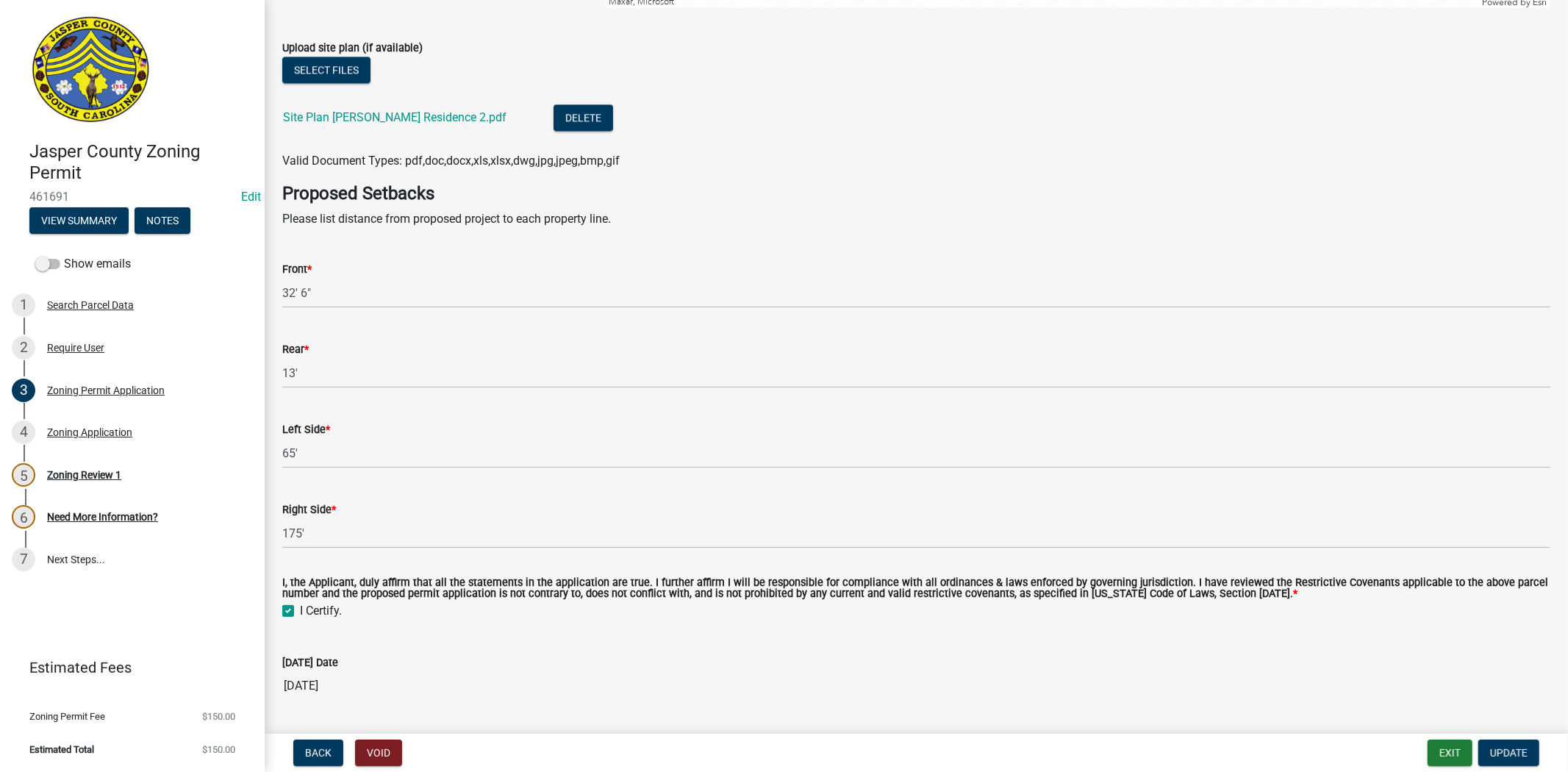
scroll to position [2941, 0]
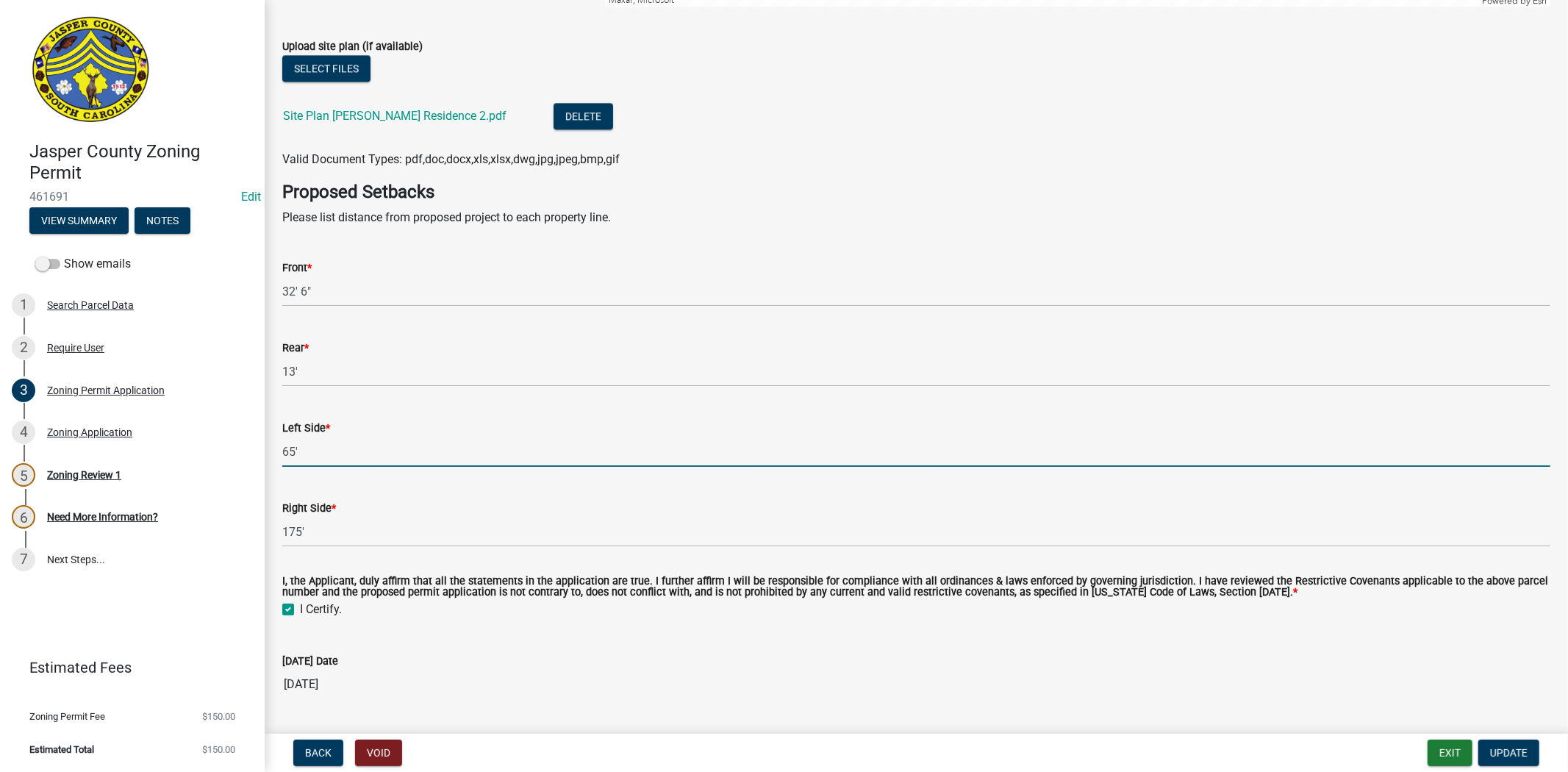
drag, startPoint x: 327, startPoint y: 457, endPoint x: 281, endPoint y: 454, distance: 46.1
click at [281, 454] on div "Left Side * 65'" at bounding box center [916, 432] width 1290 height 68
click at [547, 439] on input "38" at bounding box center [916, 452] width 1268 height 30
type input "38"
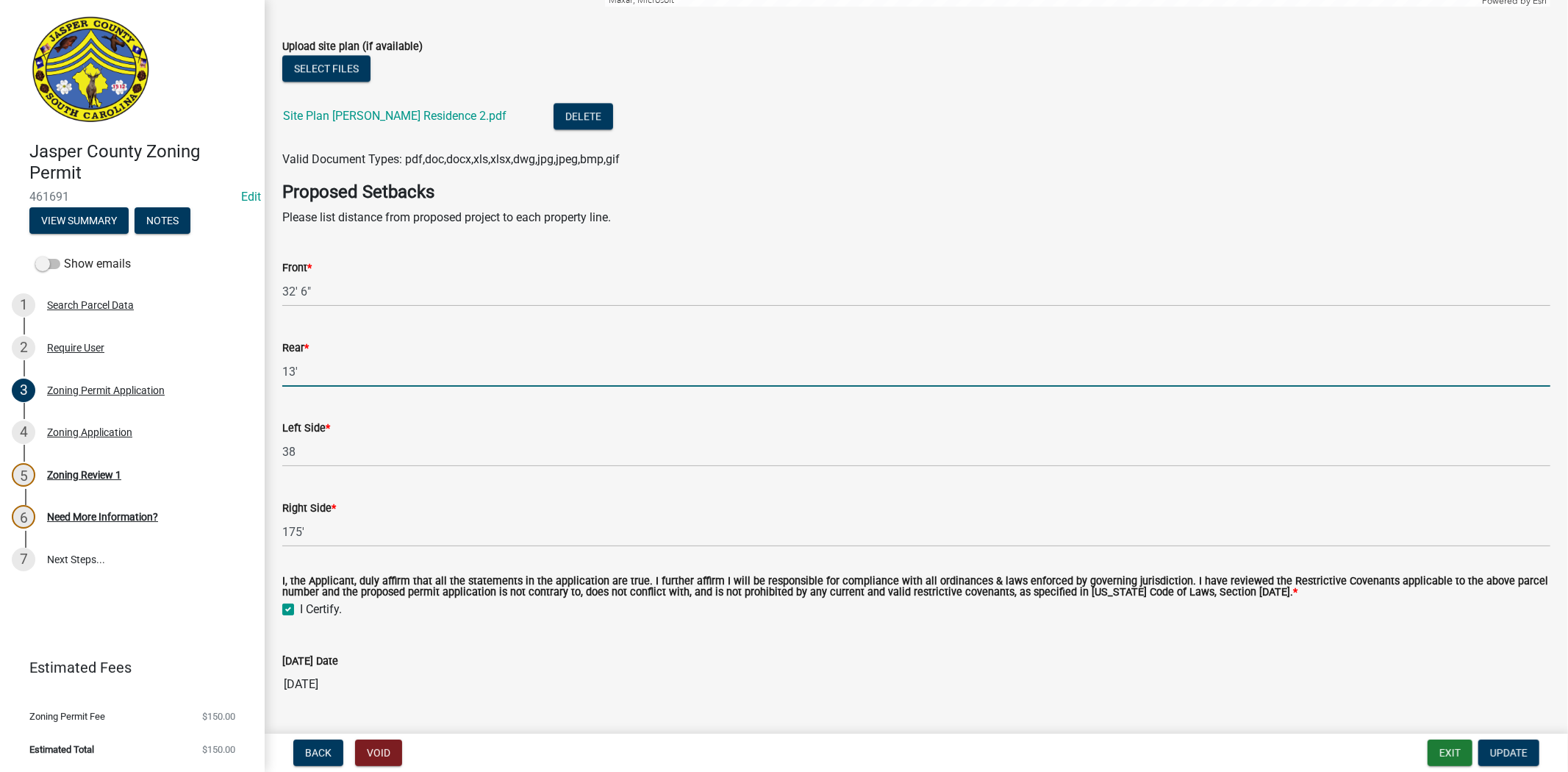
click at [512, 356] on input "13'" at bounding box center [916, 372] width 1268 height 30
drag, startPoint x: 319, startPoint y: 380, endPoint x: 226, endPoint y: 392, distance: 93.8
click at [226, 392] on div "Jasper County Zoning Permit 461691 Edit View Summary Notes Show emails 1 Search…" at bounding box center [784, 386] width 1568 height 772
type input "6"
type input "50"
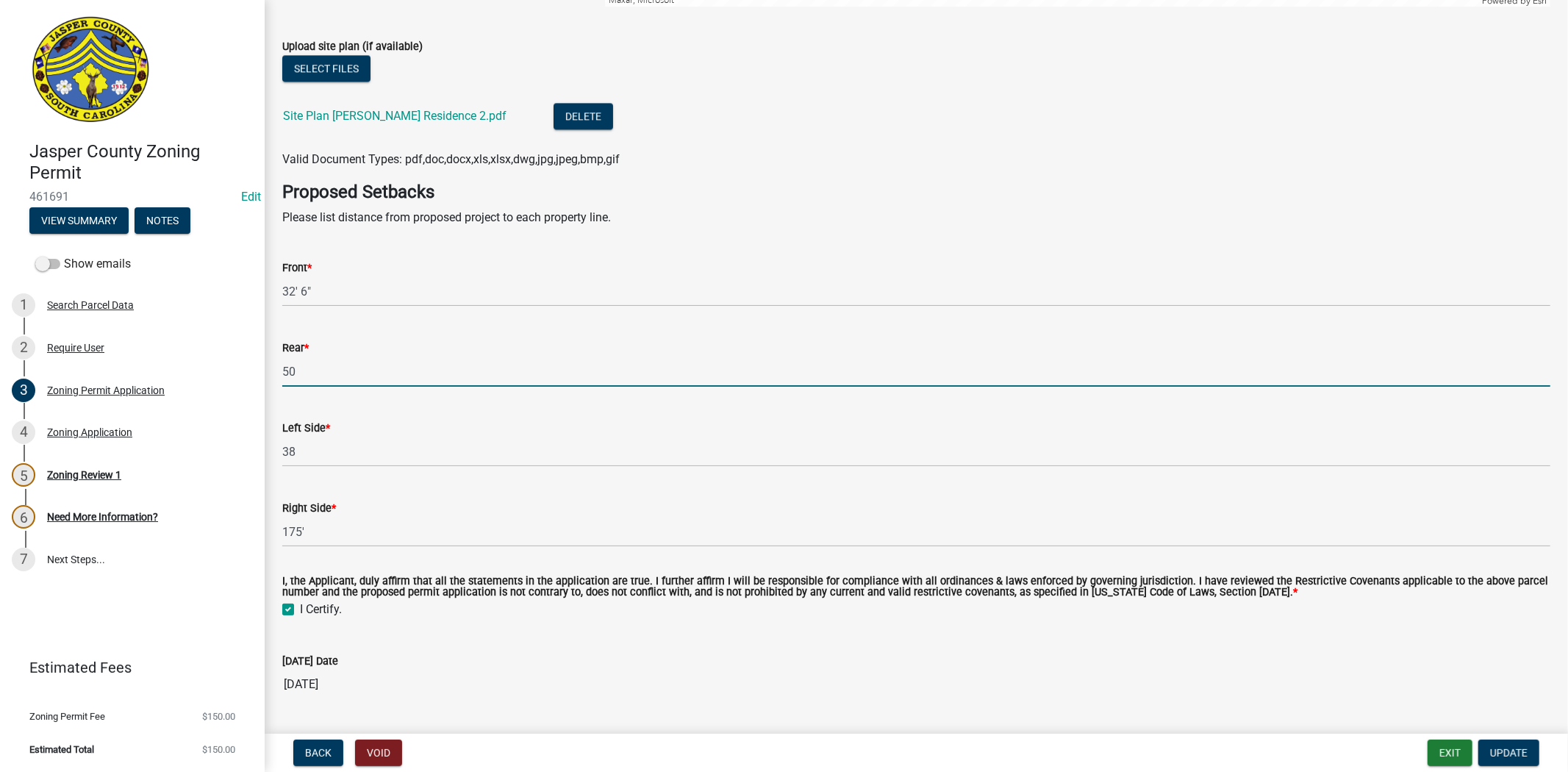
click at [709, 264] on div "Front *" at bounding box center [916, 267] width 1268 height 17
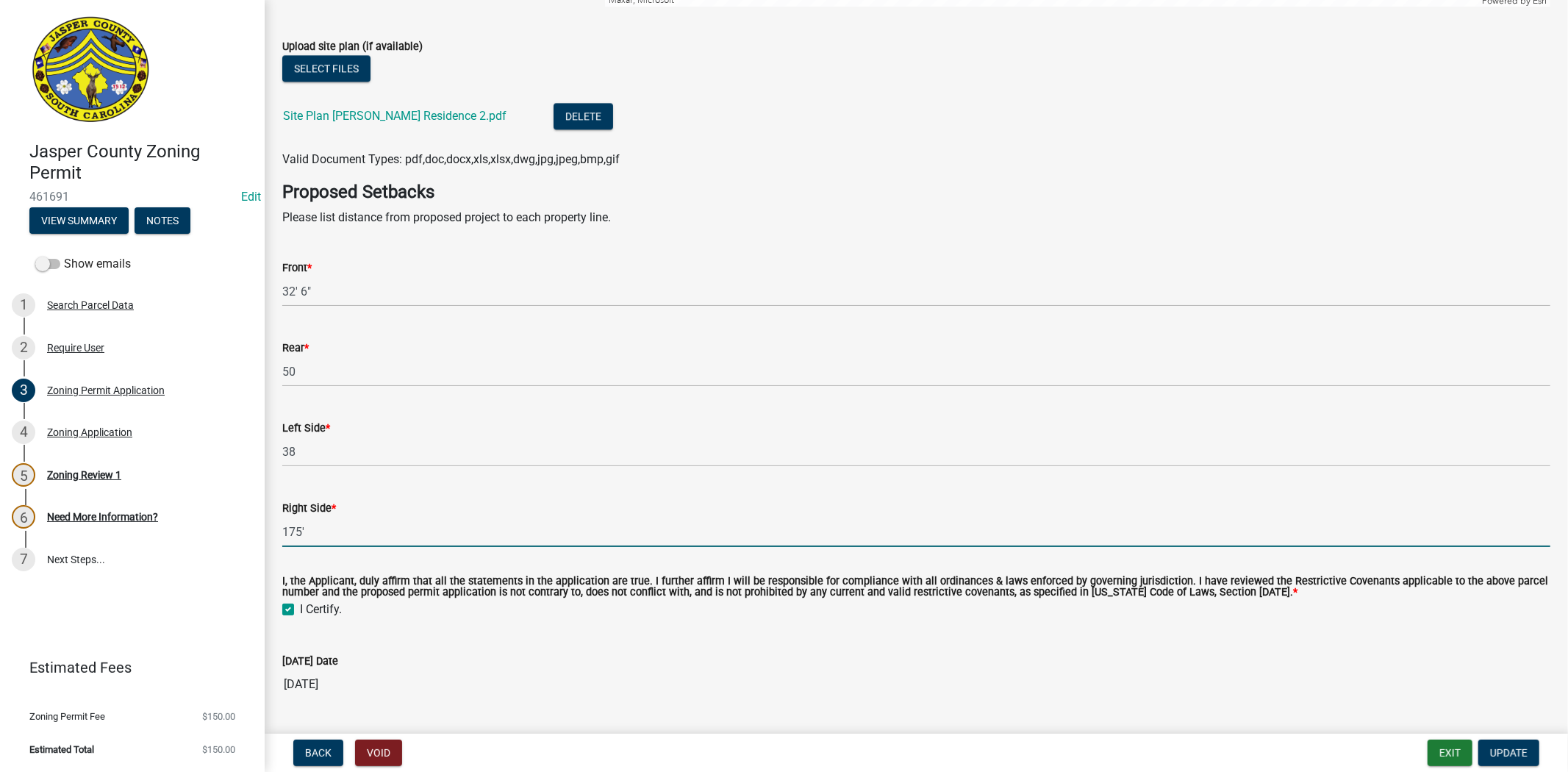
drag, startPoint x: 312, startPoint y: 533, endPoint x: 265, endPoint y: 541, distance: 47.7
type input "11"
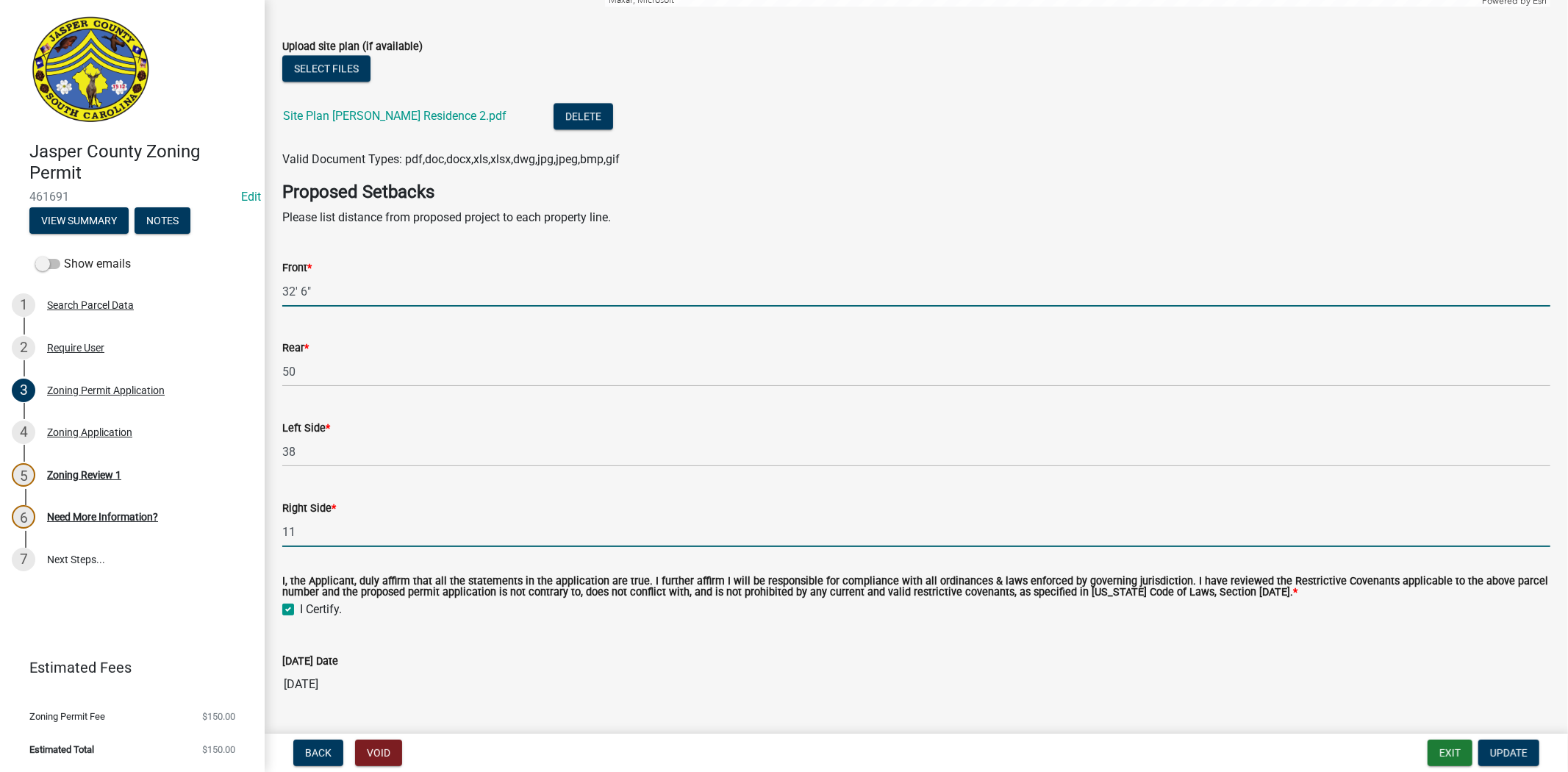
click at [364, 288] on input "32' 6"" at bounding box center [916, 292] width 1268 height 30
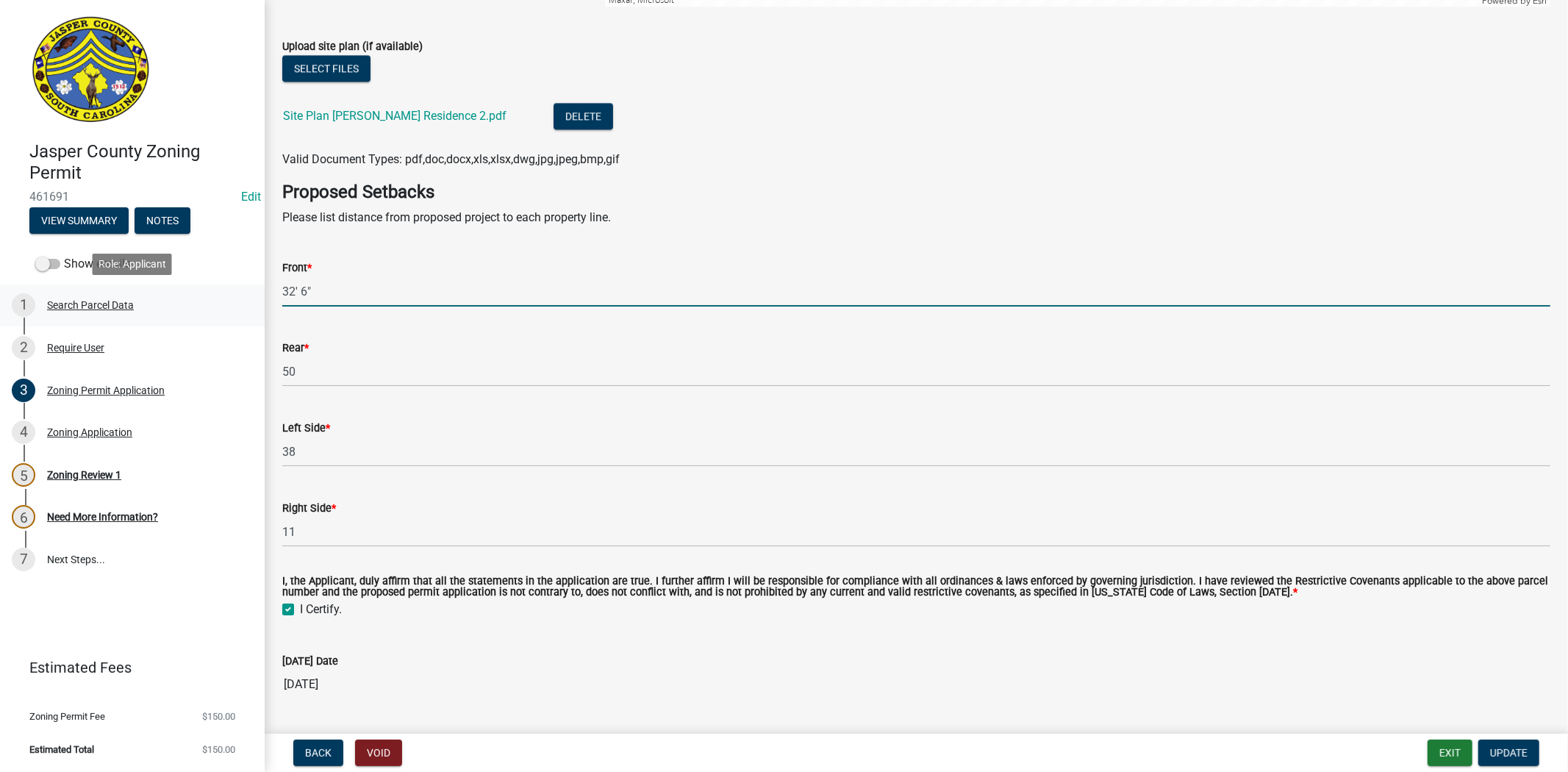
drag, startPoint x: 325, startPoint y: 296, endPoint x: 246, endPoint y: 291, distance: 79.2
click at [246, 292] on div "Jasper County Zoning Permit 461691 Edit View Summary Notes Show emails 1 Search…" at bounding box center [784, 386] width 1568 height 772
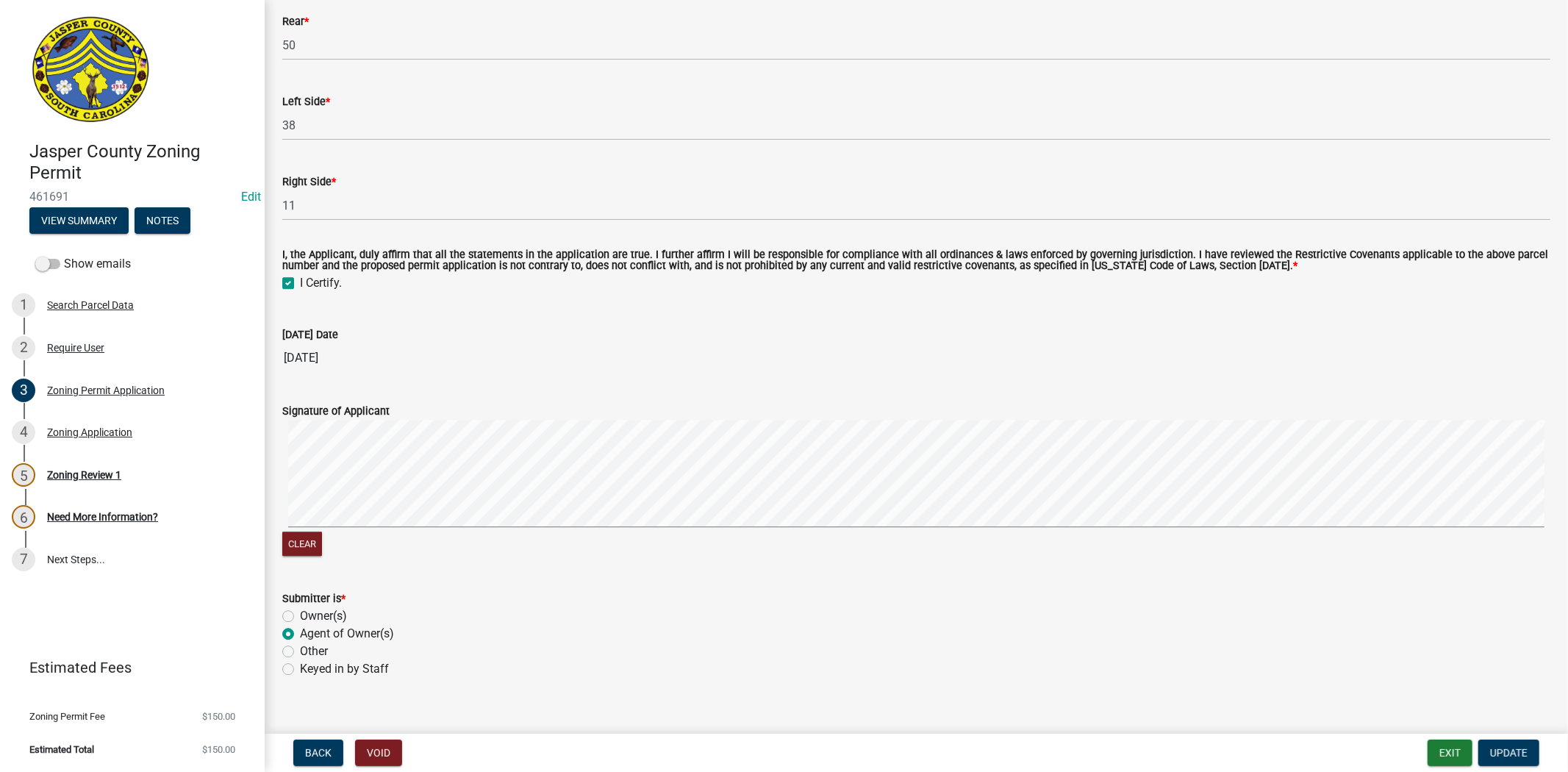
scroll to position [3288, 0]
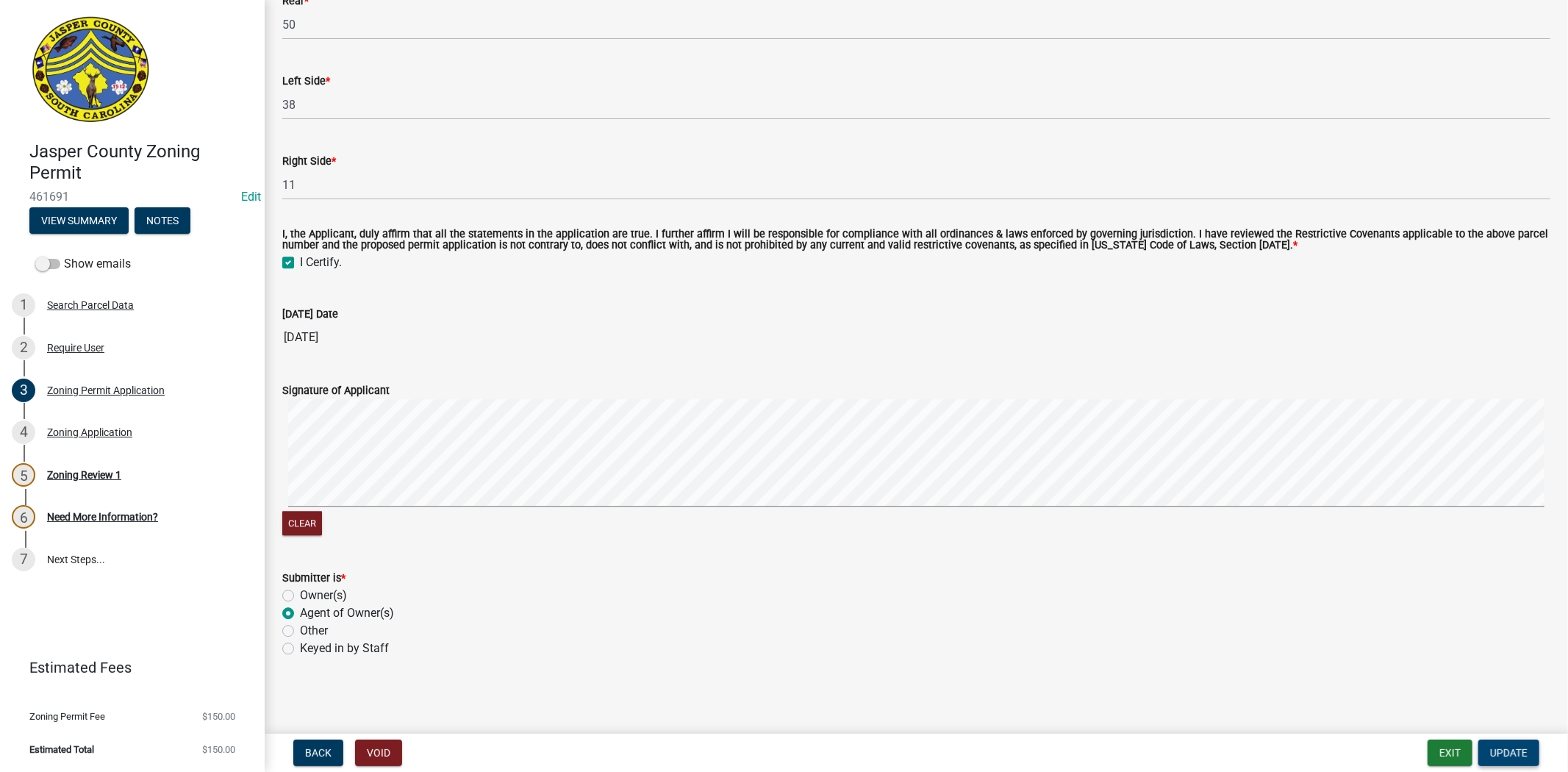
type input "140"
click at [1492, 754] on span "Update" at bounding box center [1508, 752] width 37 height 11
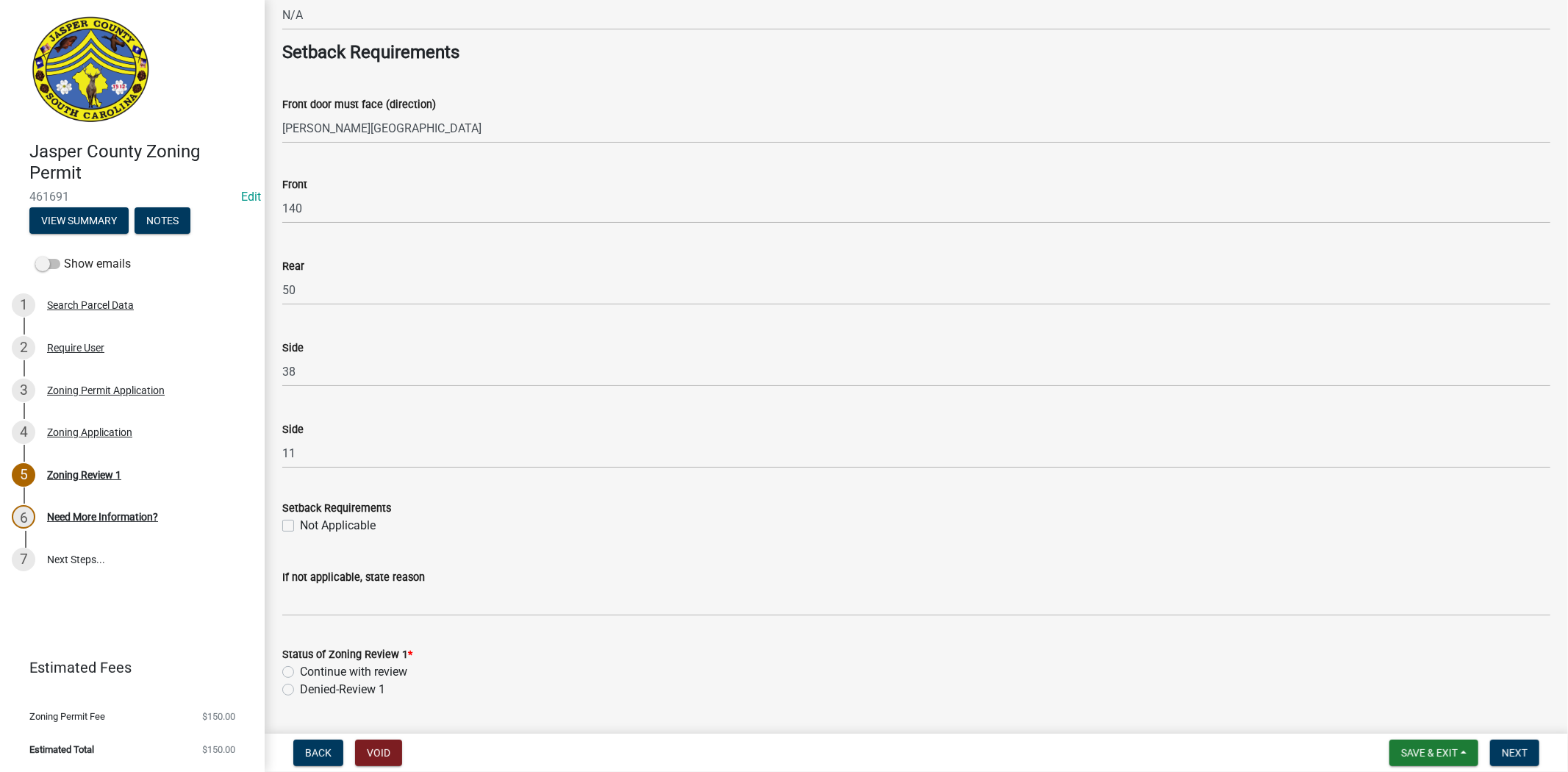
scroll to position [2287, 0]
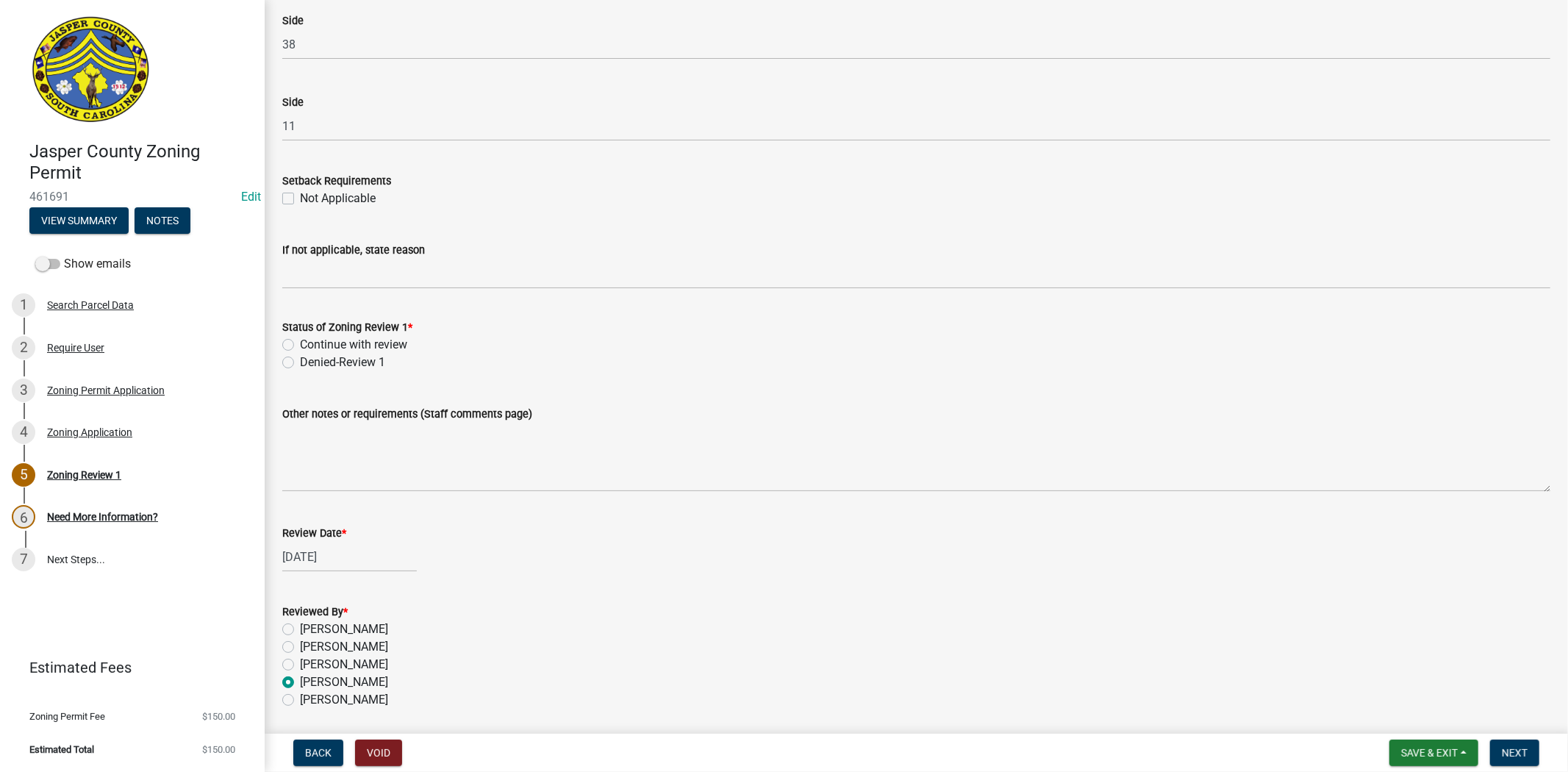
click at [300, 344] on label "Continue with review" at bounding box center [353, 344] width 107 height 17
click at [300, 344] on input "Continue with review" at bounding box center [305, 340] width 10 height 10
radio input "true"
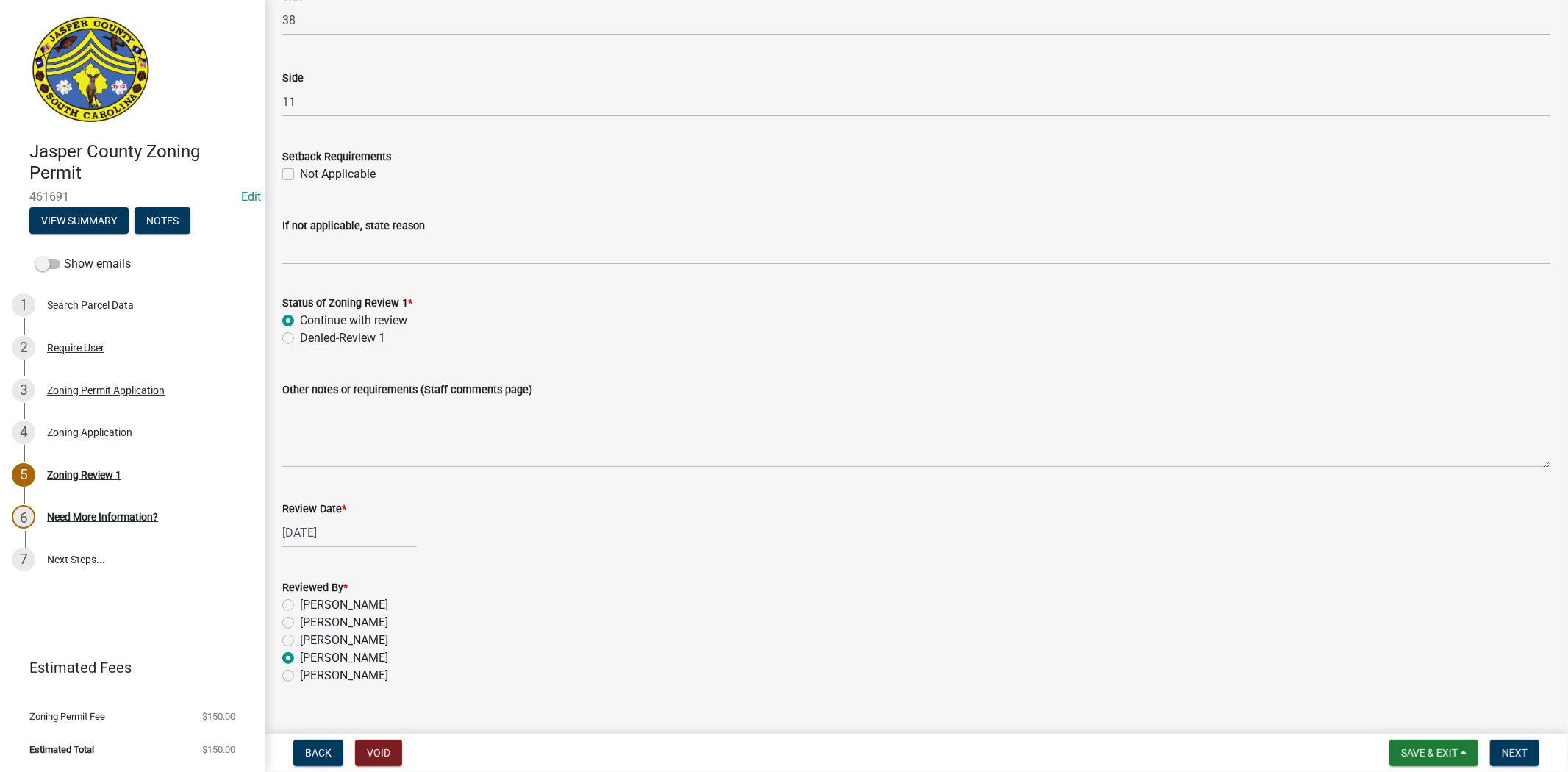
scroll to position [2339, 0]
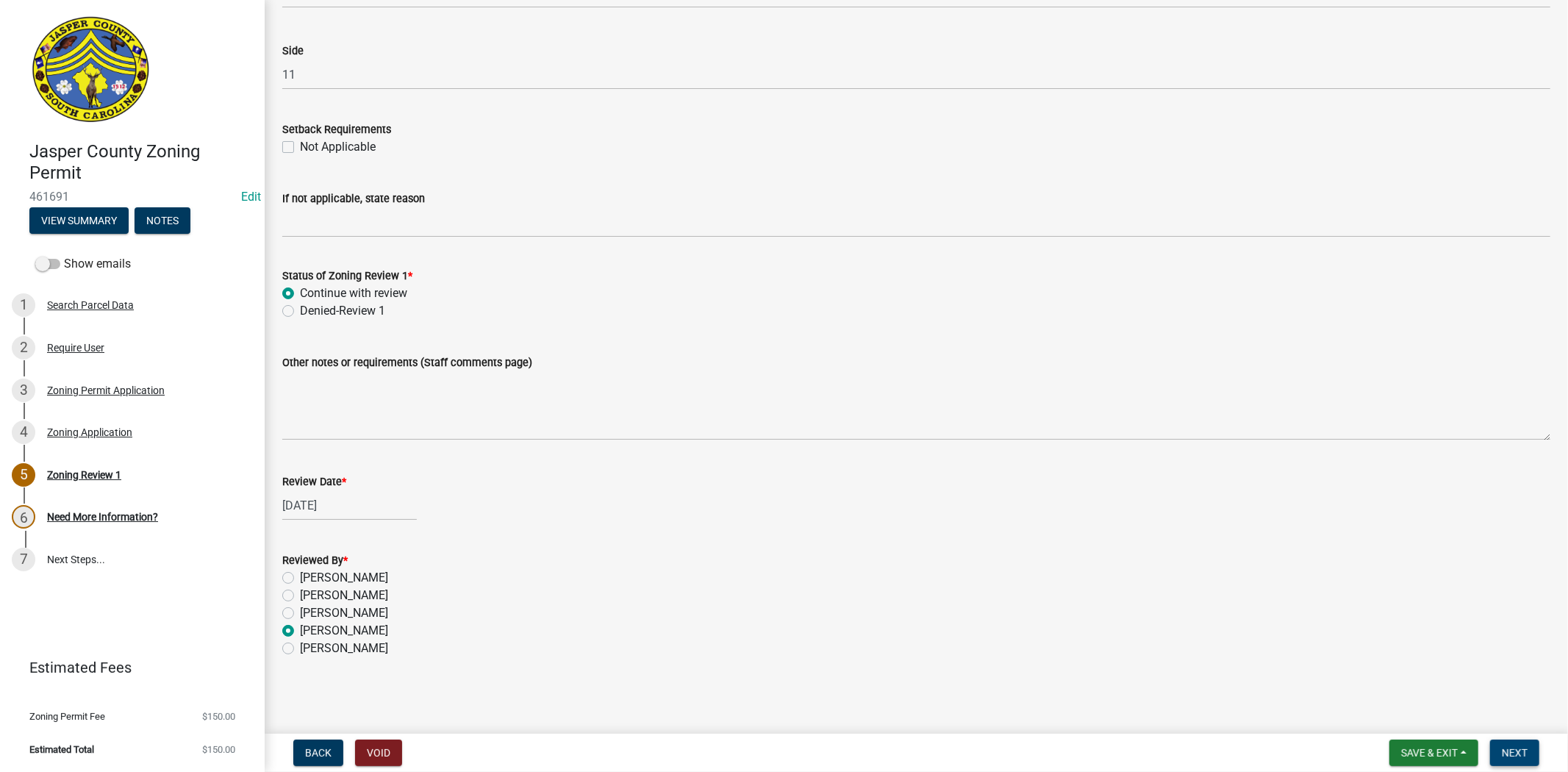
click at [1510, 751] on span "Next" at bounding box center [1515, 752] width 26 height 11
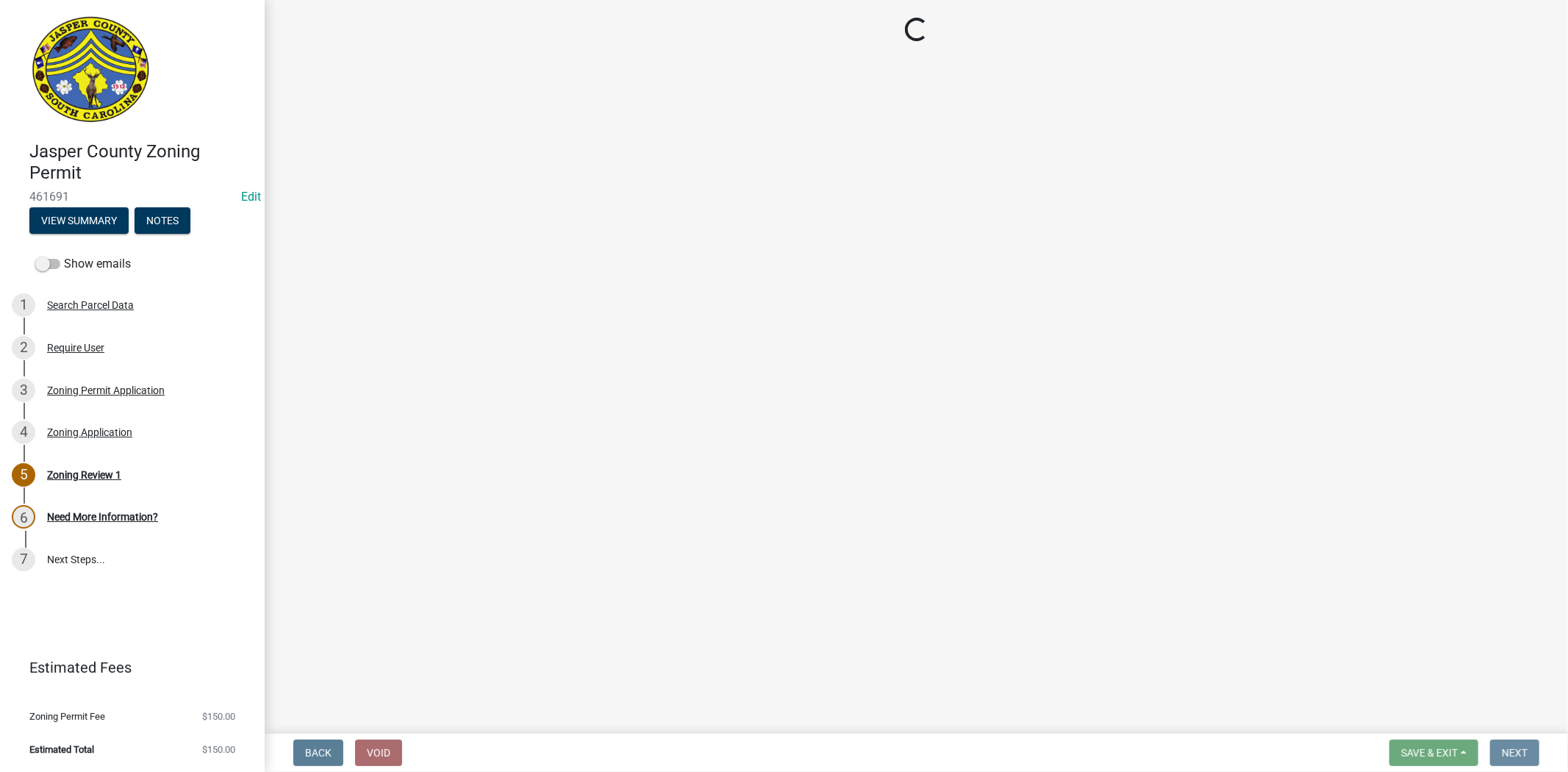
scroll to position [0, 0]
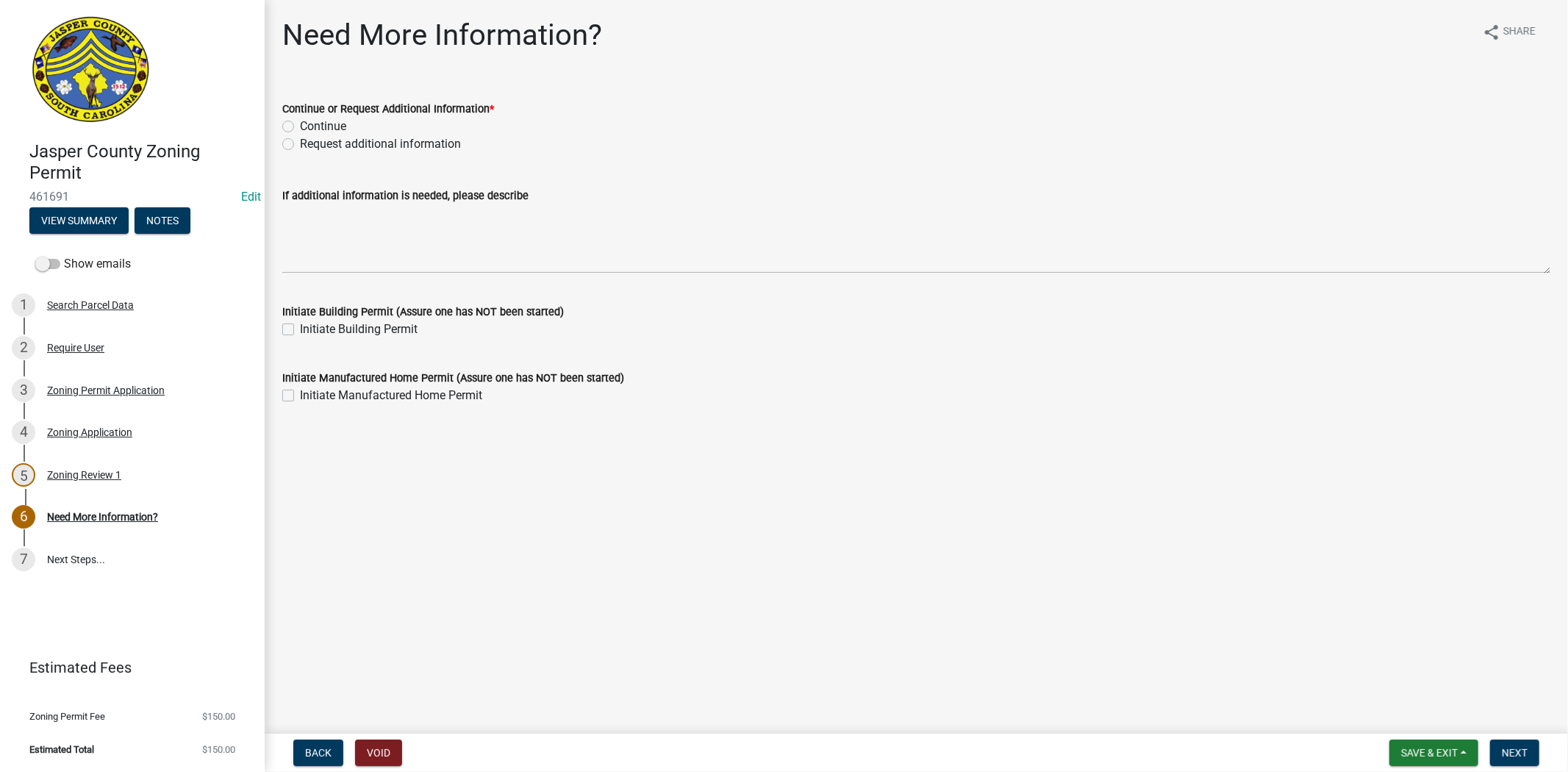
click at [291, 129] on div "Continue" at bounding box center [916, 126] width 1268 height 17
click at [300, 125] on label "Continue" at bounding box center [323, 126] width 46 height 17
click at [300, 125] on input "Continue" at bounding box center [305, 122] width 10 height 10
radio input "true"
click at [1525, 747] on span "Next" at bounding box center [1515, 752] width 26 height 11
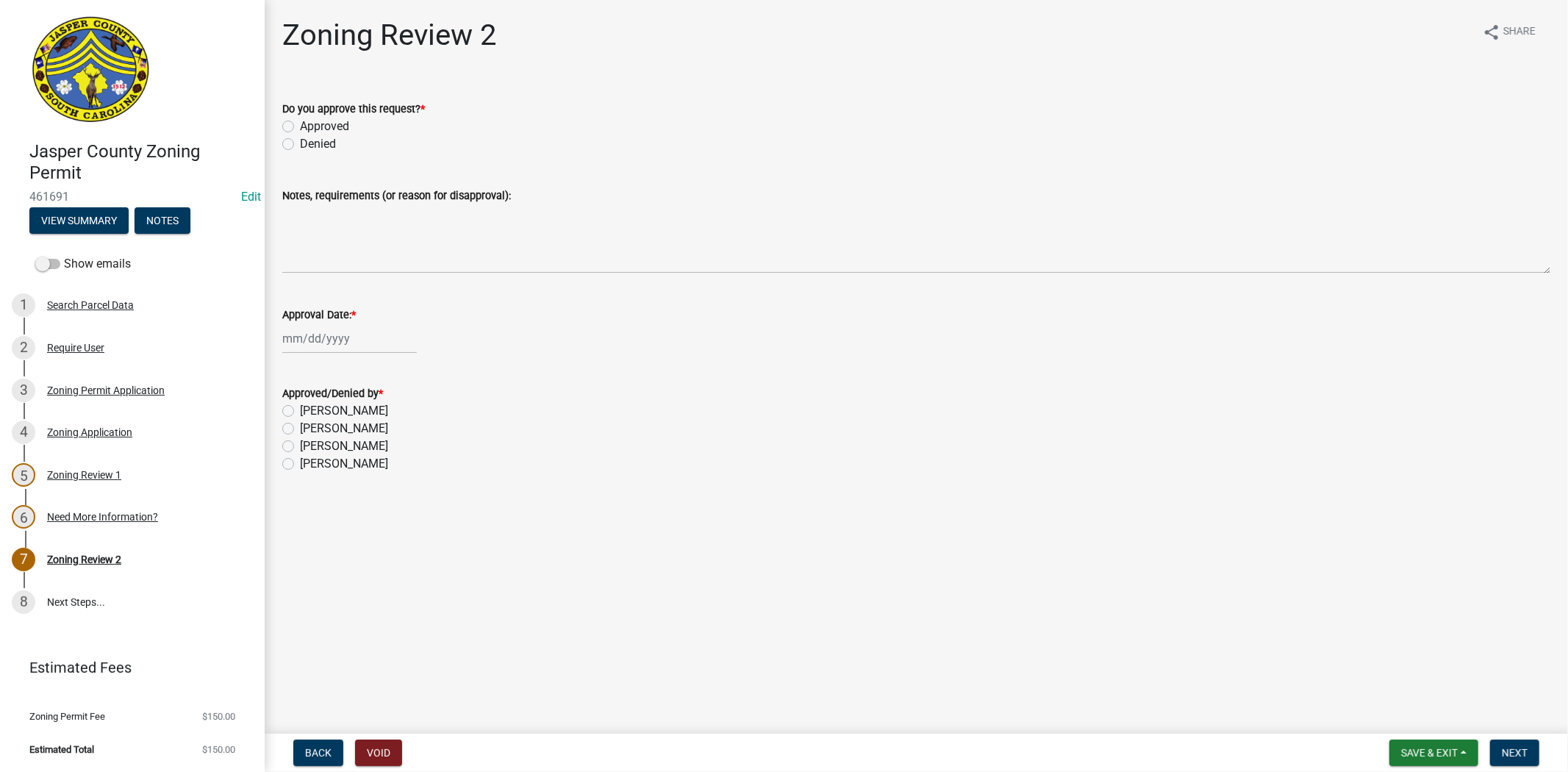
click at [300, 121] on label "Approved" at bounding box center [324, 126] width 49 height 17
click at [300, 121] on input "Approved" at bounding box center [305, 122] width 10 height 10
radio input "true"
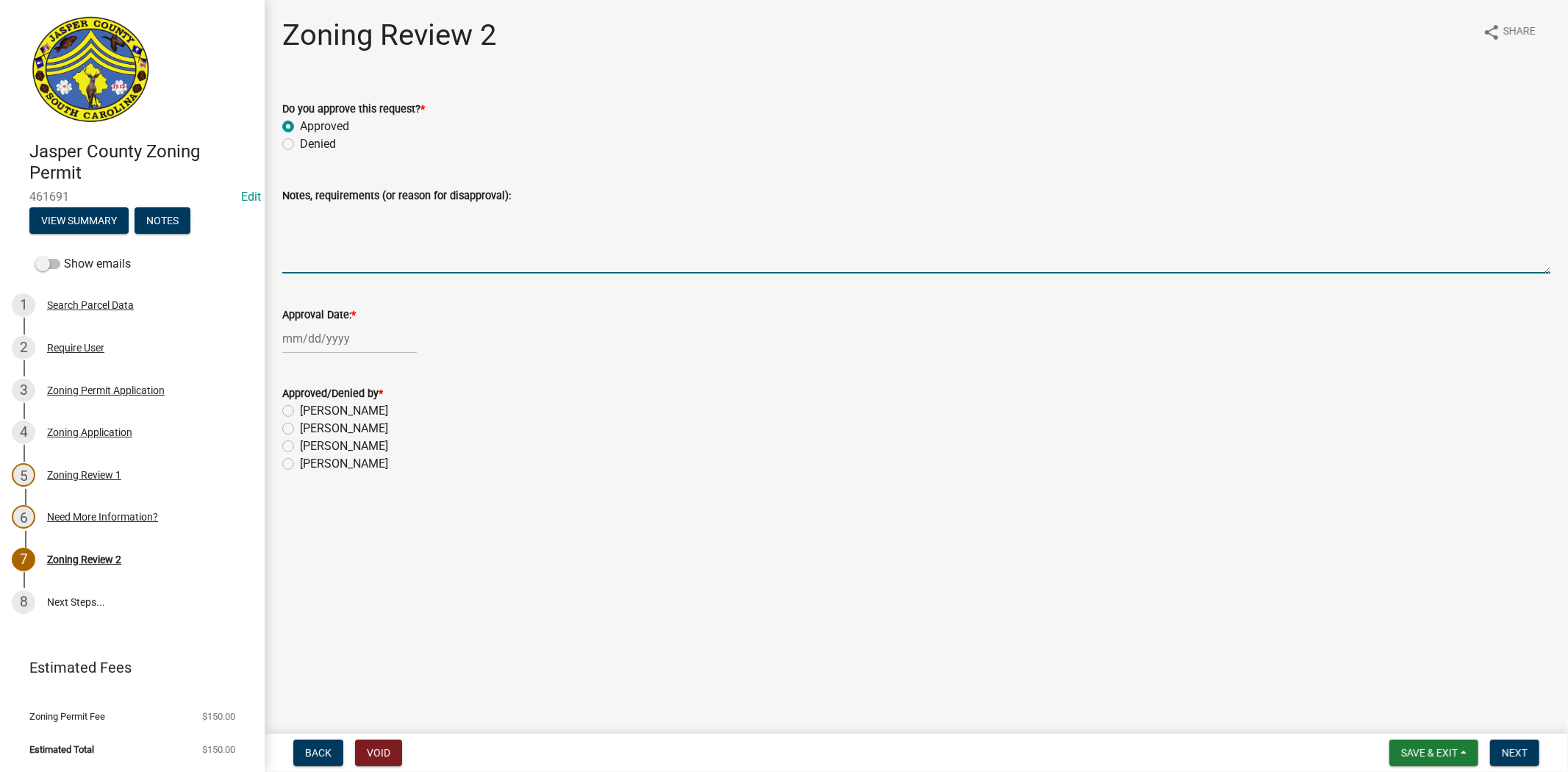
click at [299, 265] on textarea "Notes, requirements (or reason for disapproval):" at bounding box center [916, 239] width 1268 height 69
click at [302, 337] on div at bounding box center [349, 339] width 134 height 30
select select "8"
select select "2025"
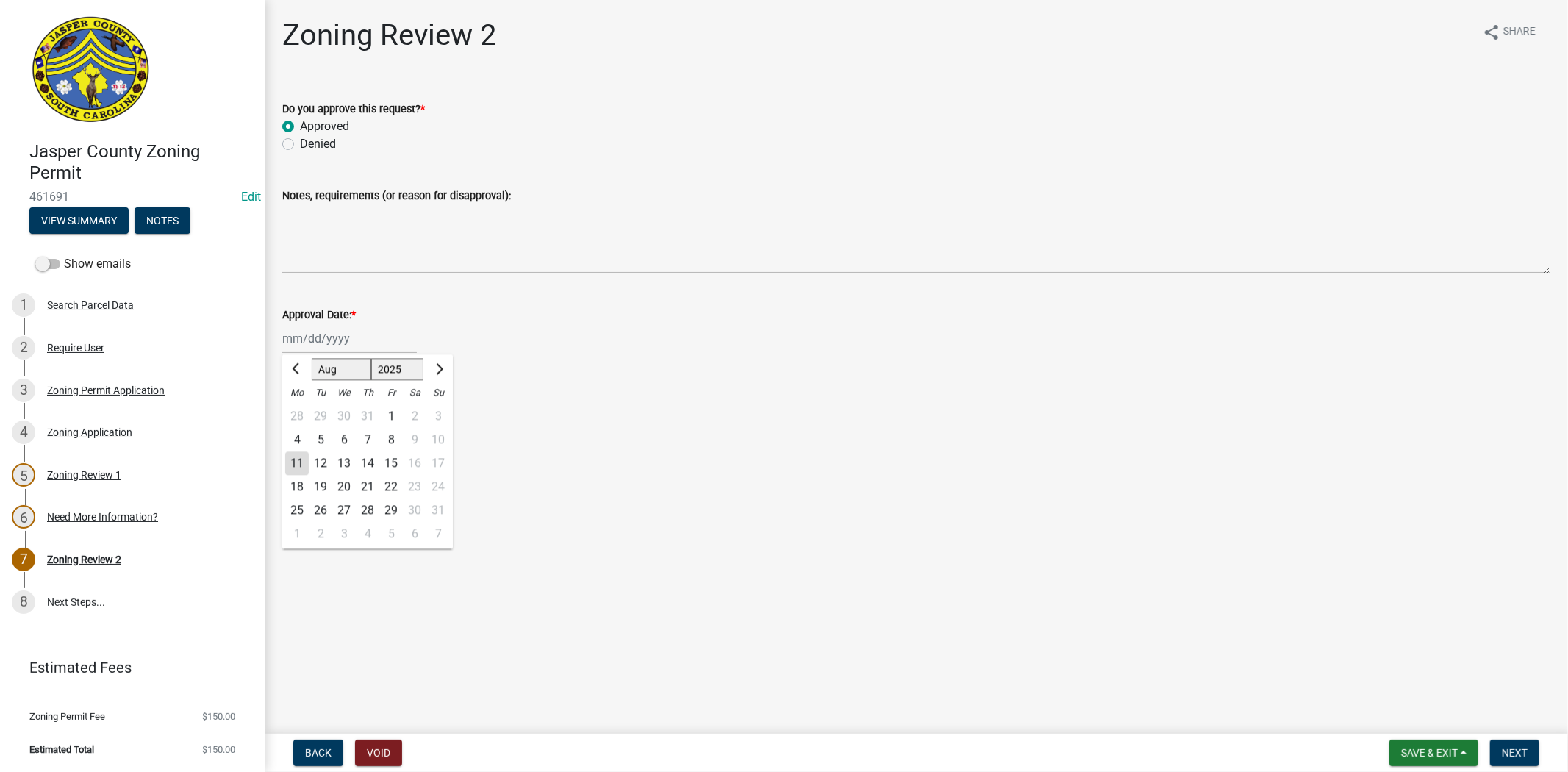
click at [296, 460] on div "11" at bounding box center [296, 463] width 24 height 24
type input "08/11/2025"
click at [300, 444] on label "Stephanie Oviedo" at bounding box center [344, 446] width 88 height 17
click at [300, 444] on input "Stephanie Oviedo" at bounding box center [305, 442] width 10 height 10
radio input "true"
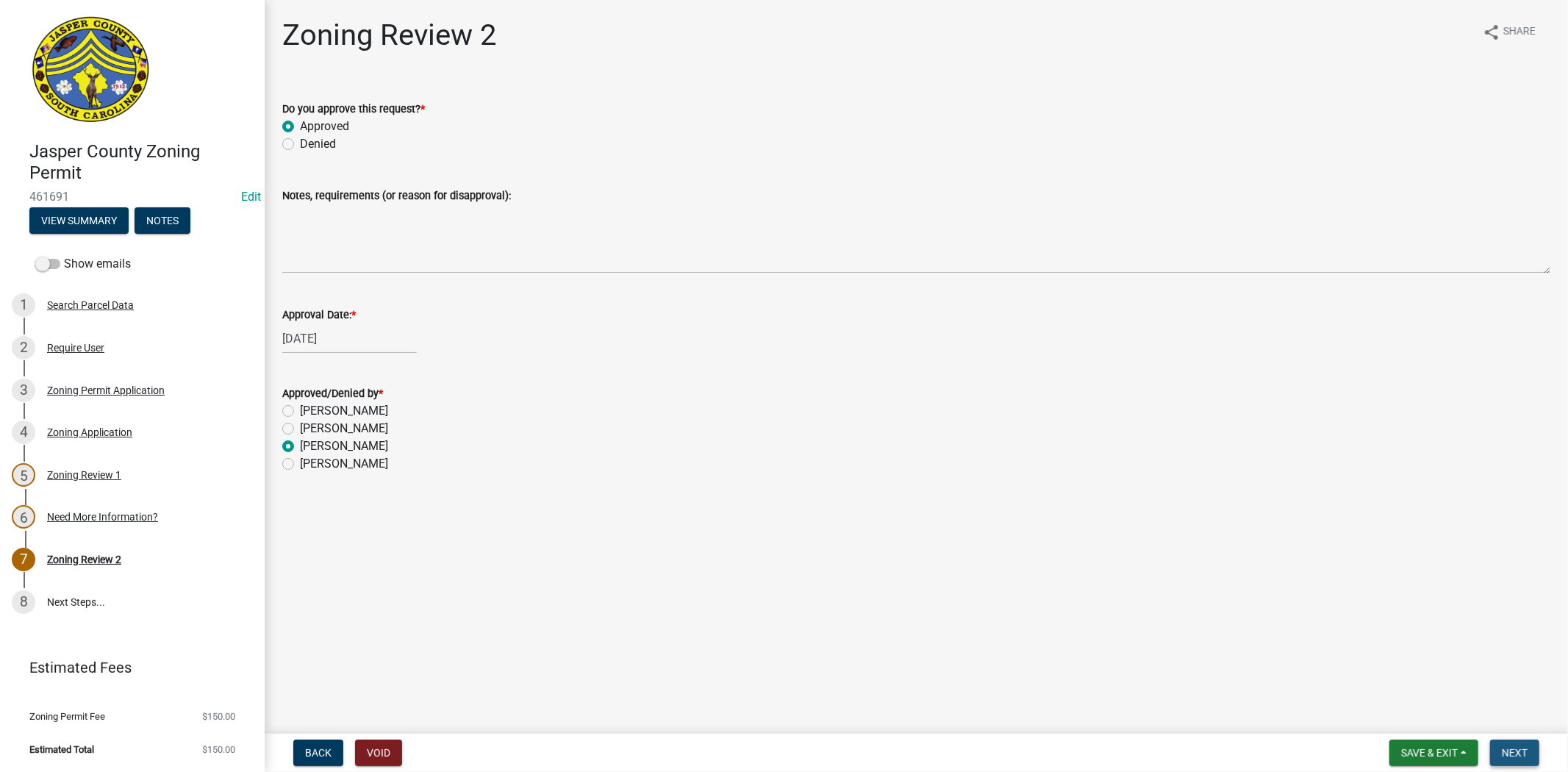
click at [1517, 761] on button "Next" at bounding box center [1514, 752] width 49 height 27
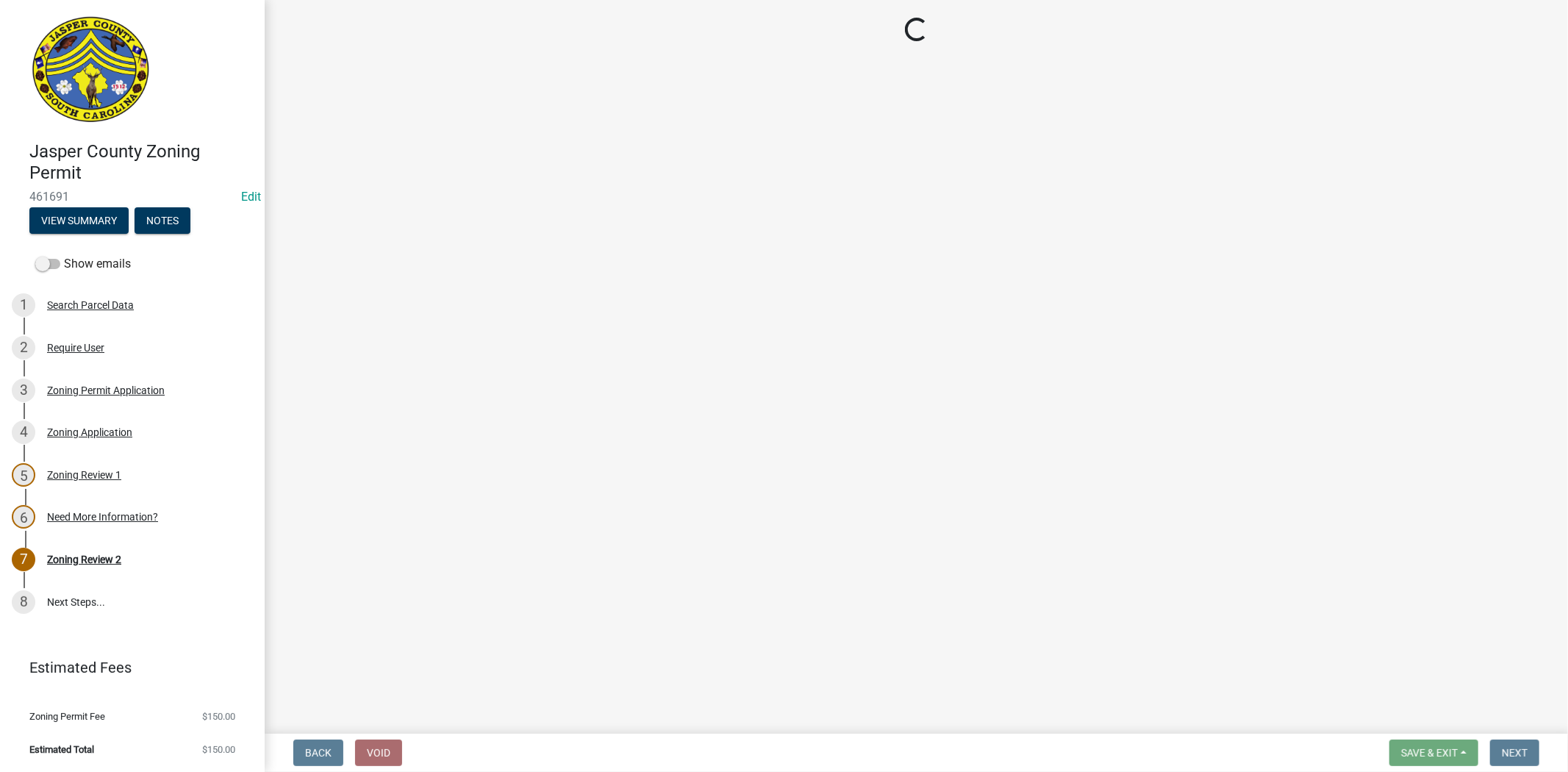
select select "3: 3"
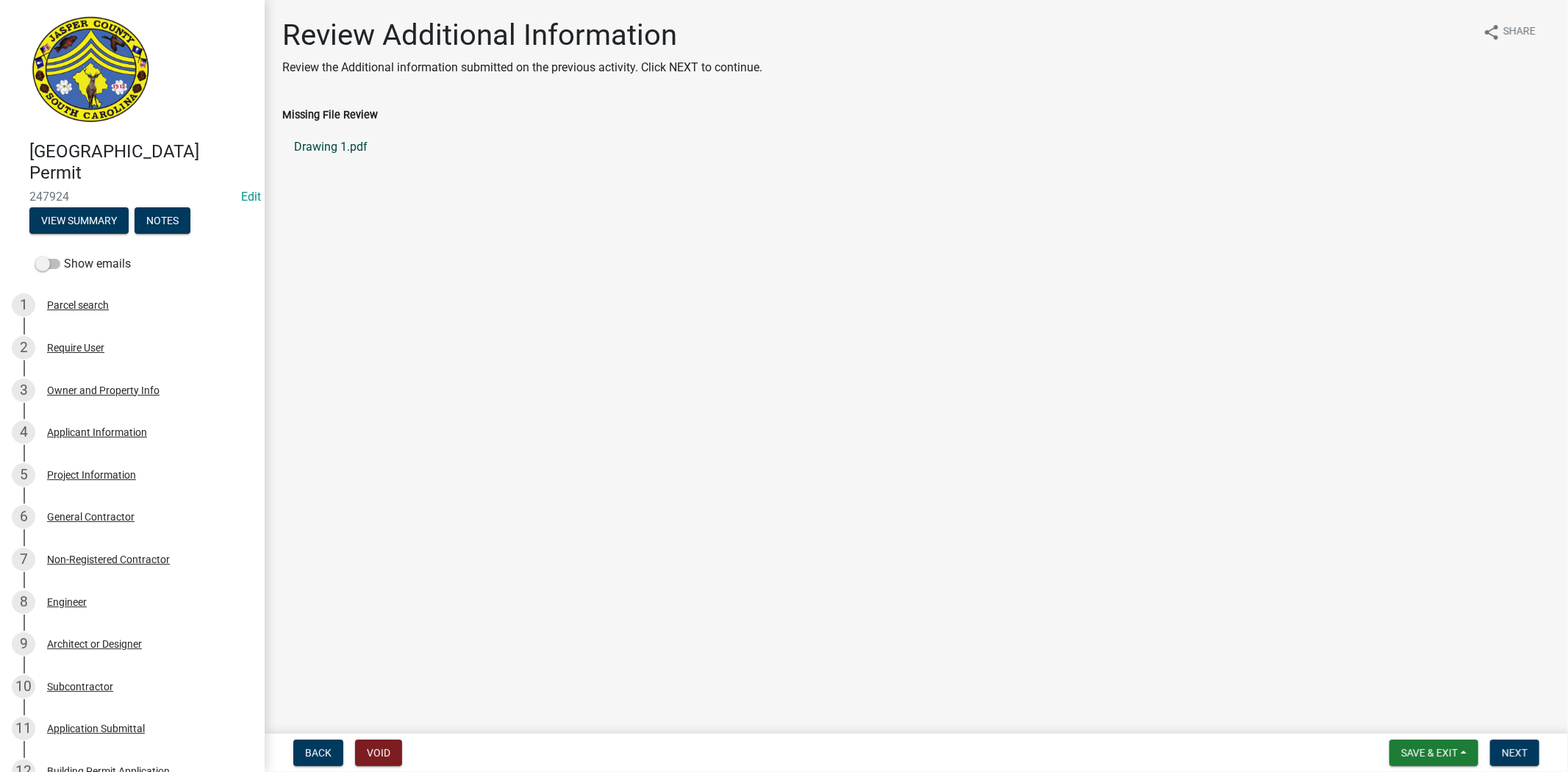
click at [344, 153] on link "Drawing 1.pdf" at bounding box center [916, 147] width 1268 height 35
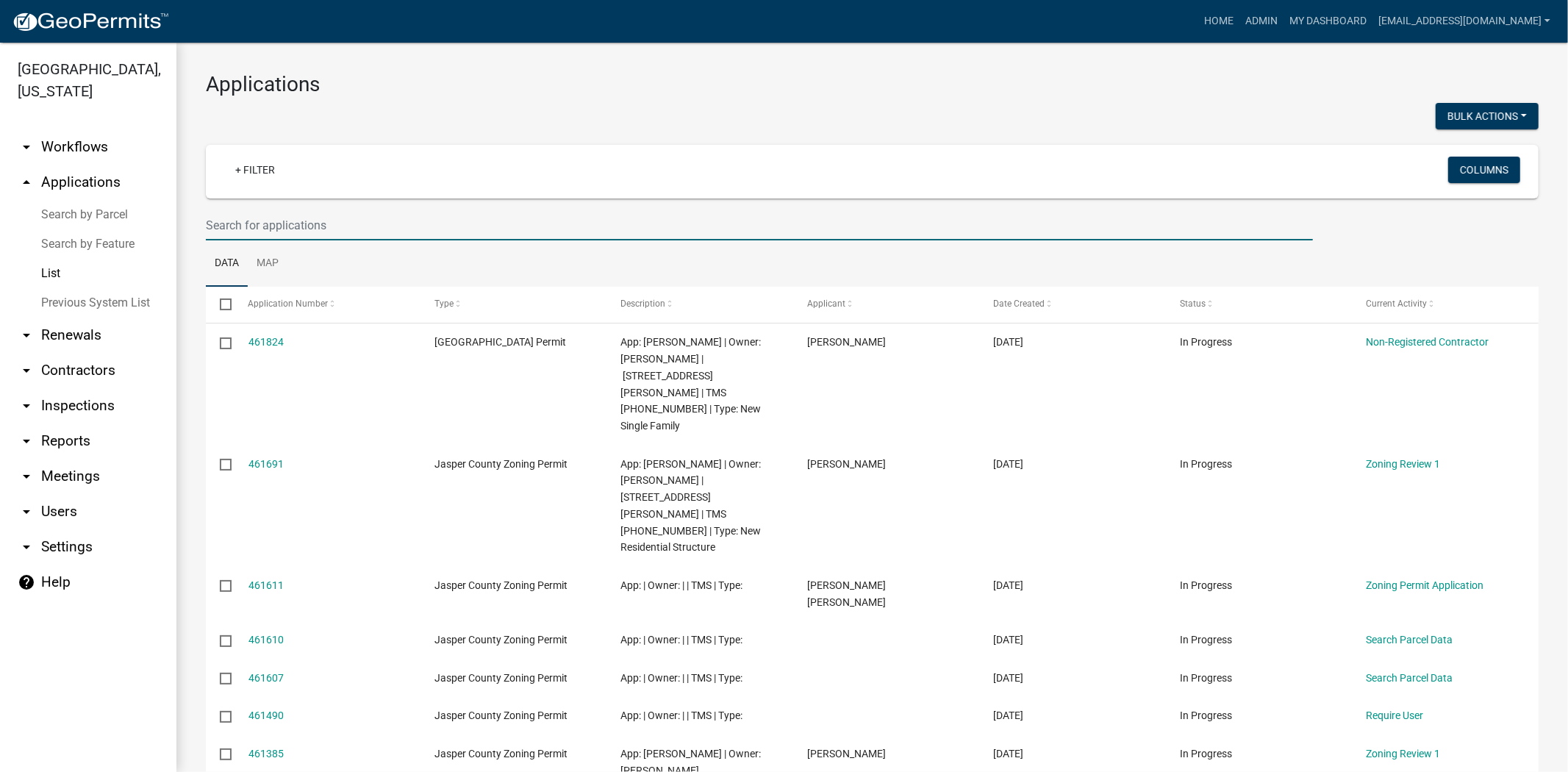
click at [732, 224] on input "text" at bounding box center [759, 226] width 1107 height 30
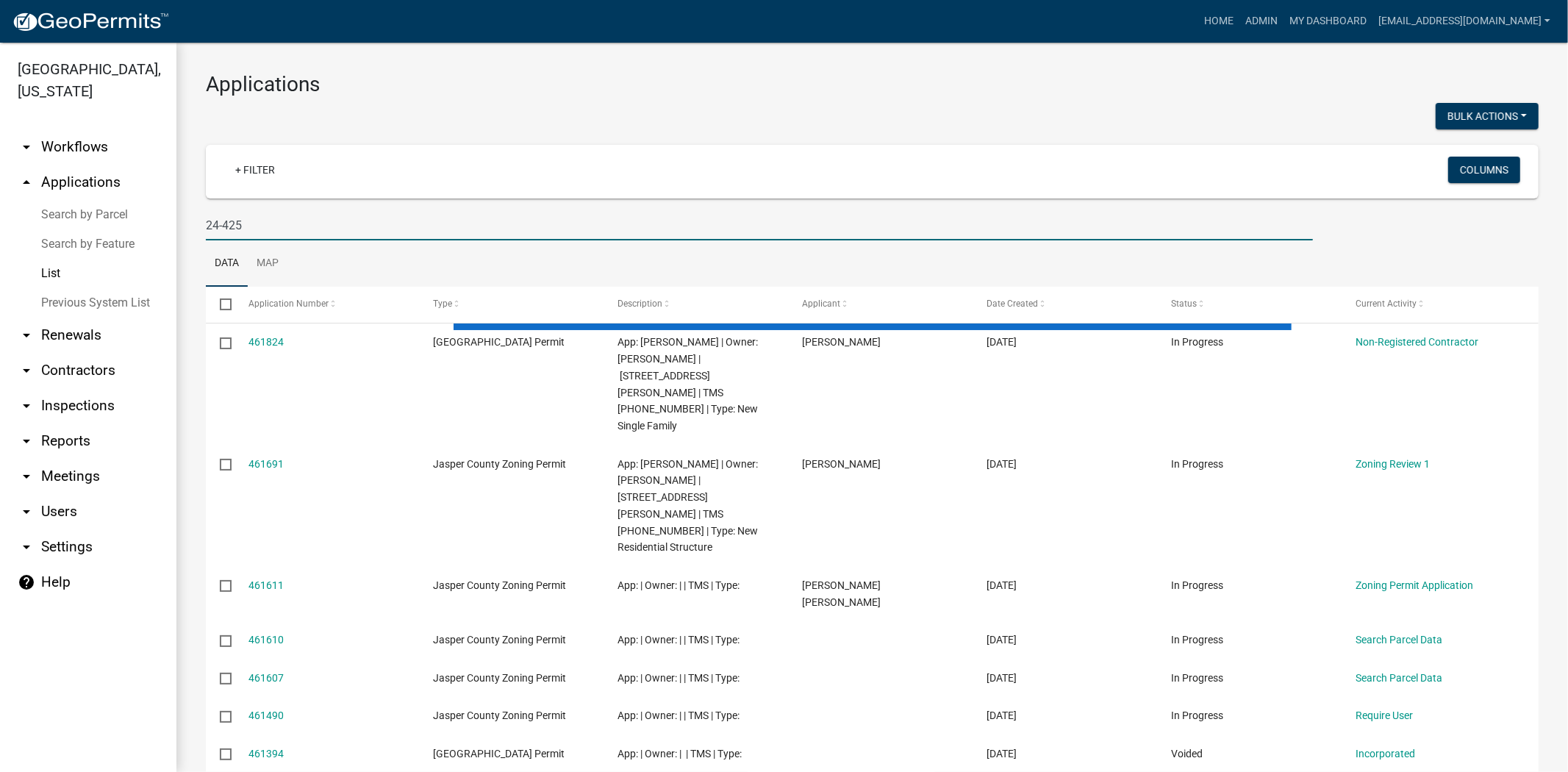
type input "24-425"
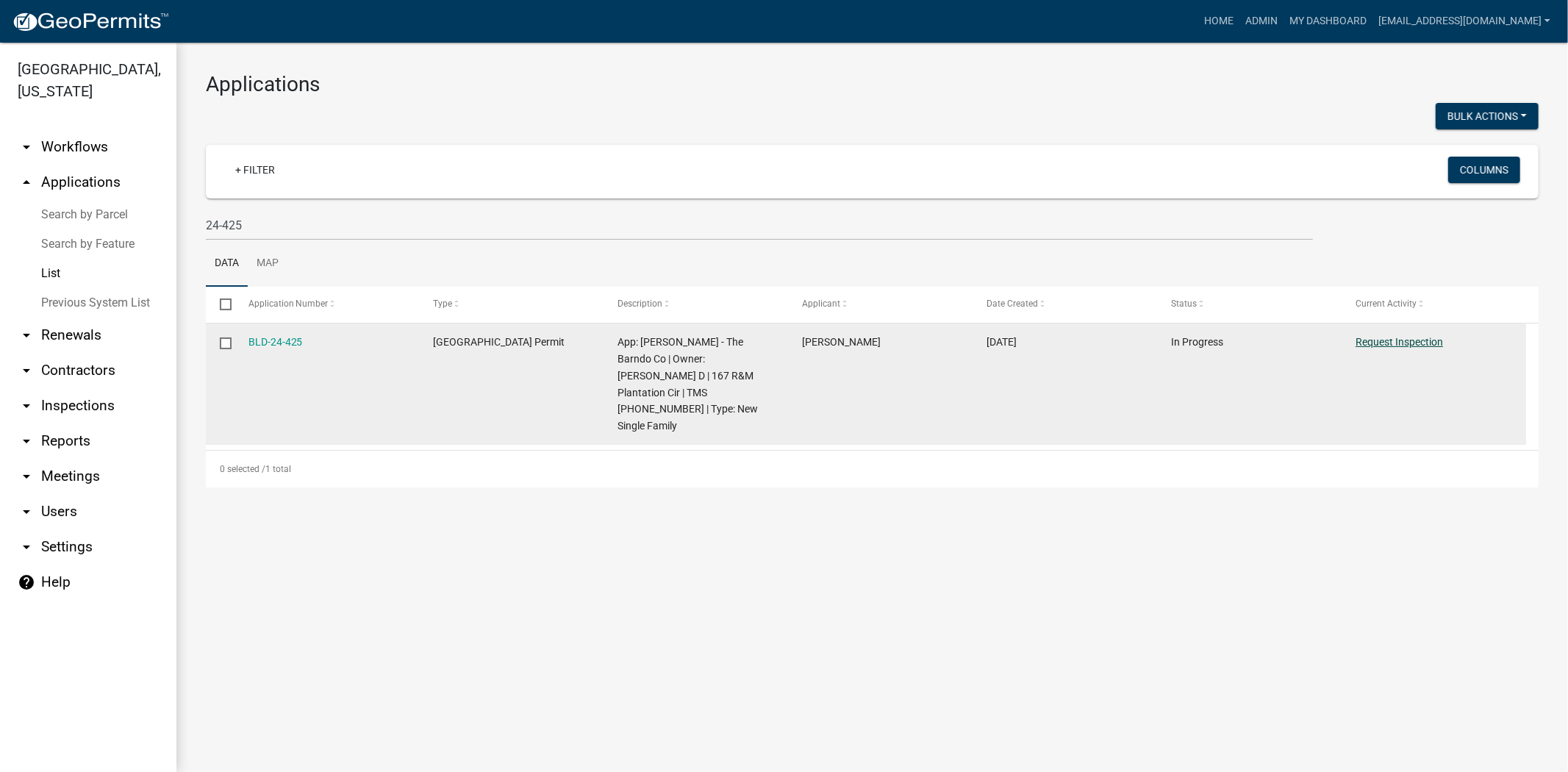
click at [1377, 337] on link "Request Inspection" at bounding box center [1399, 341] width 87 height 11
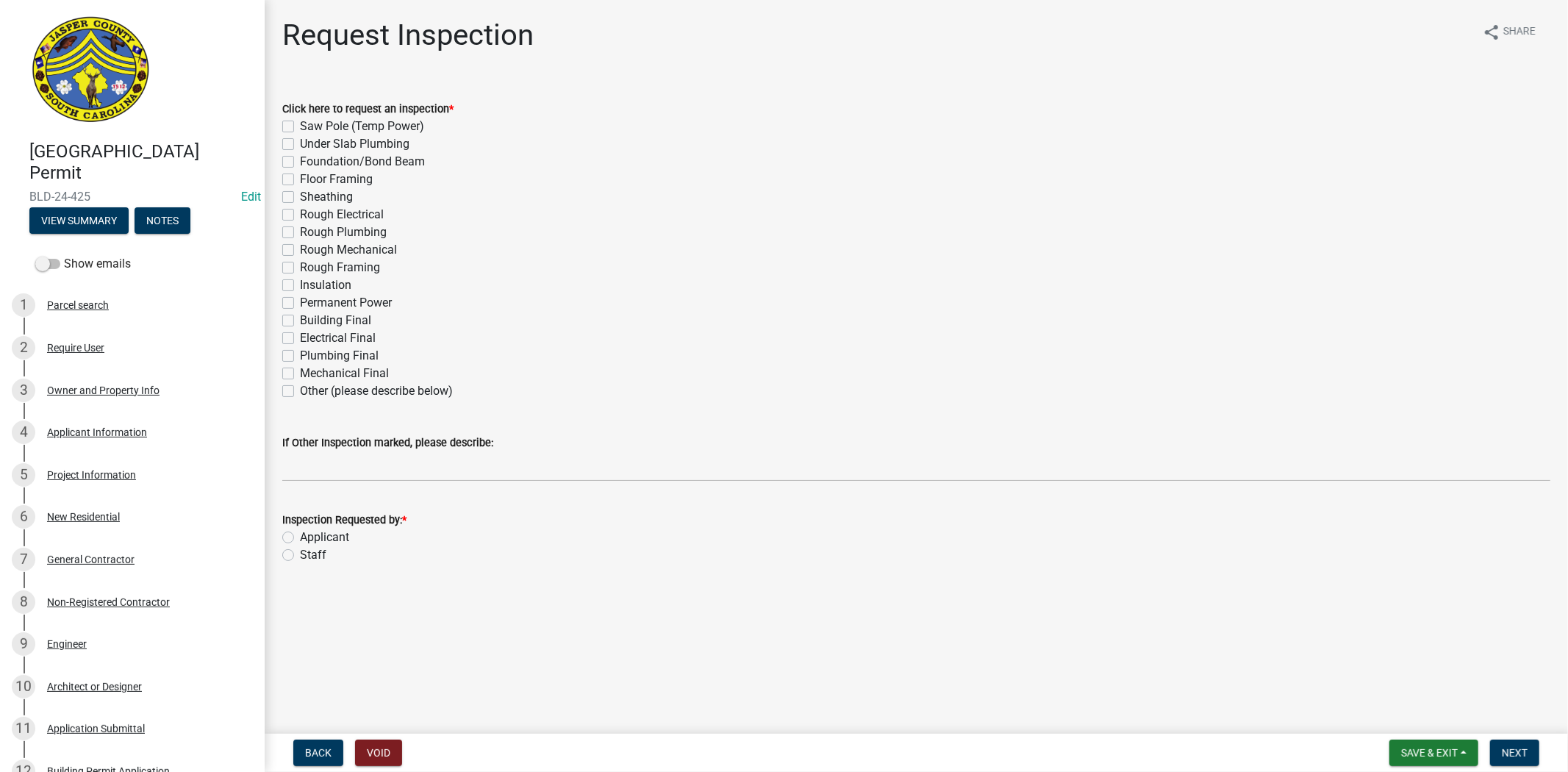
click at [300, 392] on label "Other (please describe below)" at bounding box center [376, 391] width 153 height 17
click at [300, 392] on input "Other (please describe below)" at bounding box center [305, 387] width 10 height 10
checkbox input "true"
checkbox input "false"
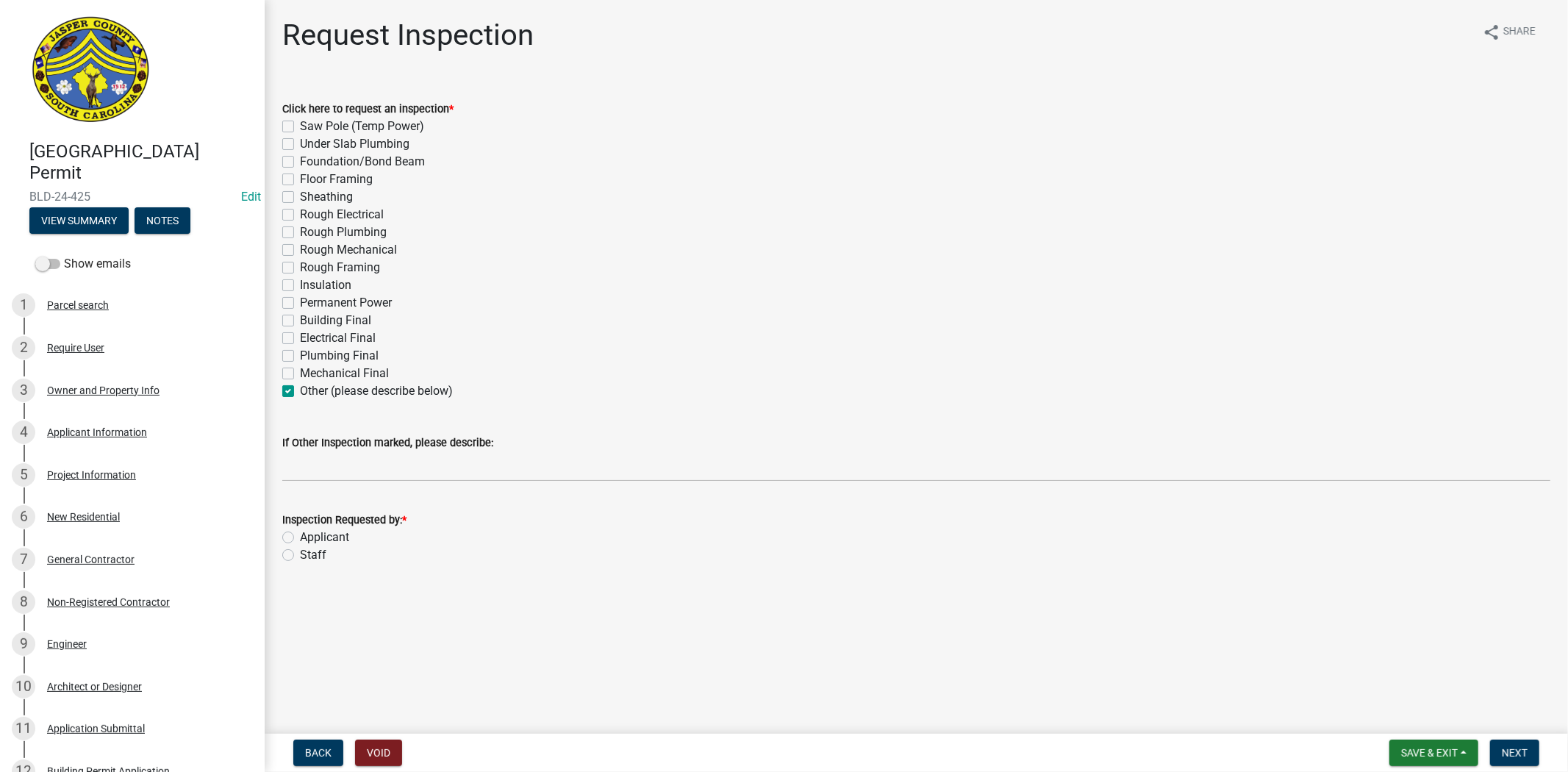
checkbox input "false"
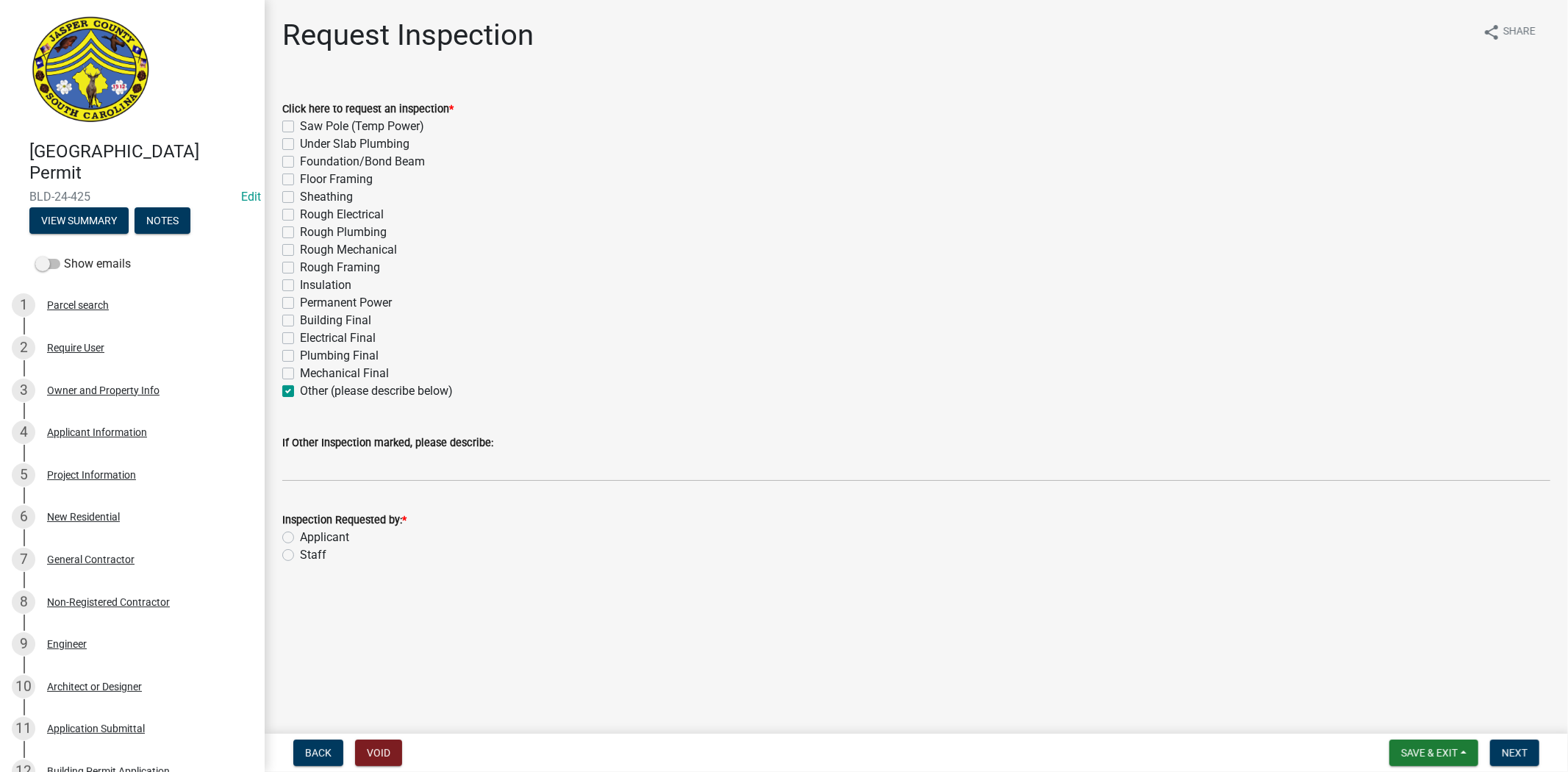
checkbox input "false"
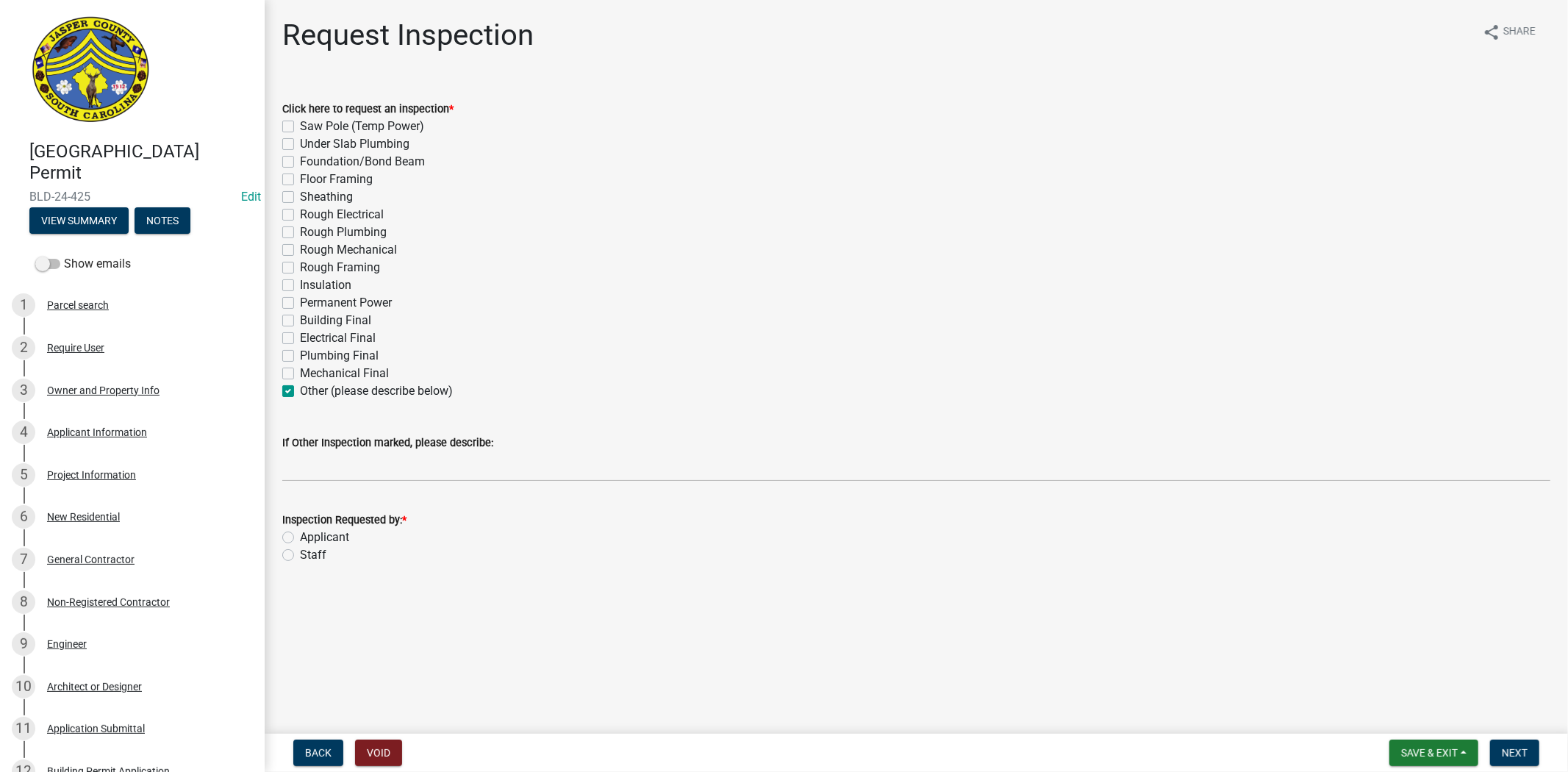
checkbox input "false"
checkbox input "true"
click at [306, 447] on label "If Other Inspection marked, please describe:" at bounding box center [388, 444] width 211 height 11
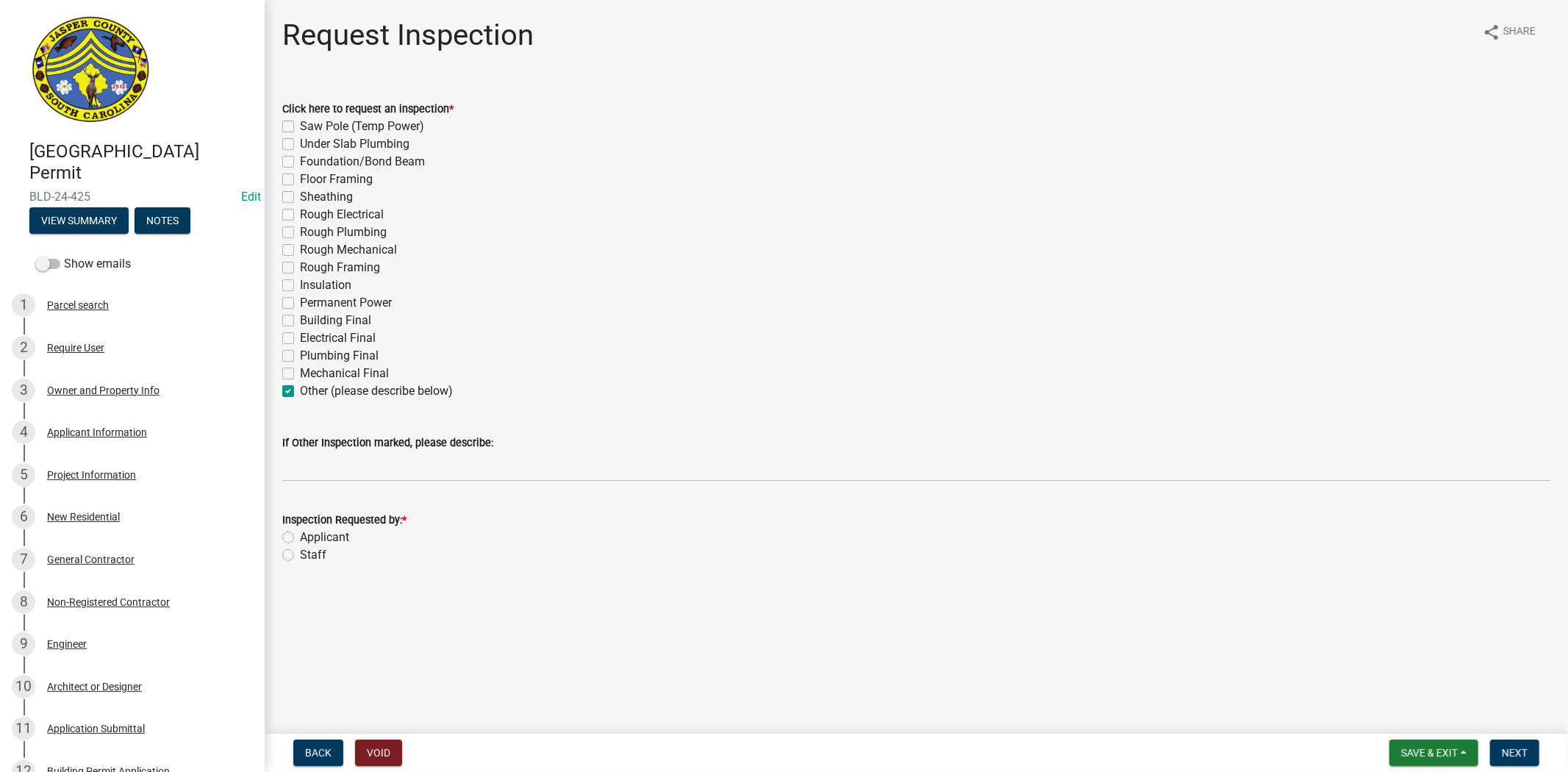
click at [306, 451] on input "If Other Inspection marked, please describe:" at bounding box center [916, 467] width 1268 height 30
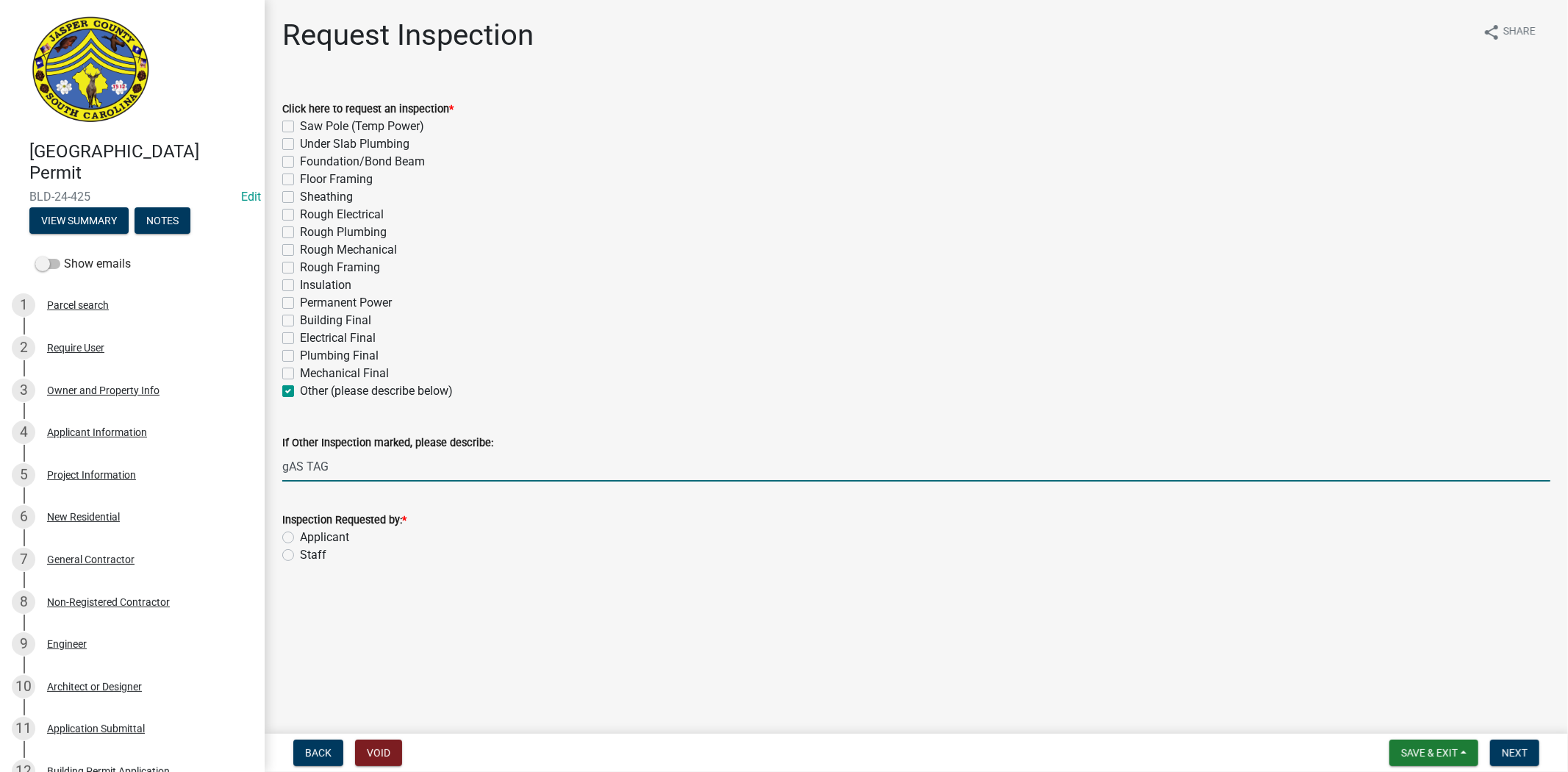
drag, startPoint x: 289, startPoint y: 467, endPoint x: 270, endPoint y: 475, distance: 20.6
click at [271, 475] on div "If Other Inspection marked, please describe: gAS TAG" at bounding box center [916, 448] width 1290 height 68
type input "GAS TAG"
click at [300, 533] on label "Applicant" at bounding box center [324, 537] width 49 height 17
click at [300, 533] on input "Applicant" at bounding box center [305, 533] width 10 height 10
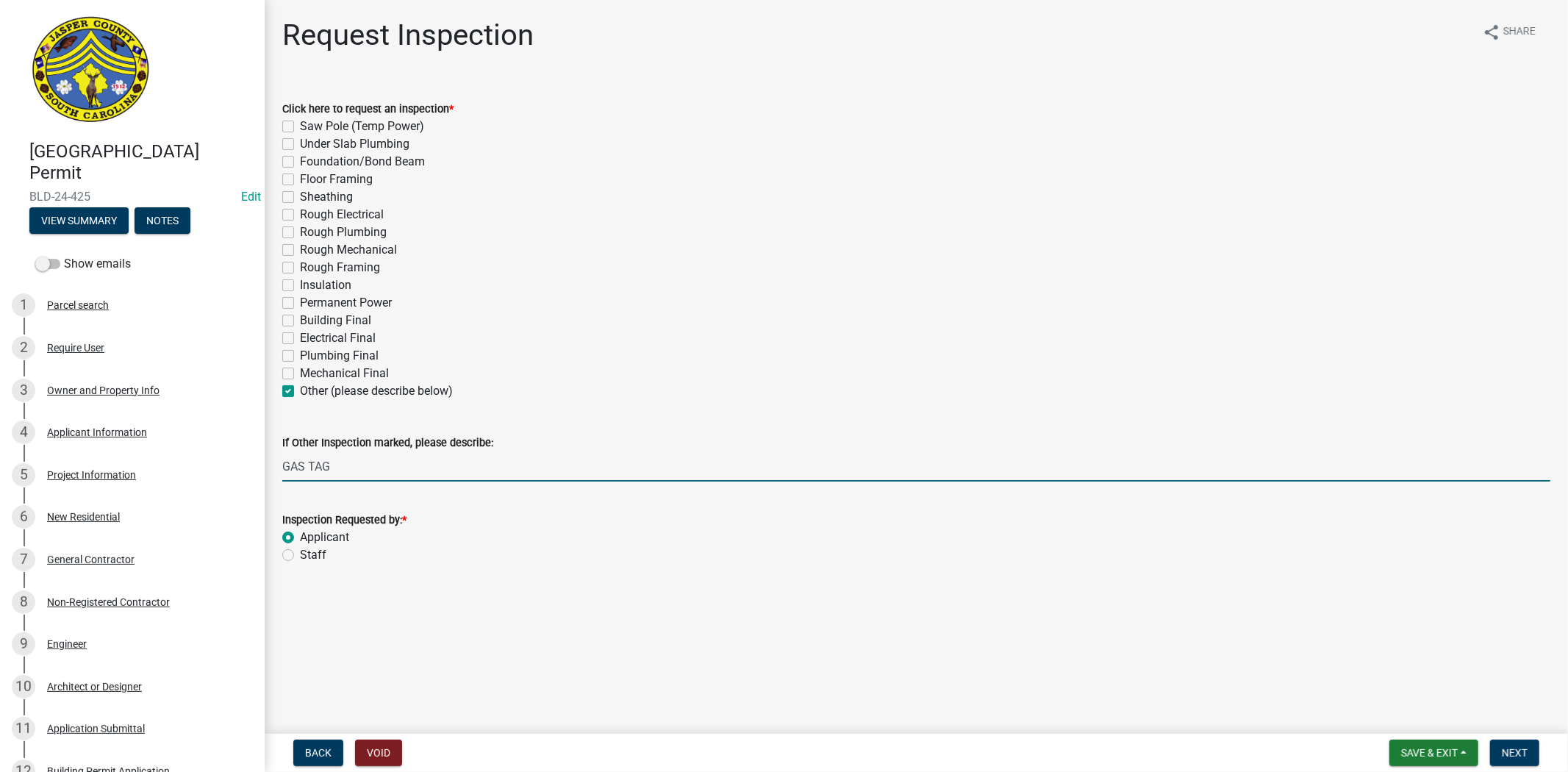
radio input "true"
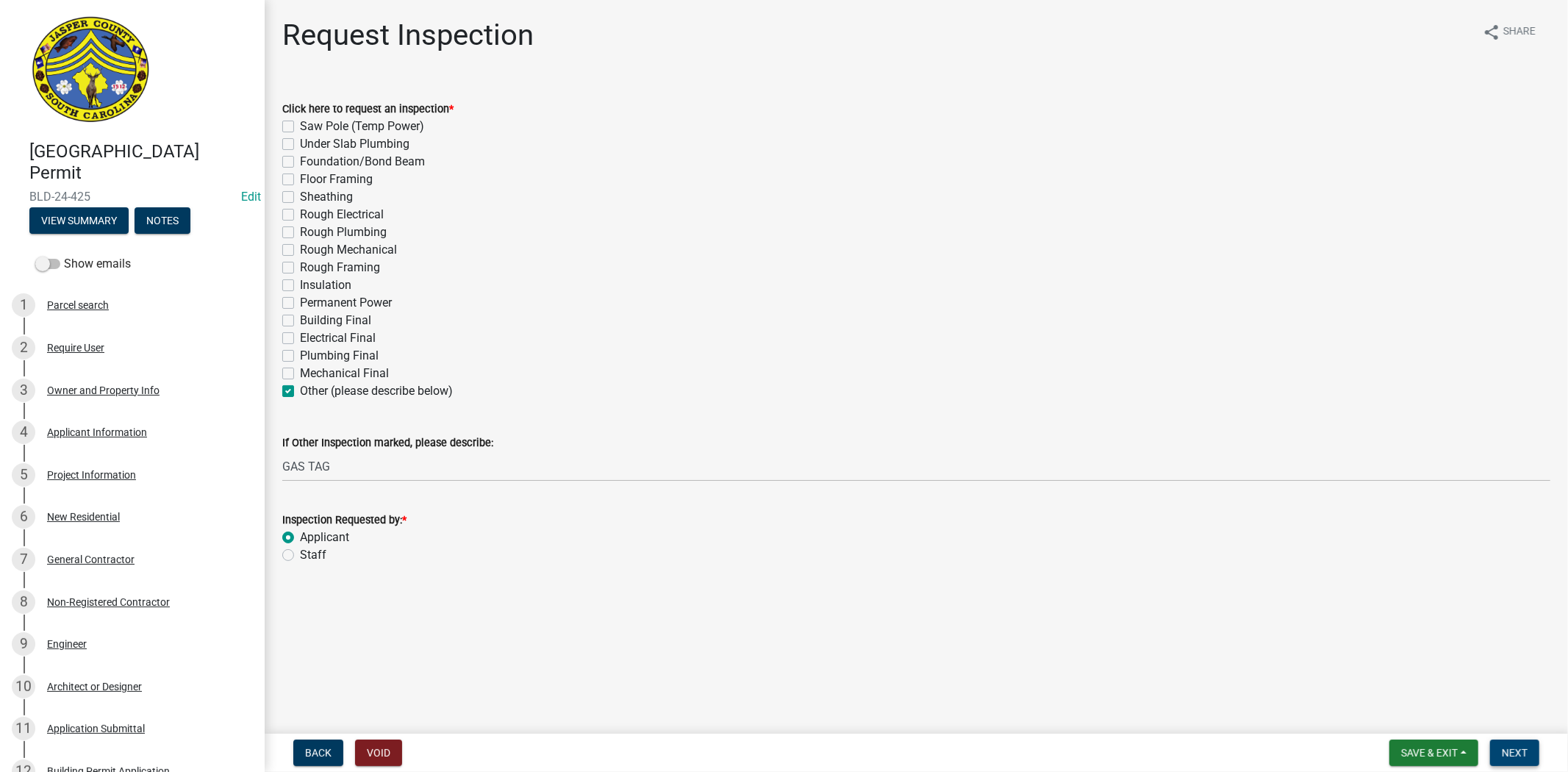
click at [1519, 744] on button "Next" at bounding box center [1514, 752] width 49 height 27
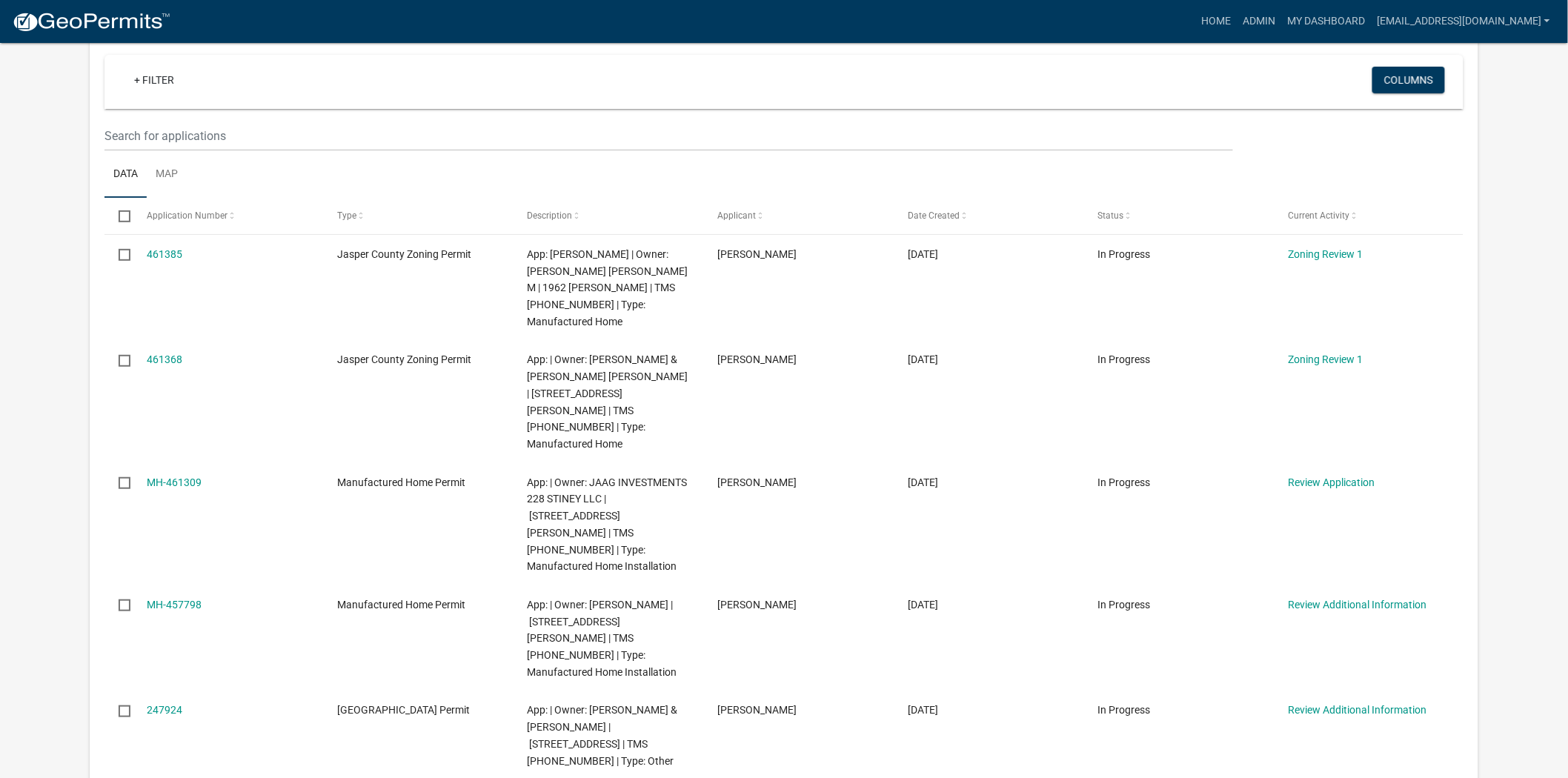
scroll to position [165, 0]
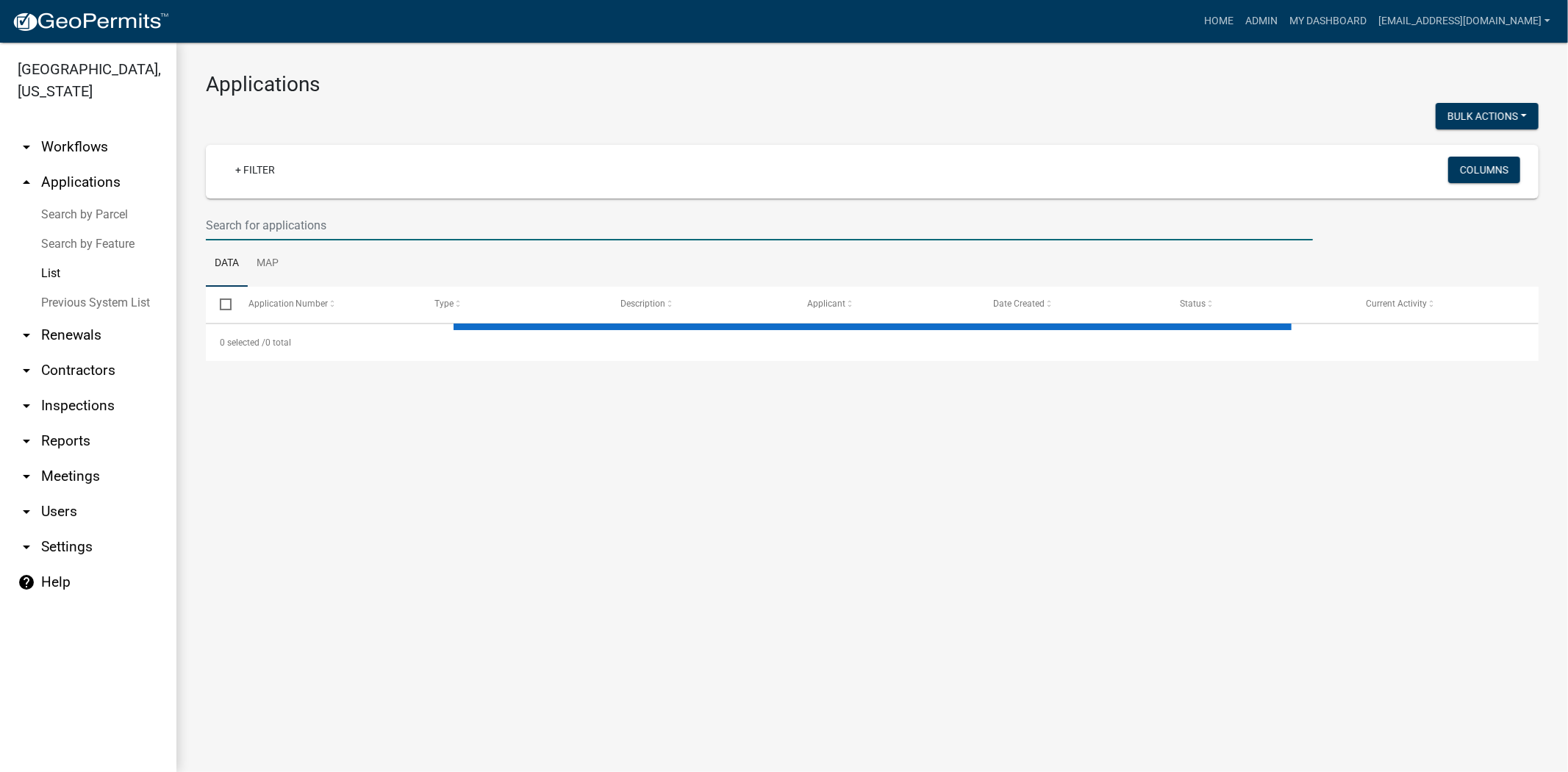
click at [382, 223] on input "text" at bounding box center [759, 226] width 1107 height 30
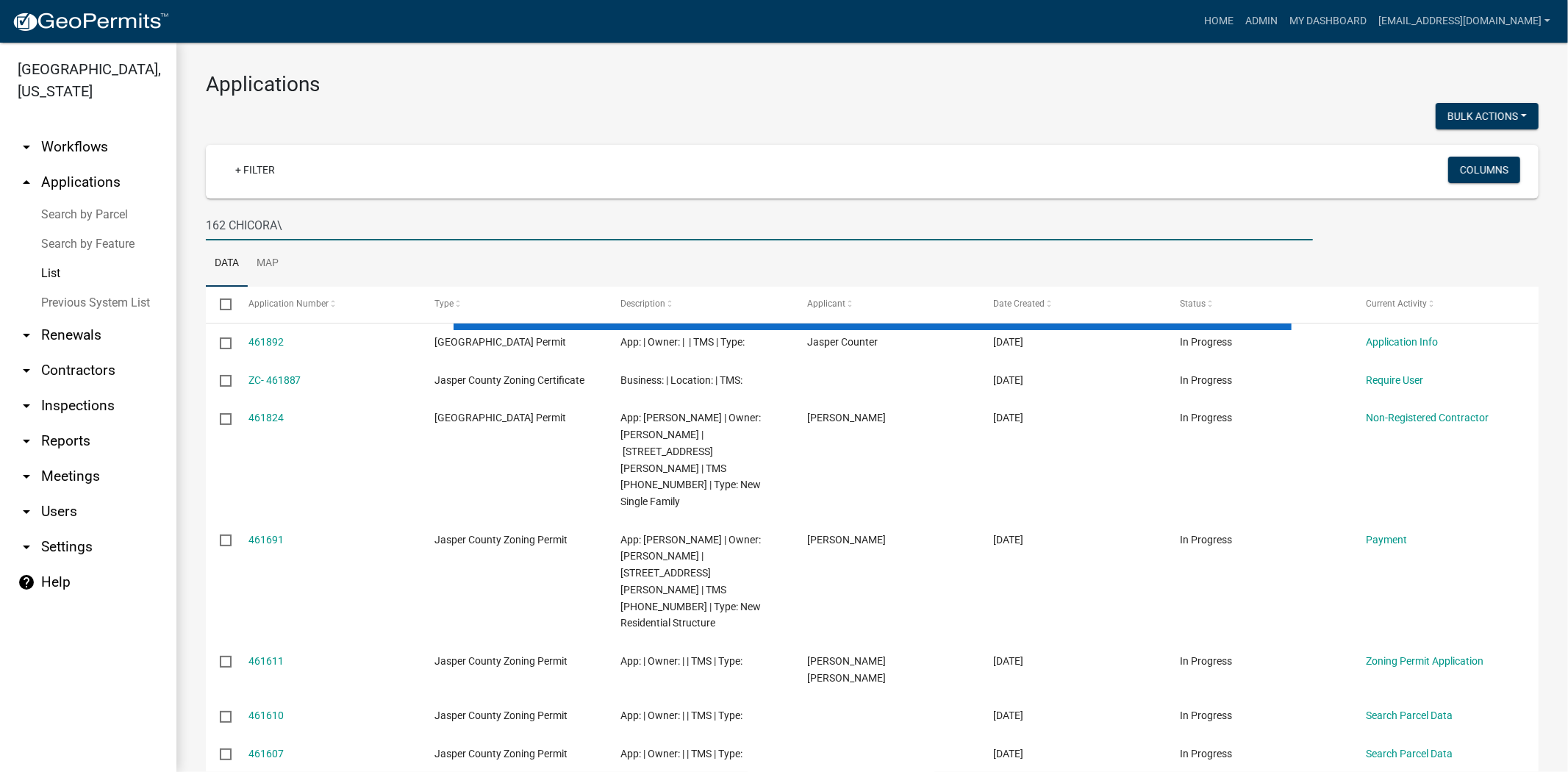
type input "162 CHICORA"
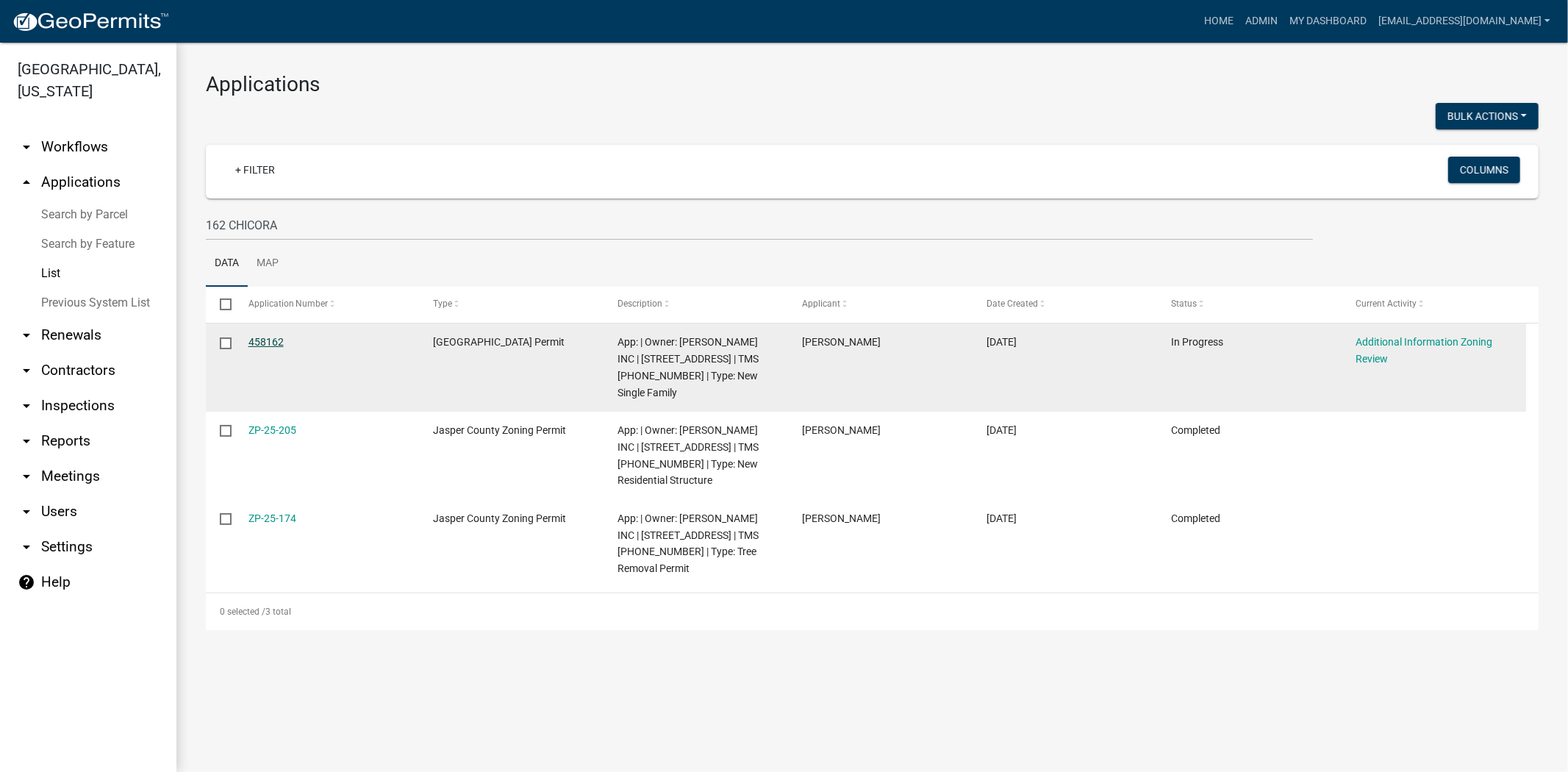
click at [269, 343] on link "458162" at bounding box center [266, 341] width 35 height 11
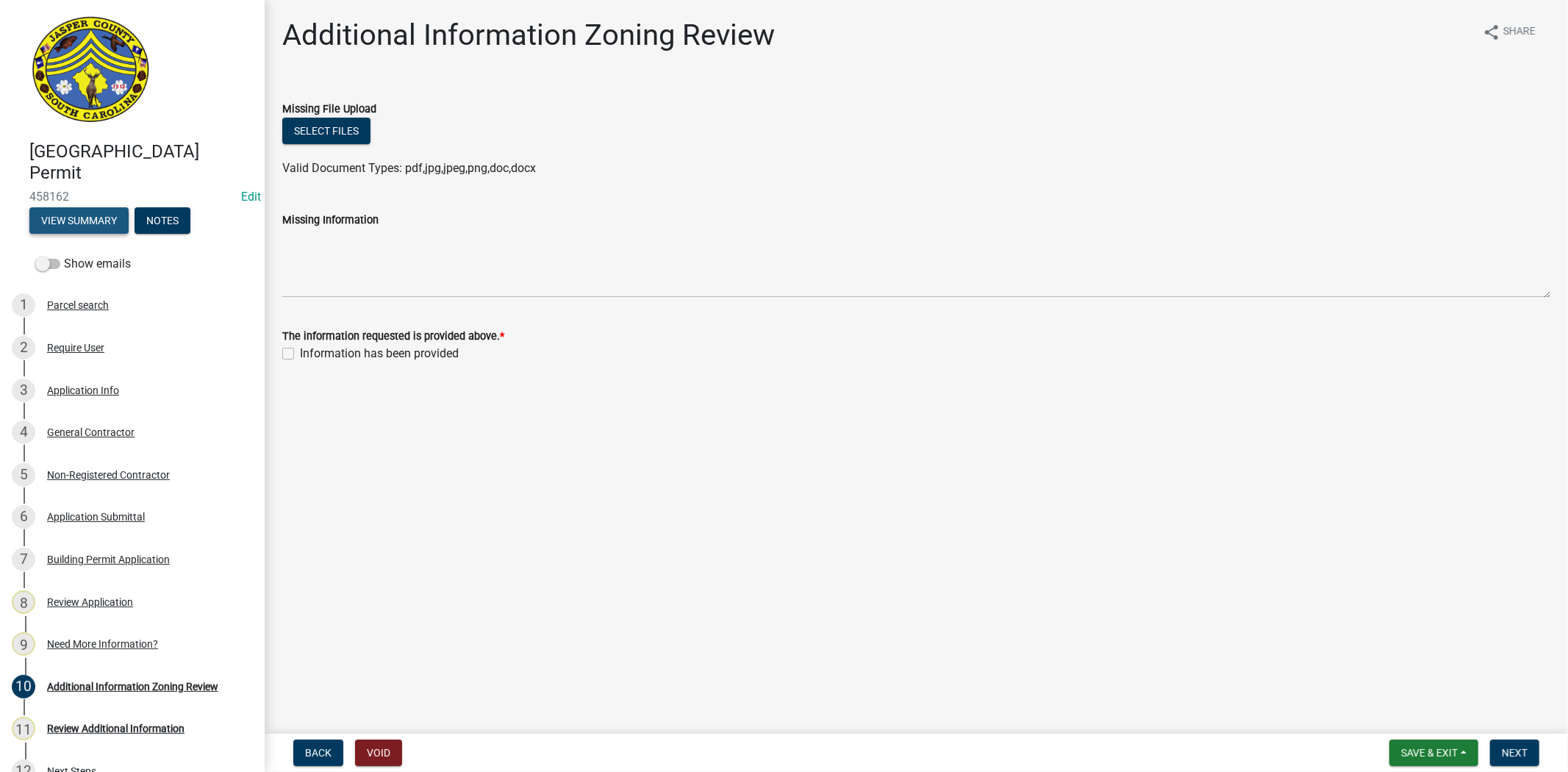
click at [99, 217] on button "View Summary" at bounding box center [79, 220] width 100 height 27
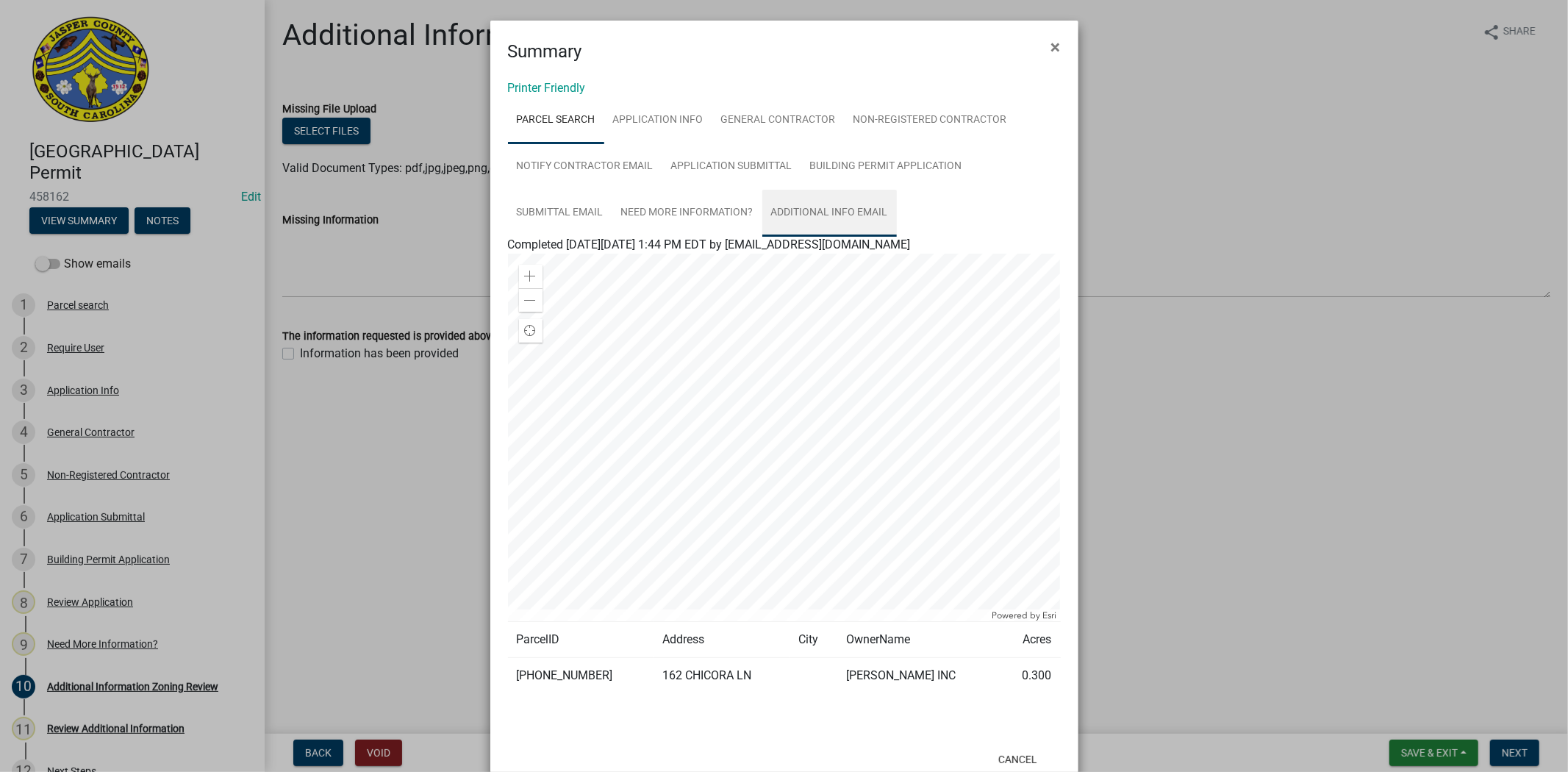
click at [829, 214] on link "Additional info email" at bounding box center [829, 214] width 134 height 47
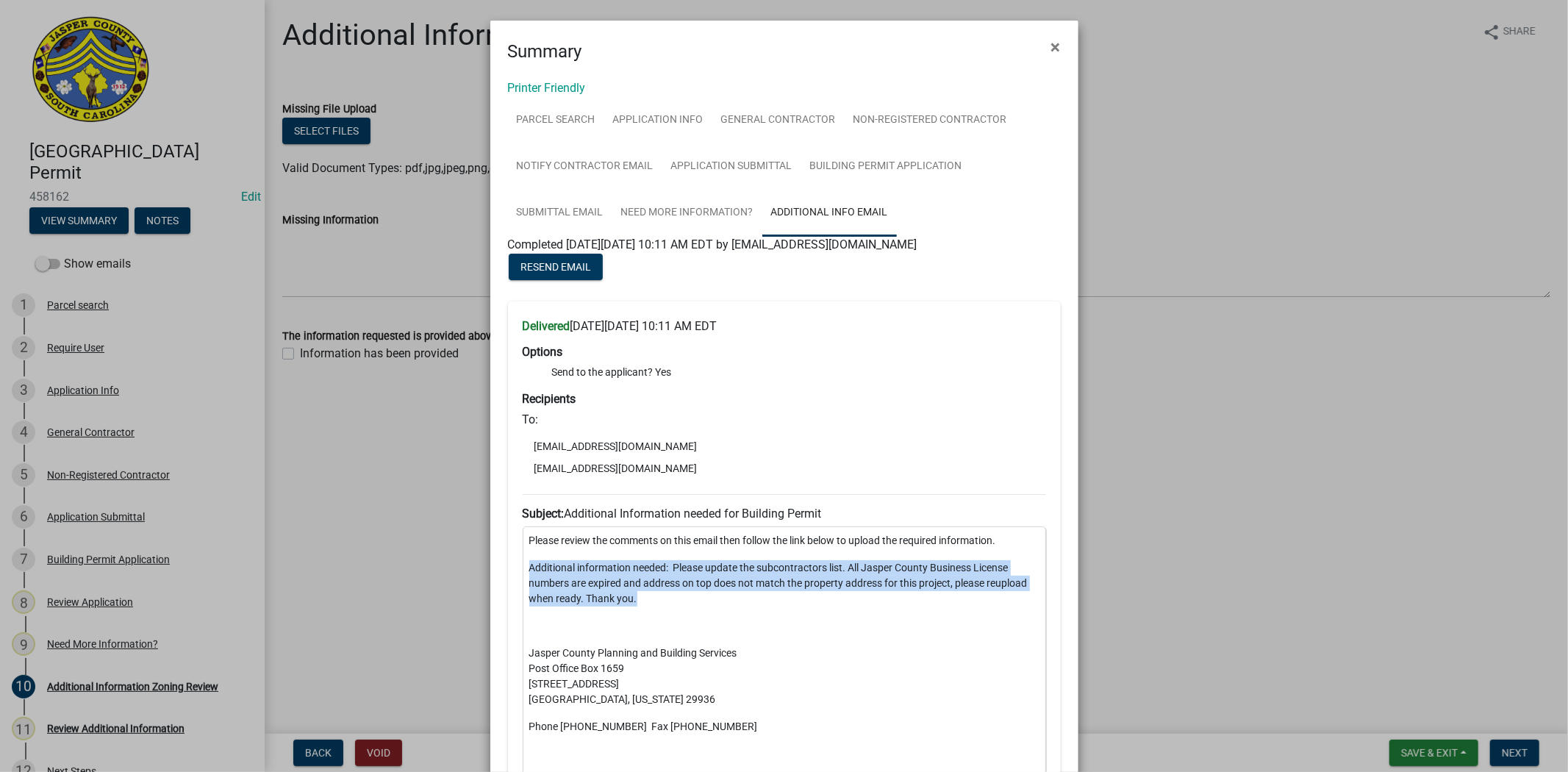
drag, startPoint x: 647, startPoint y: 603, endPoint x: 517, endPoint y: 569, distance: 134.4
click at [523, 569] on div "Please review the comments on this email then follow the link below to upload t…" at bounding box center [784, 726] width 523 height 398
copy p "Additional information needed: Please update the subcontractors list. All Jaspe…"
click at [772, 124] on link "General Contractor" at bounding box center [779, 121] width 132 height 47
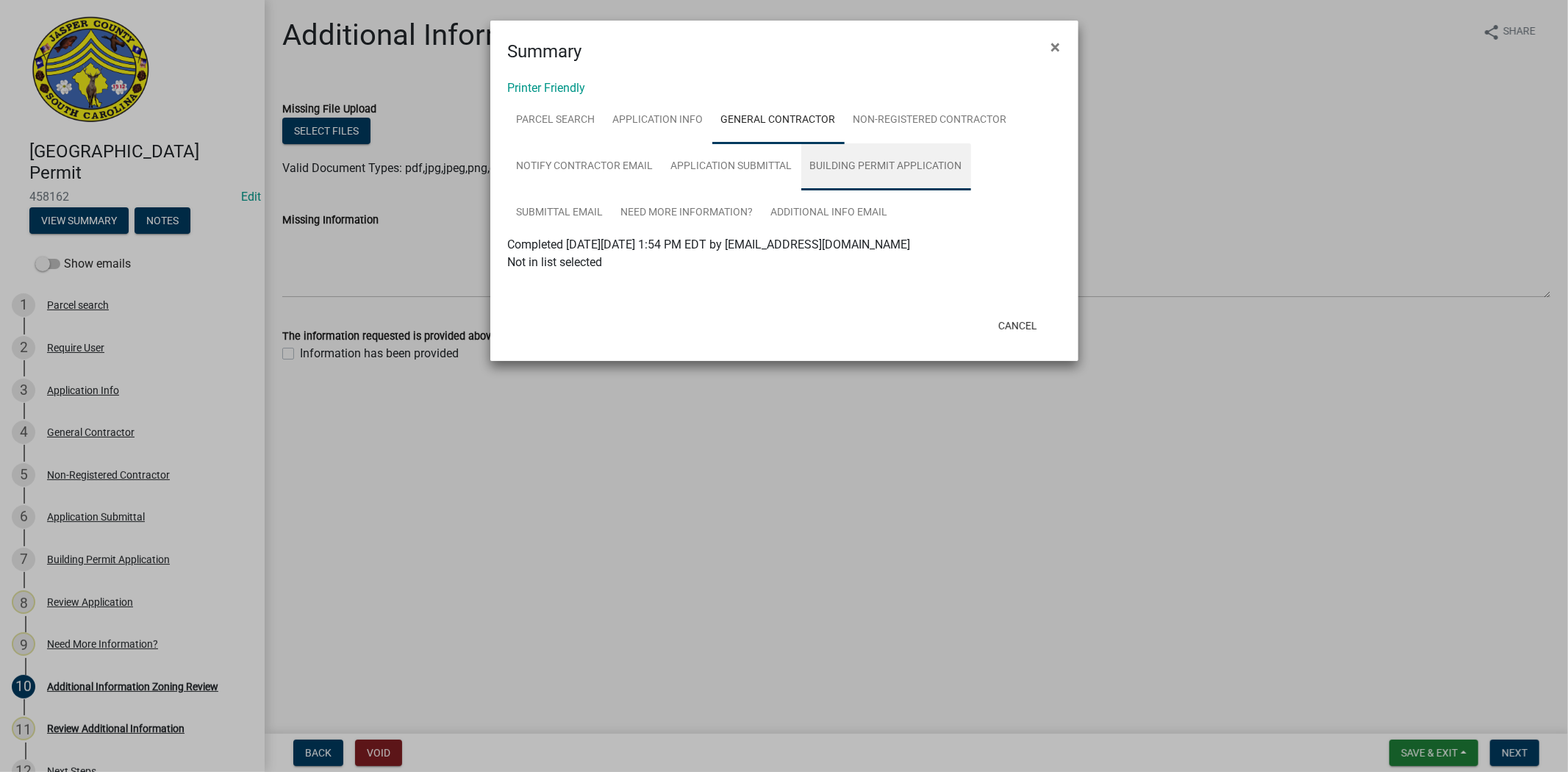
click at [833, 170] on link "Building Permit Application" at bounding box center [887, 167] width 170 height 47
click at [916, 125] on link "Non-Registered Contractor" at bounding box center [930, 121] width 171 height 47
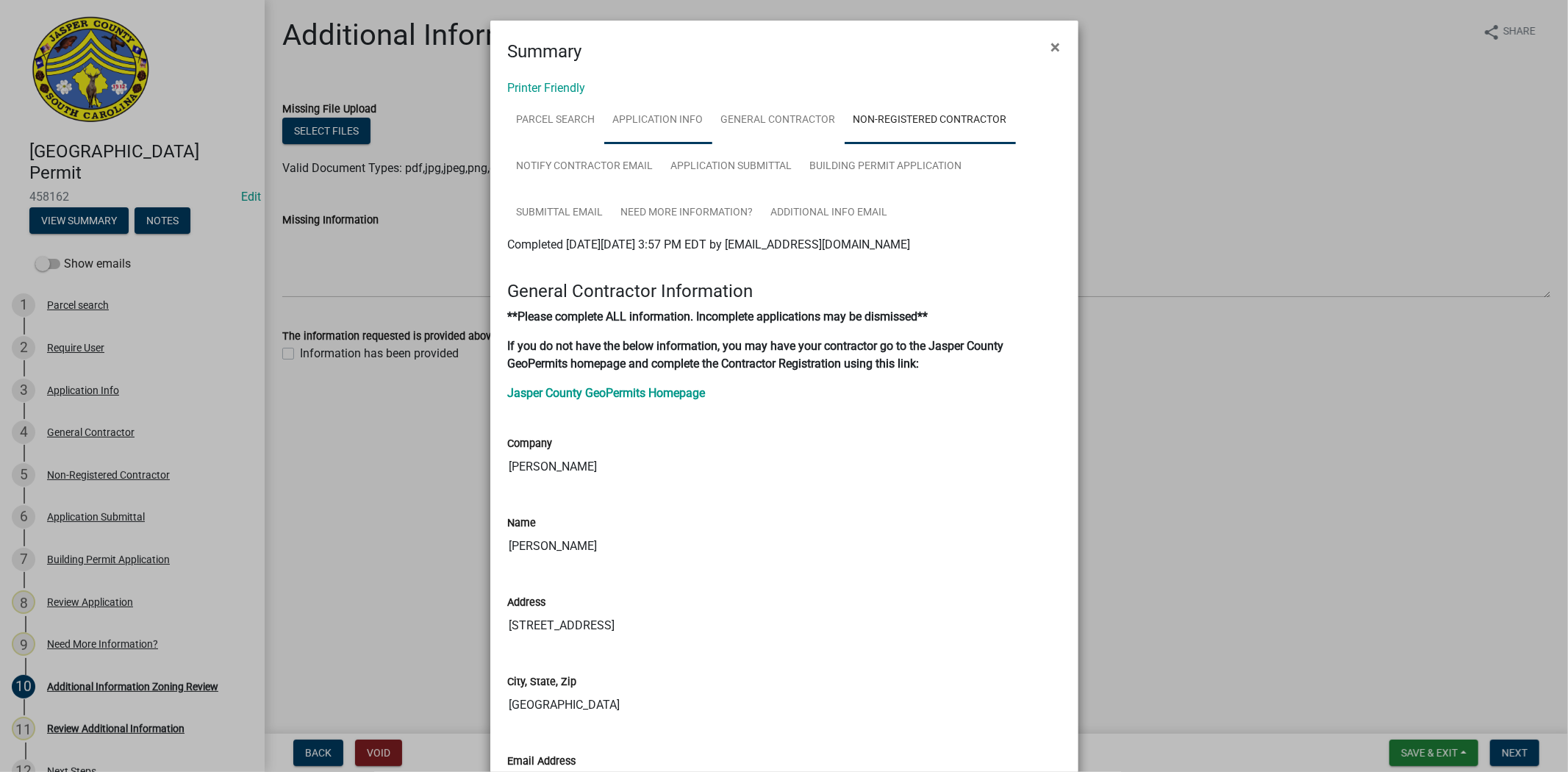
click at [688, 130] on link "Application Info" at bounding box center [658, 121] width 108 height 47
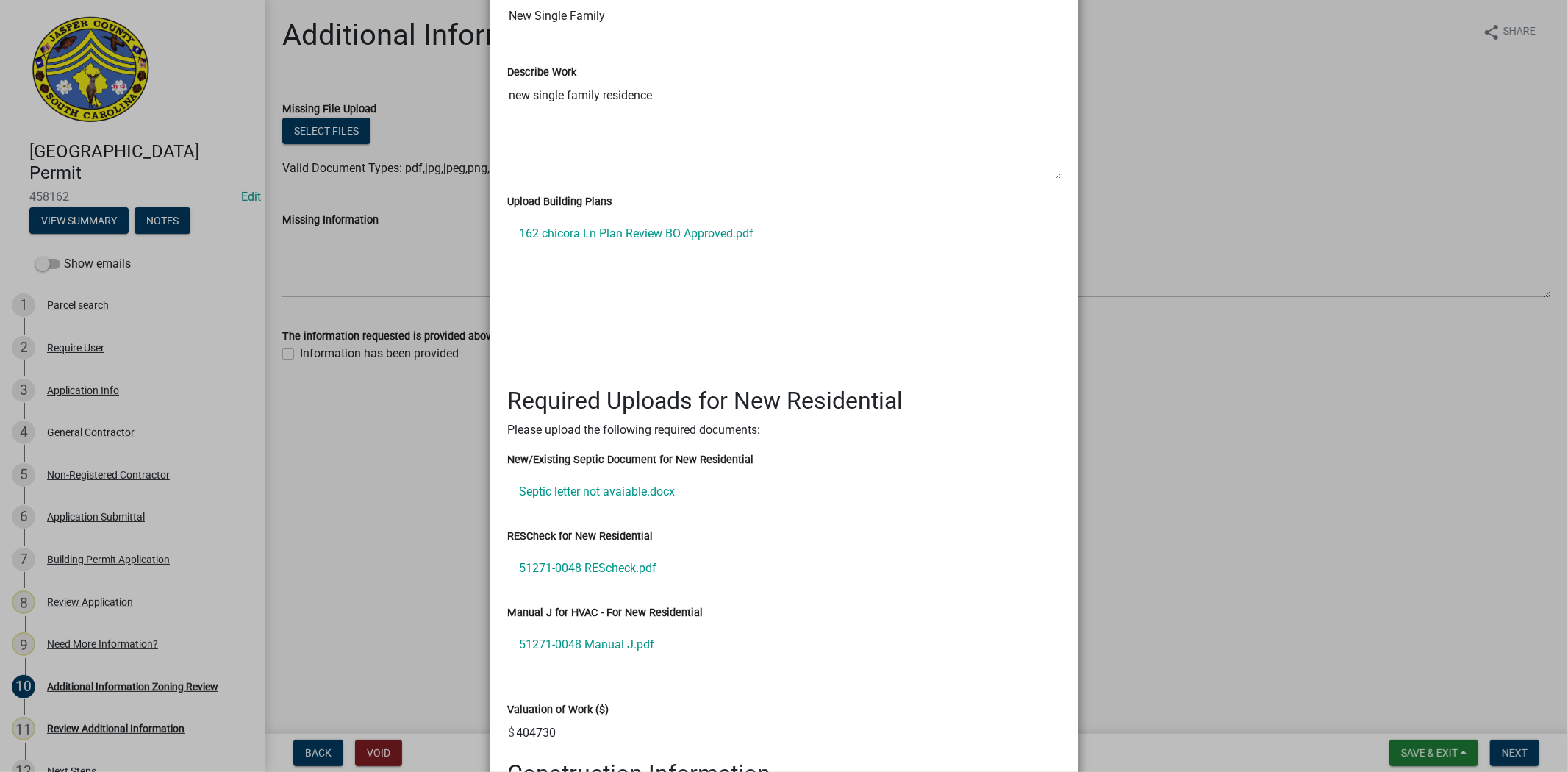
scroll to position [1878, 0]
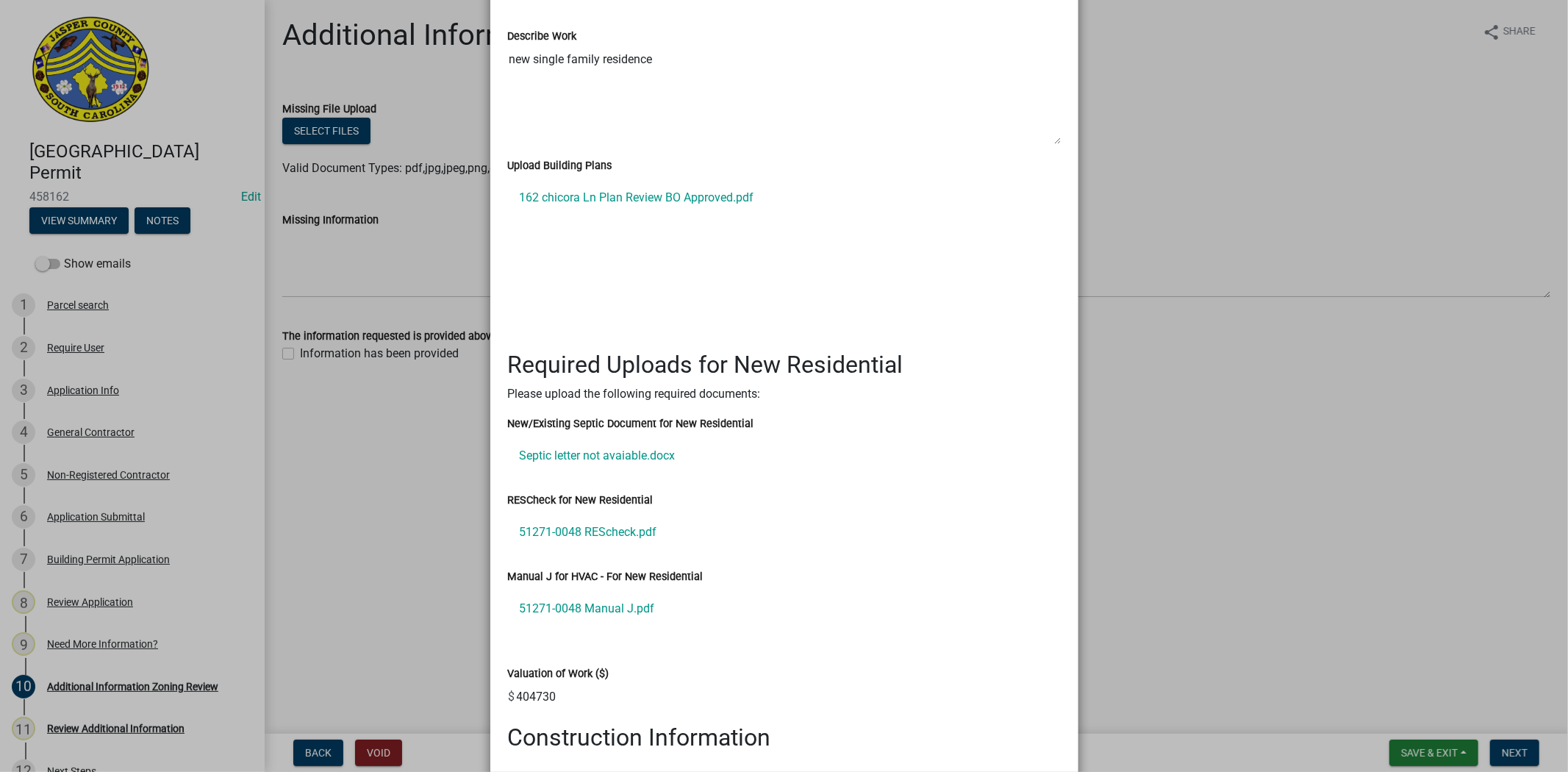
click at [1247, 435] on ngb-modal-window "Summary × Printer Friendly Parcel search Application Info General Contractor No…" at bounding box center [784, 386] width 1568 height 772
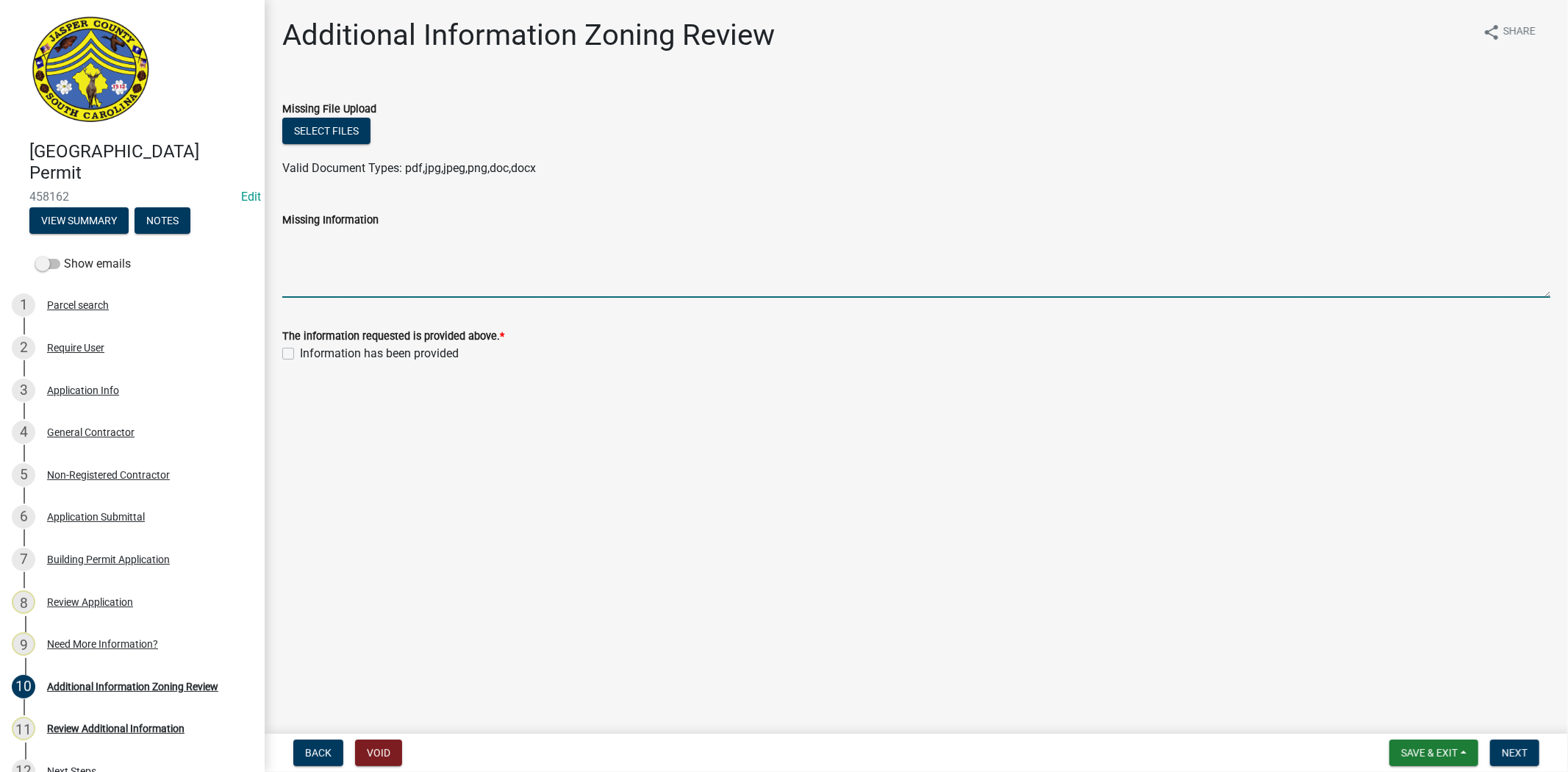
click at [344, 262] on textarea "Missing Information" at bounding box center [916, 263] width 1268 height 69
drag, startPoint x: 344, startPoint y: 261, endPoint x: 286, endPoint y: 350, distance: 106.2
click at [300, 350] on label "Information has been provided" at bounding box center [379, 353] width 159 height 17
click at [300, 350] on input "Information has been provided" at bounding box center [305, 350] width 10 height 10
checkbox input "true"
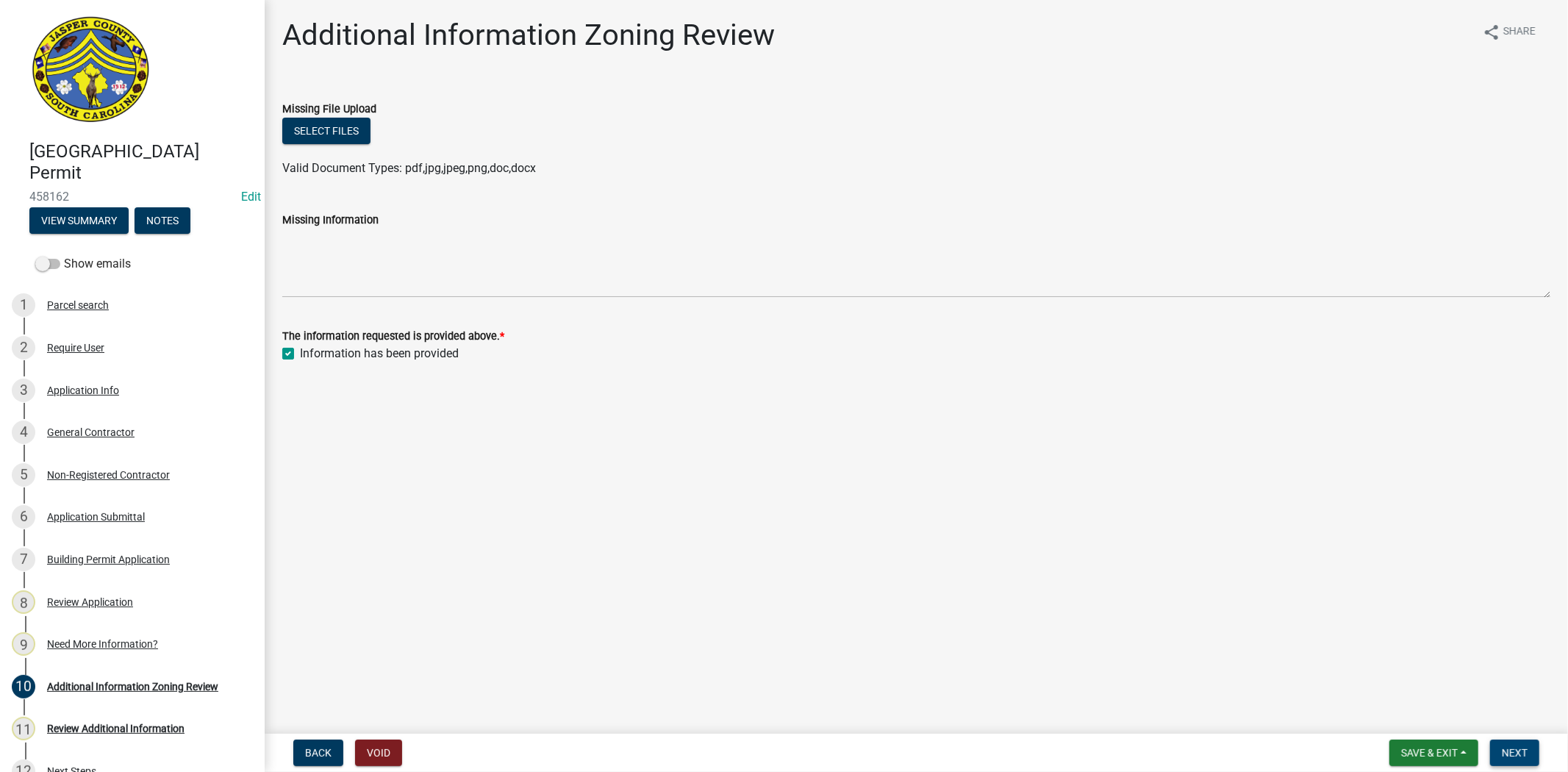
click at [1509, 758] on button "Next" at bounding box center [1514, 752] width 49 height 27
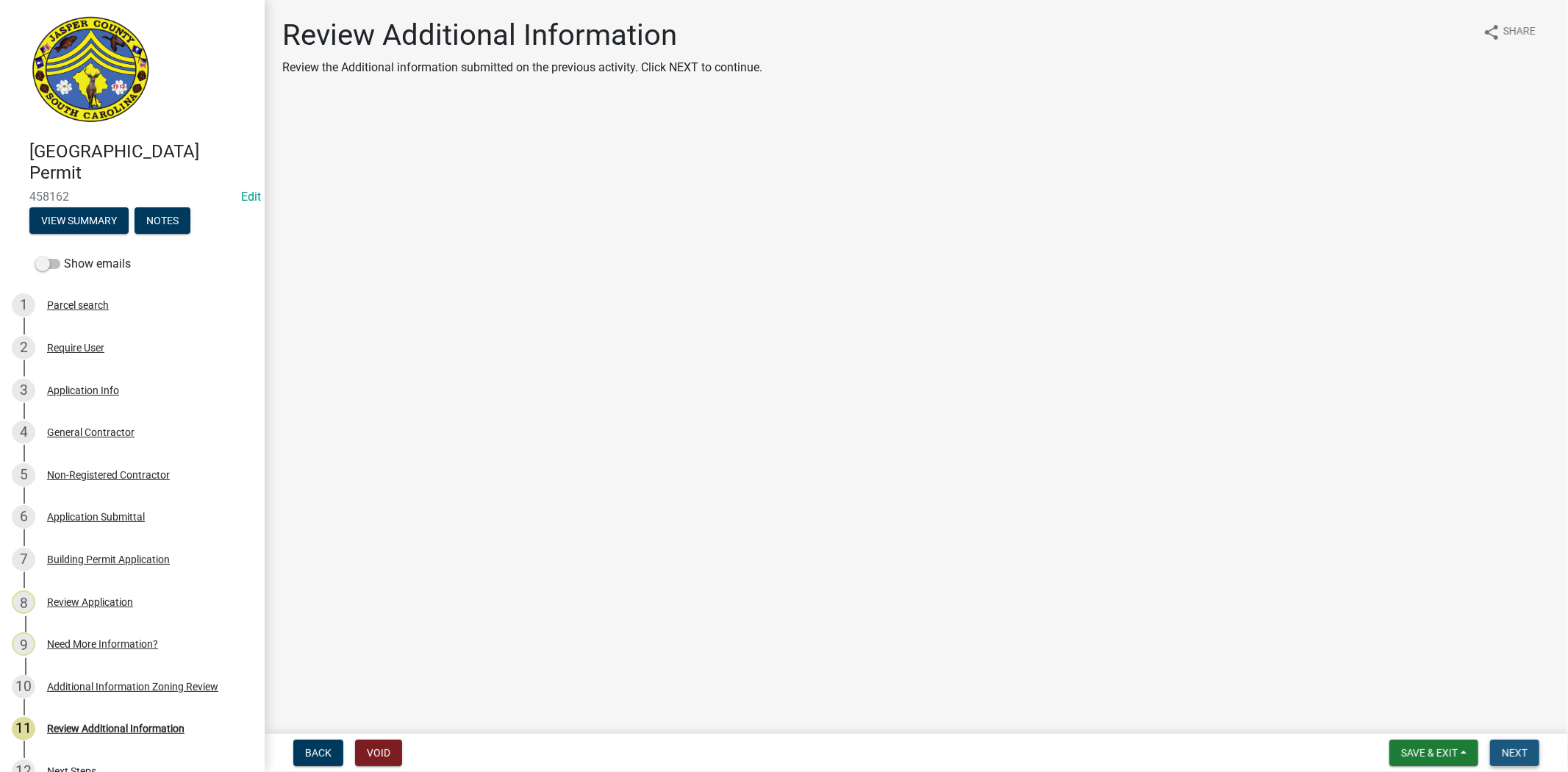
click at [1519, 747] on span "Next" at bounding box center [1515, 752] width 26 height 11
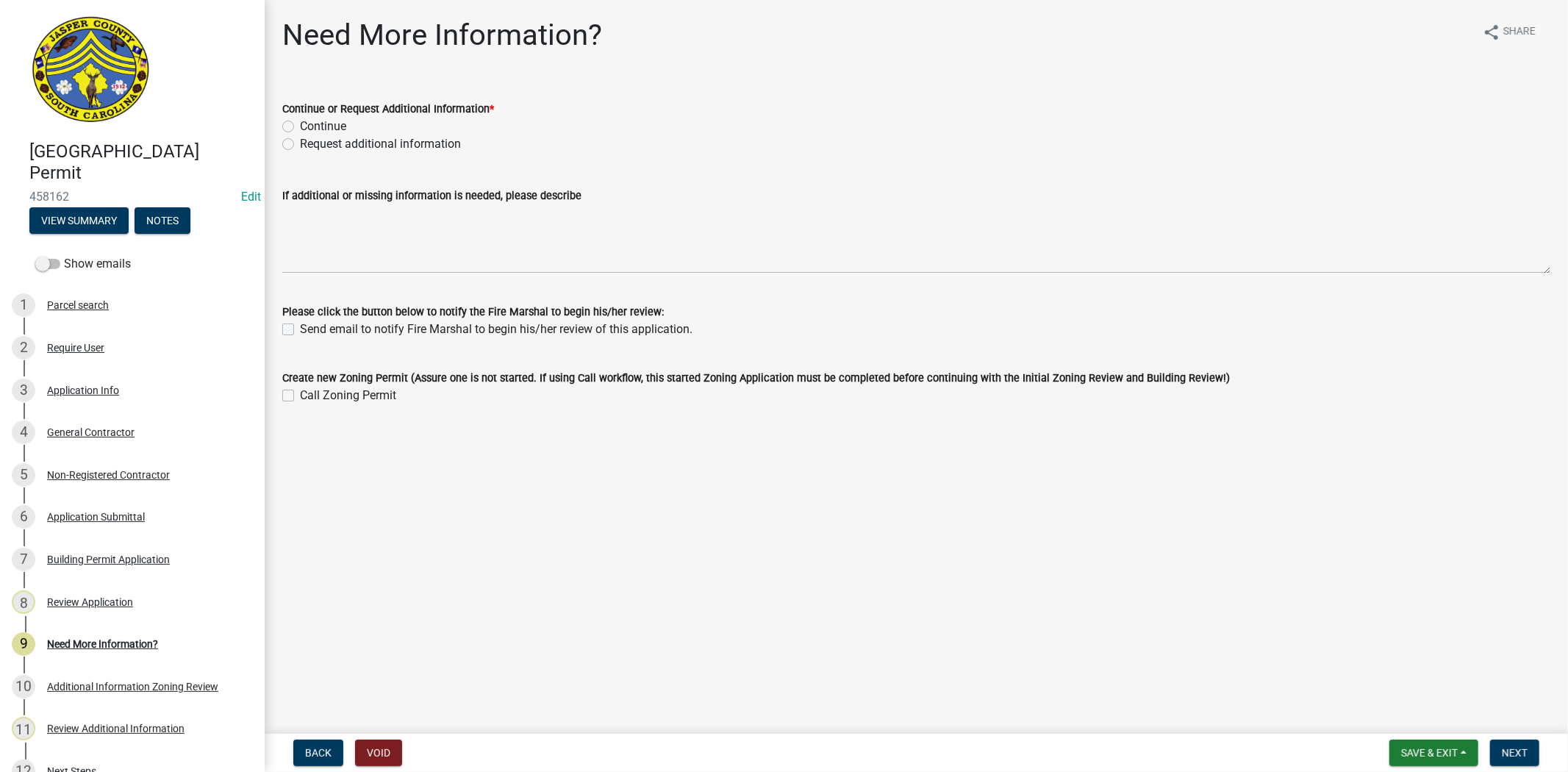
click at [300, 144] on label "Request additional information" at bounding box center [381, 144] width 161 height 17
click at [300, 144] on input "Request additional information" at bounding box center [305, 140] width 10 height 10
radio input "true"
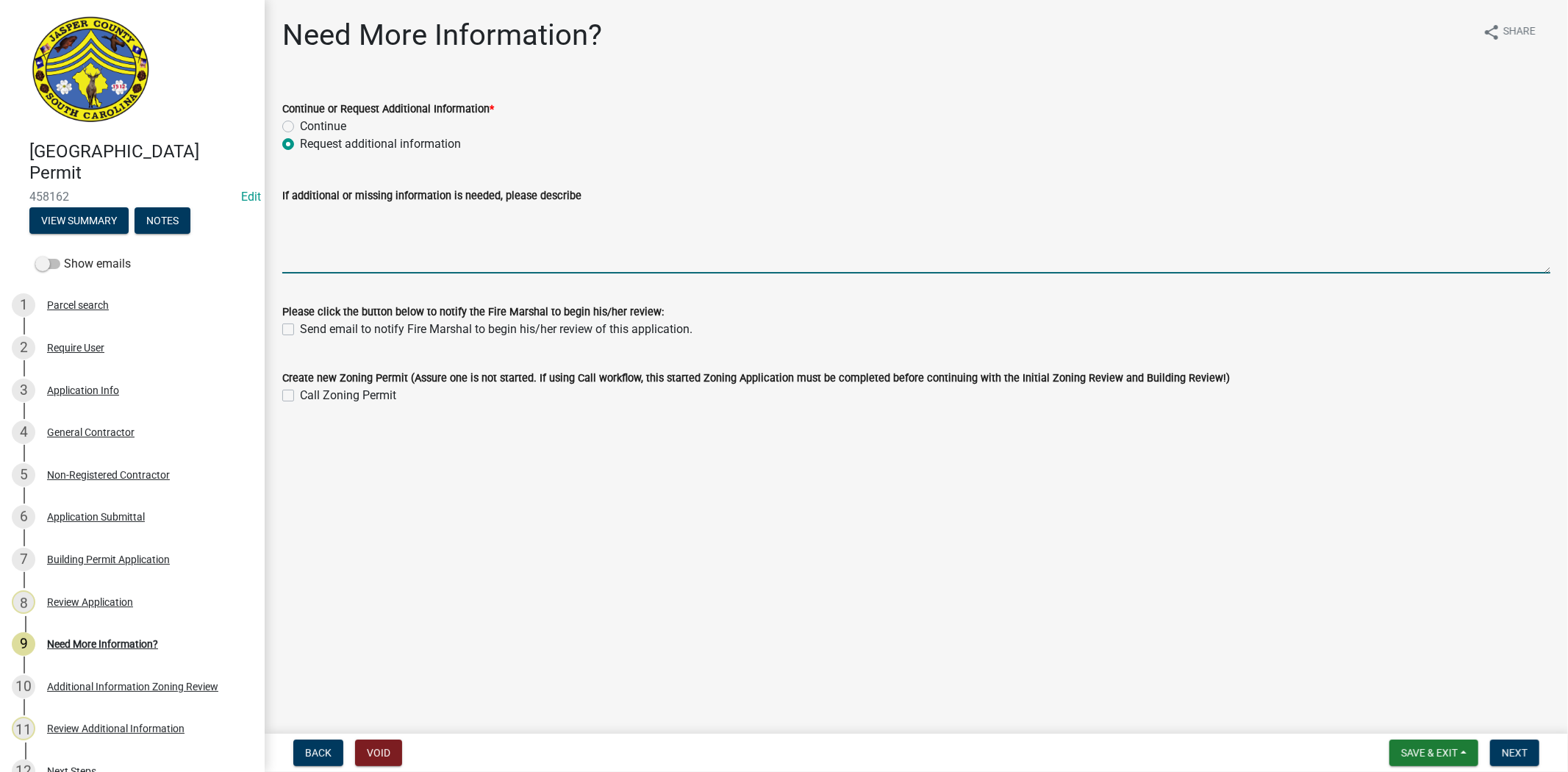
click at [340, 236] on textarea "If additional or missing information is needed, please describe" at bounding box center [916, 239] width 1268 height 69
paste textarea "Additional information needed: Please update the subcontractors list. All Jaspe…"
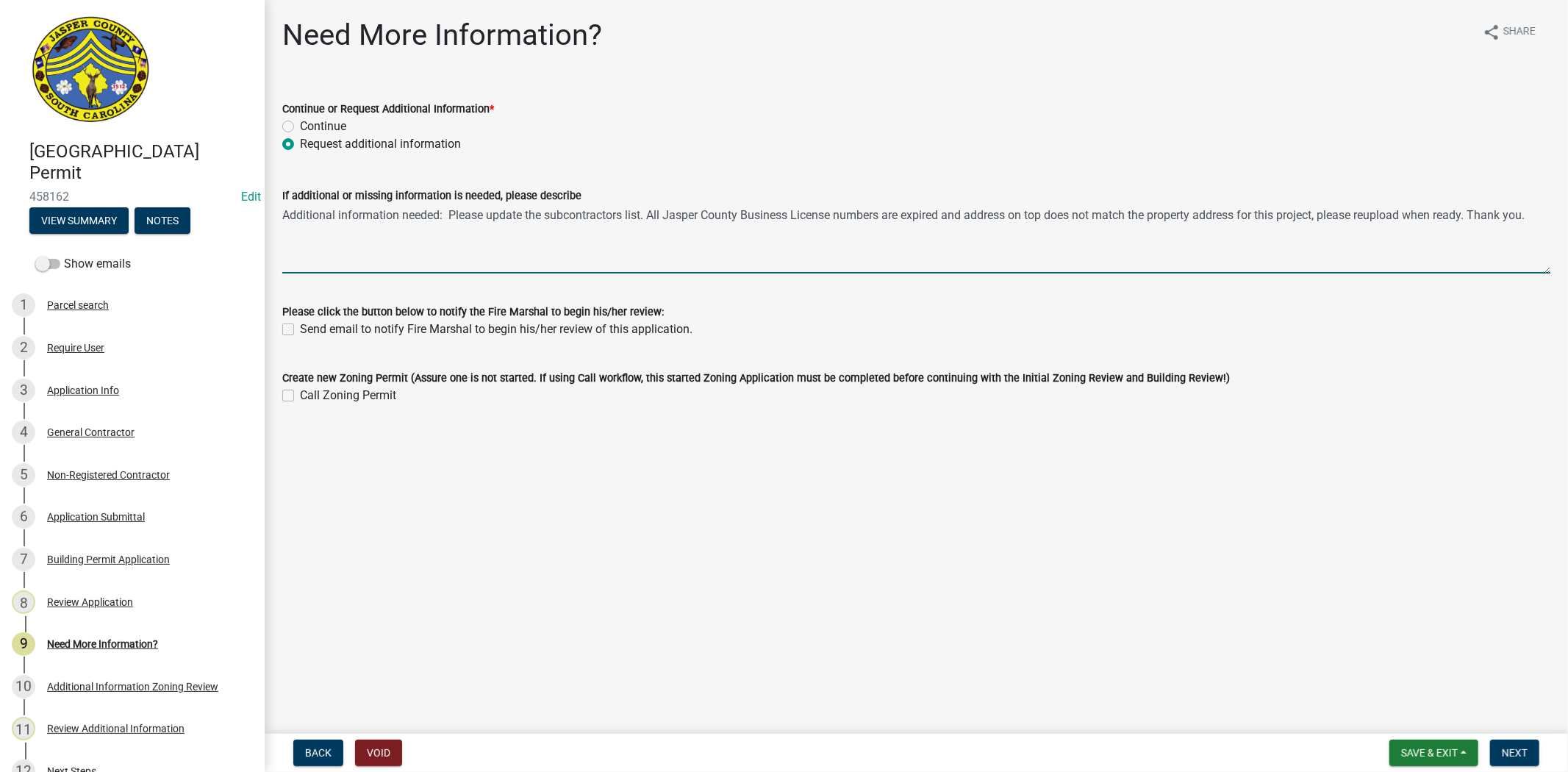
click at [285, 214] on textarea "Additional information needed: Please update the subcontractors list. All Jaspe…" at bounding box center [916, 239] width 1268 height 69
click at [718, 216] on textarea "Plans have been approved by building official please update the subcontractors …" at bounding box center [916, 239] width 1268 height 69
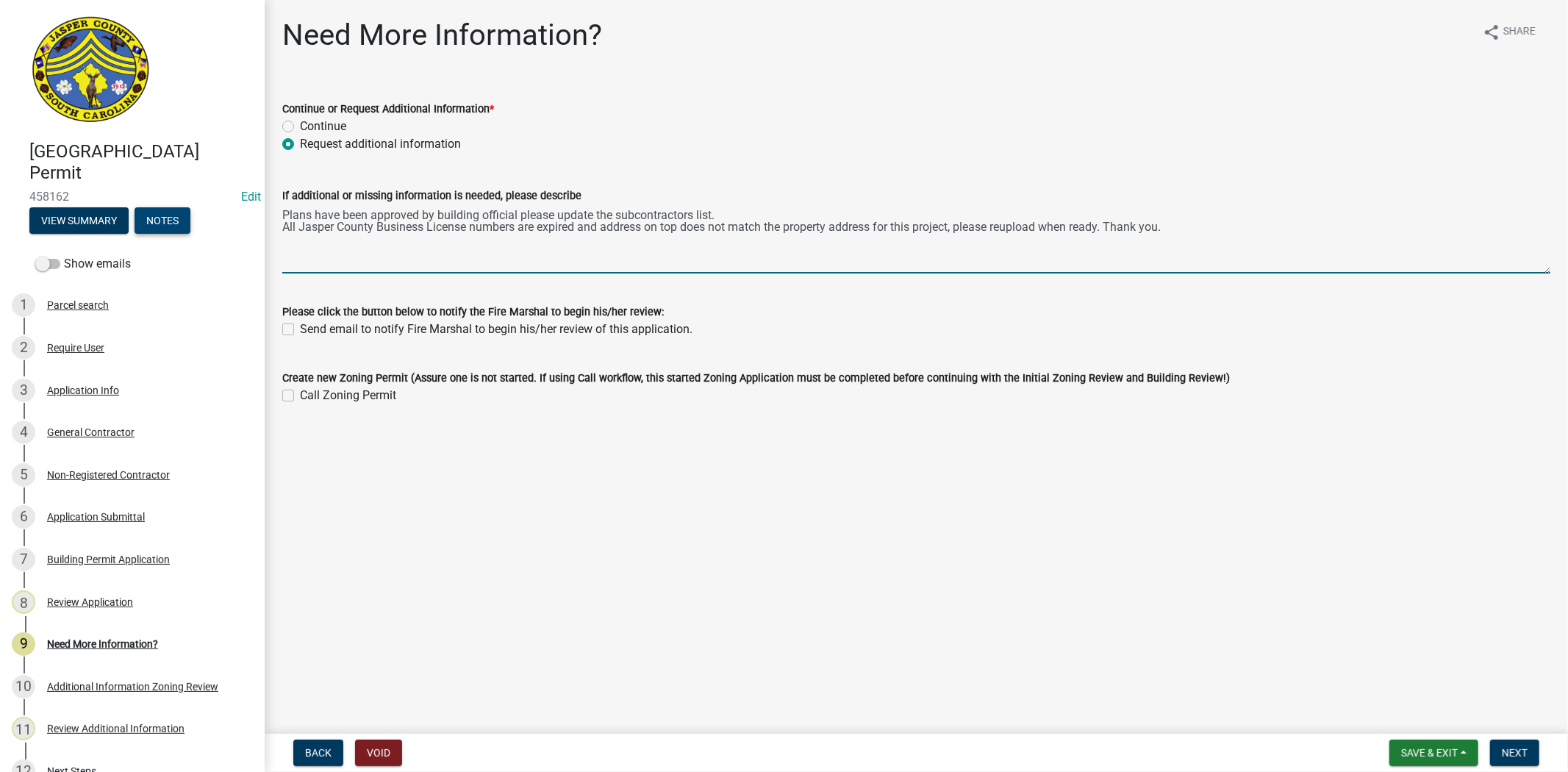
drag, startPoint x: 1191, startPoint y: 222, endPoint x: 189, endPoint y: 209, distance: 1002.1
click at [189, 209] on div "[GEOGRAPHIC_DATA] Permit 458162 Edit View Summary Notes Show emails 1 Parcel se…" at bounding box center [784, 386] width 1568 height 772
type textarea "Plans have been approved by building official please update the subcontractors …"
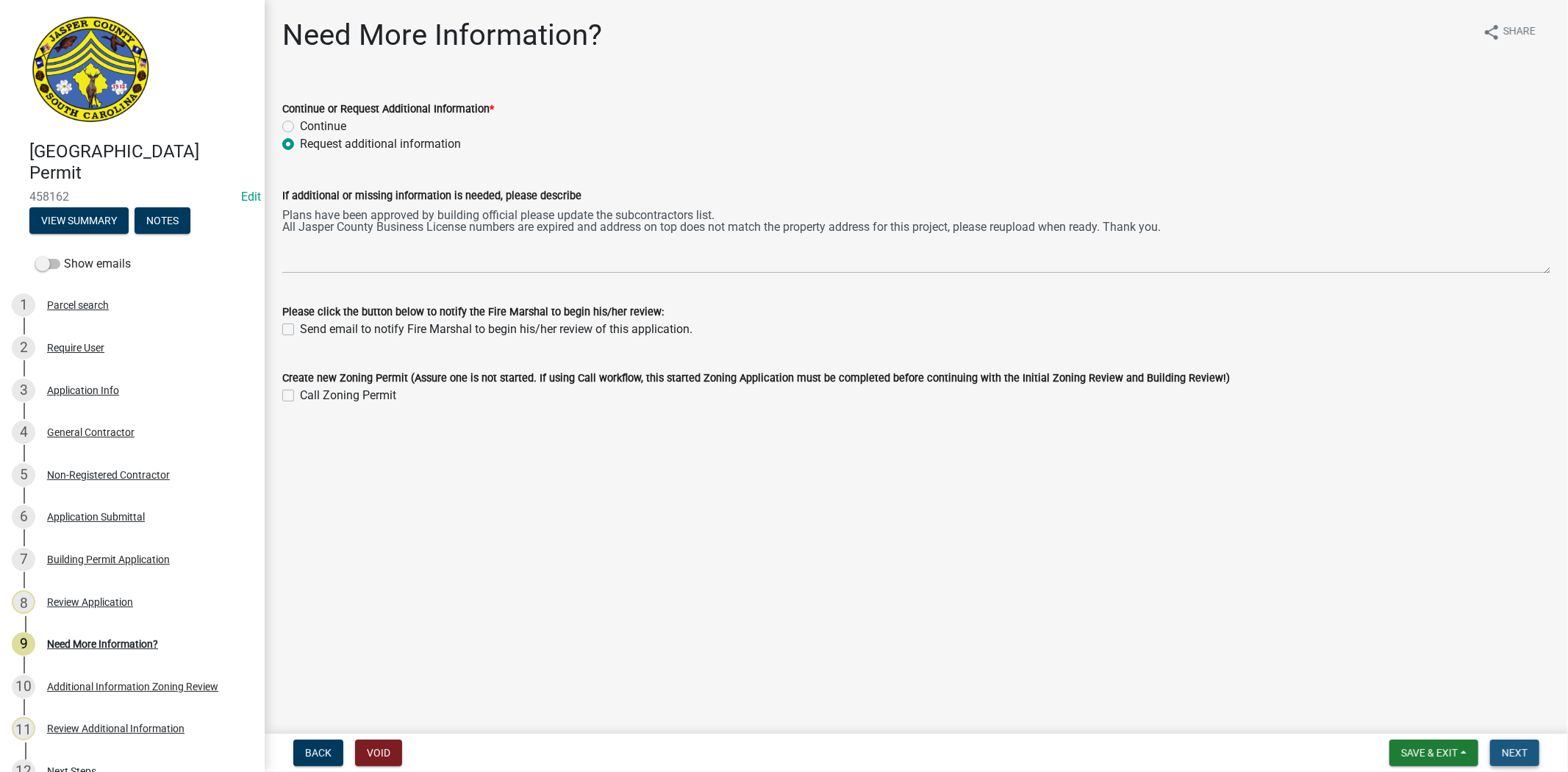
click at [1535, 750] on button "Next" at bounding box center [1514, 752] width 49 height 27
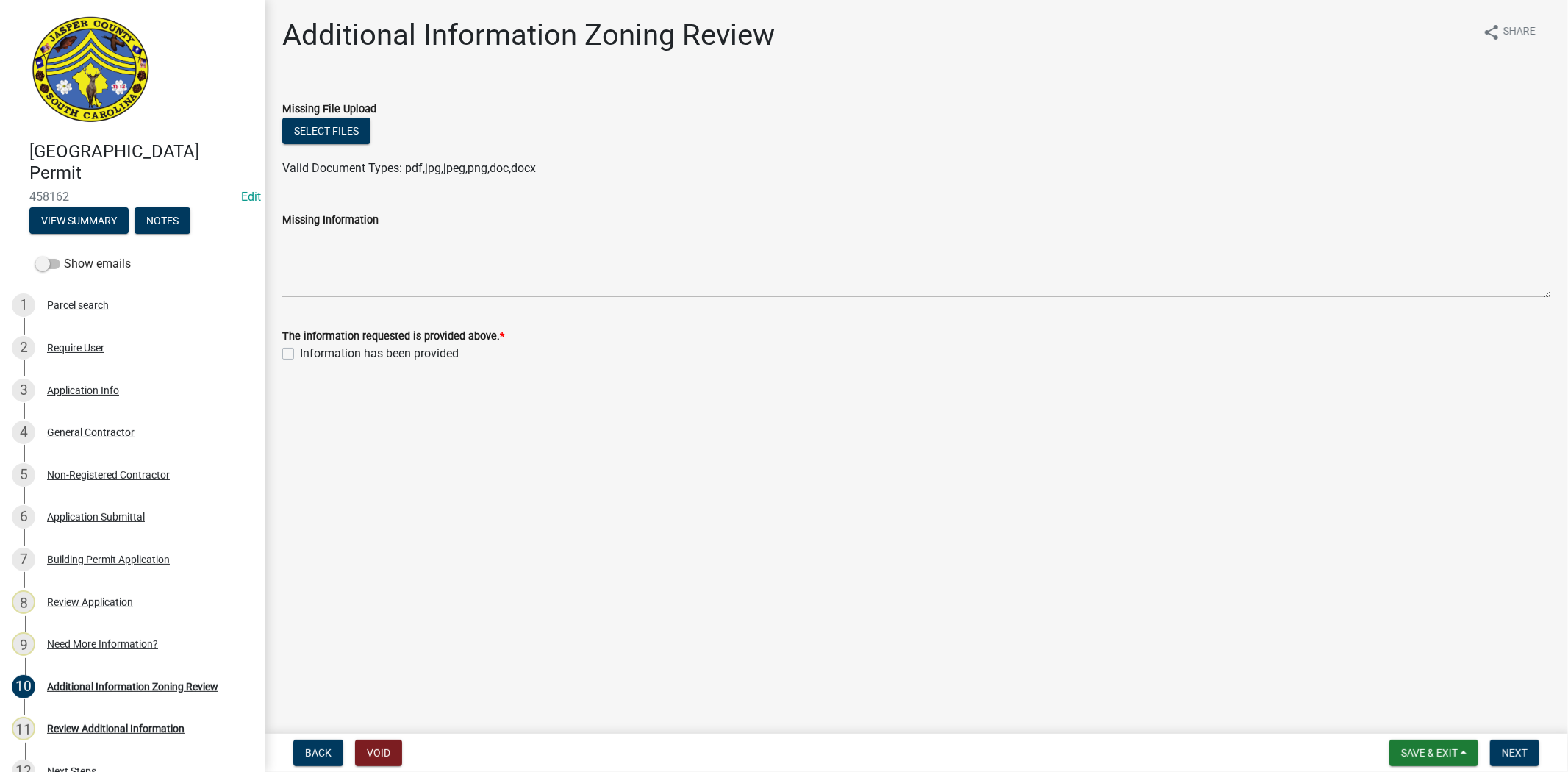
click at [300, 353] on label "Information has been provided" at bounding box center [379, 353] width 159 height 17
click at [300, 353] on input "Information has been provided" at bounding box center [305, 350] width 10 height 10
checkbox input "true"
click at [1510, 755] on span "Next" at bounding box center [1515, 752] width 26 height 11
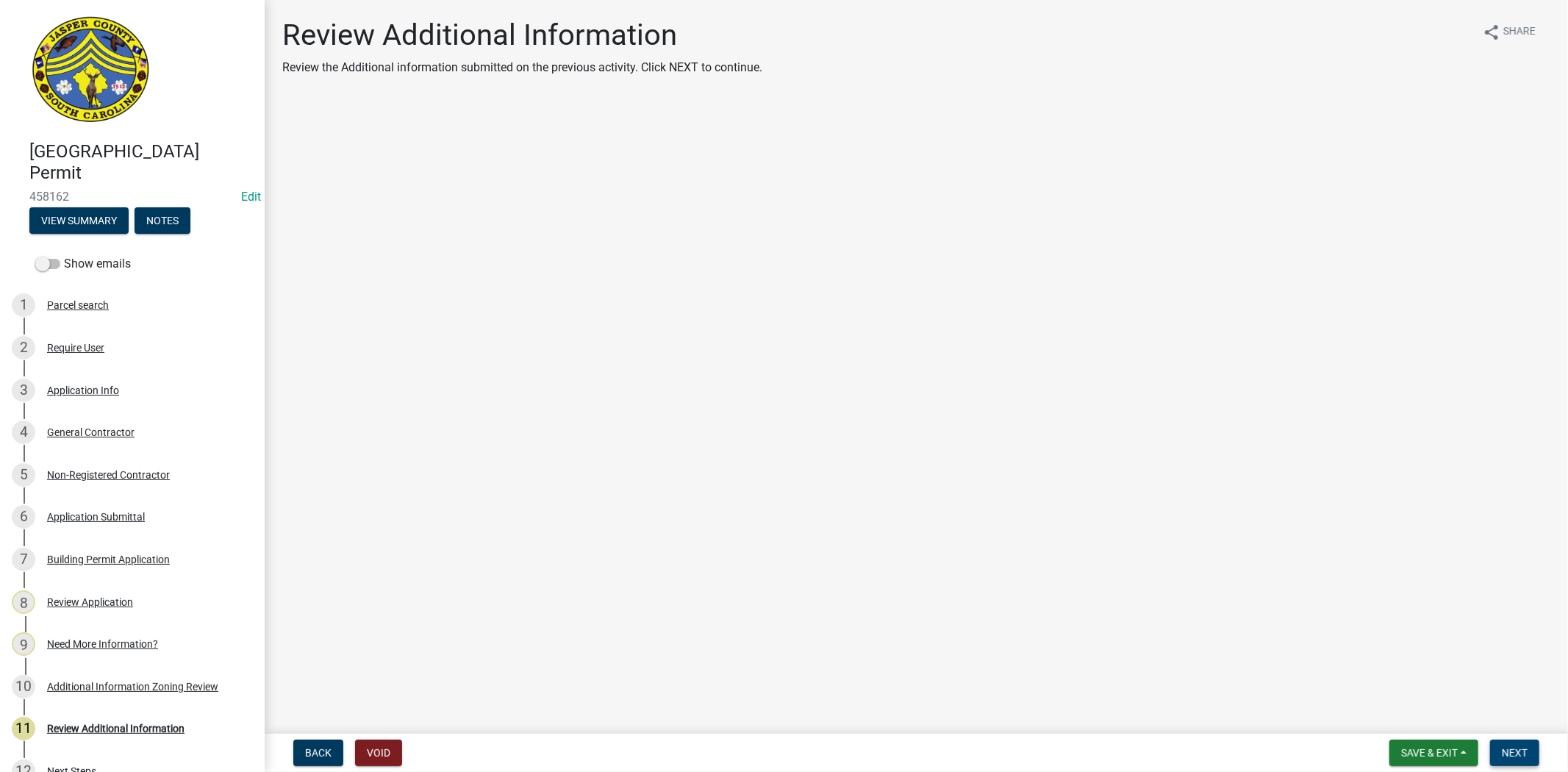
click at [1531, 748] on button "Next" at bounding box center [1514, 752] width 49 height 27
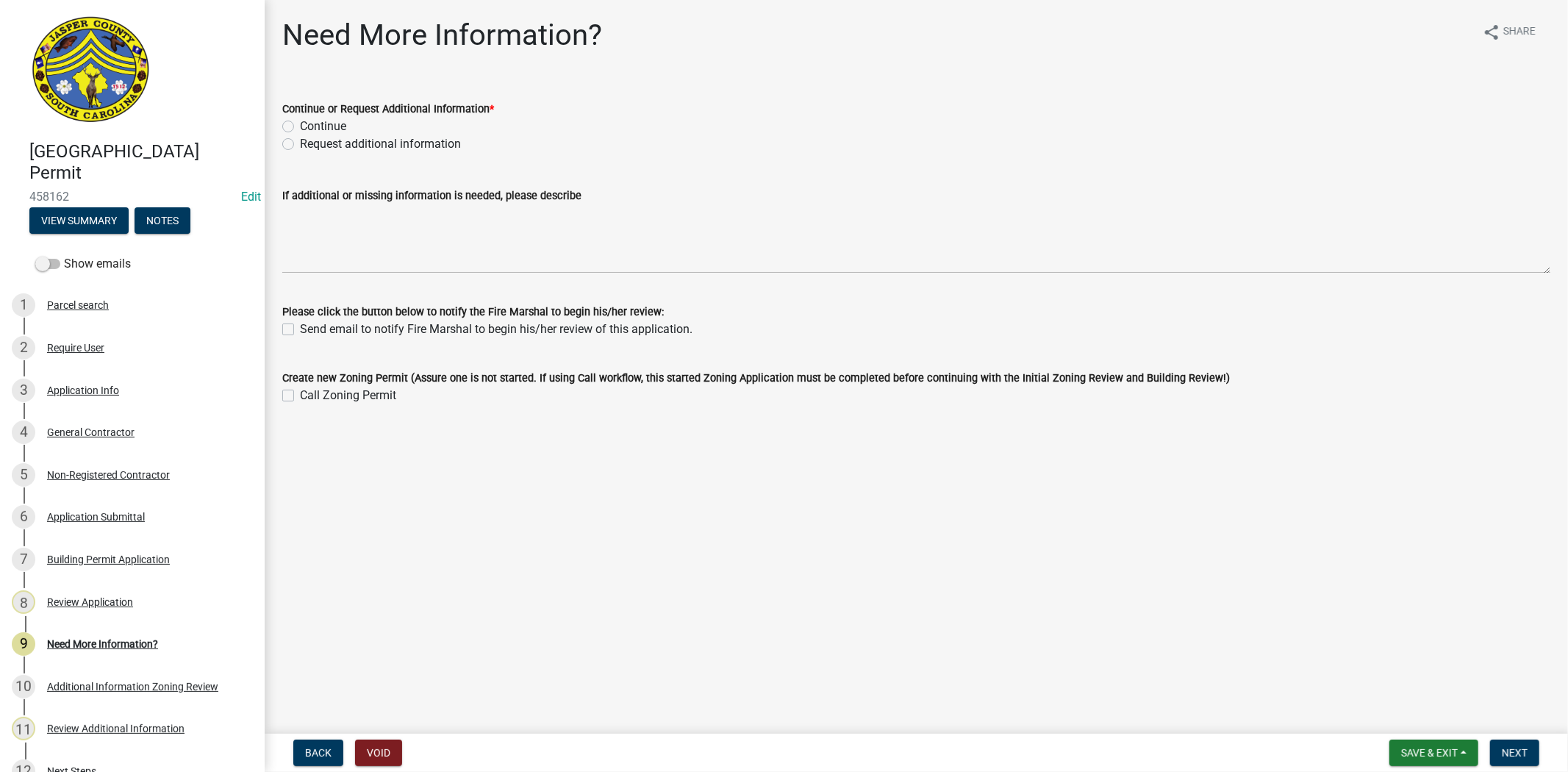
click at [300, 145] on label "Request additional information" at bounding box center [381, 144] width 161 height 17
click at [300, 145] on input "Request additional information" at bounding box center [305, 140] width 10 height 10
radio input "true"
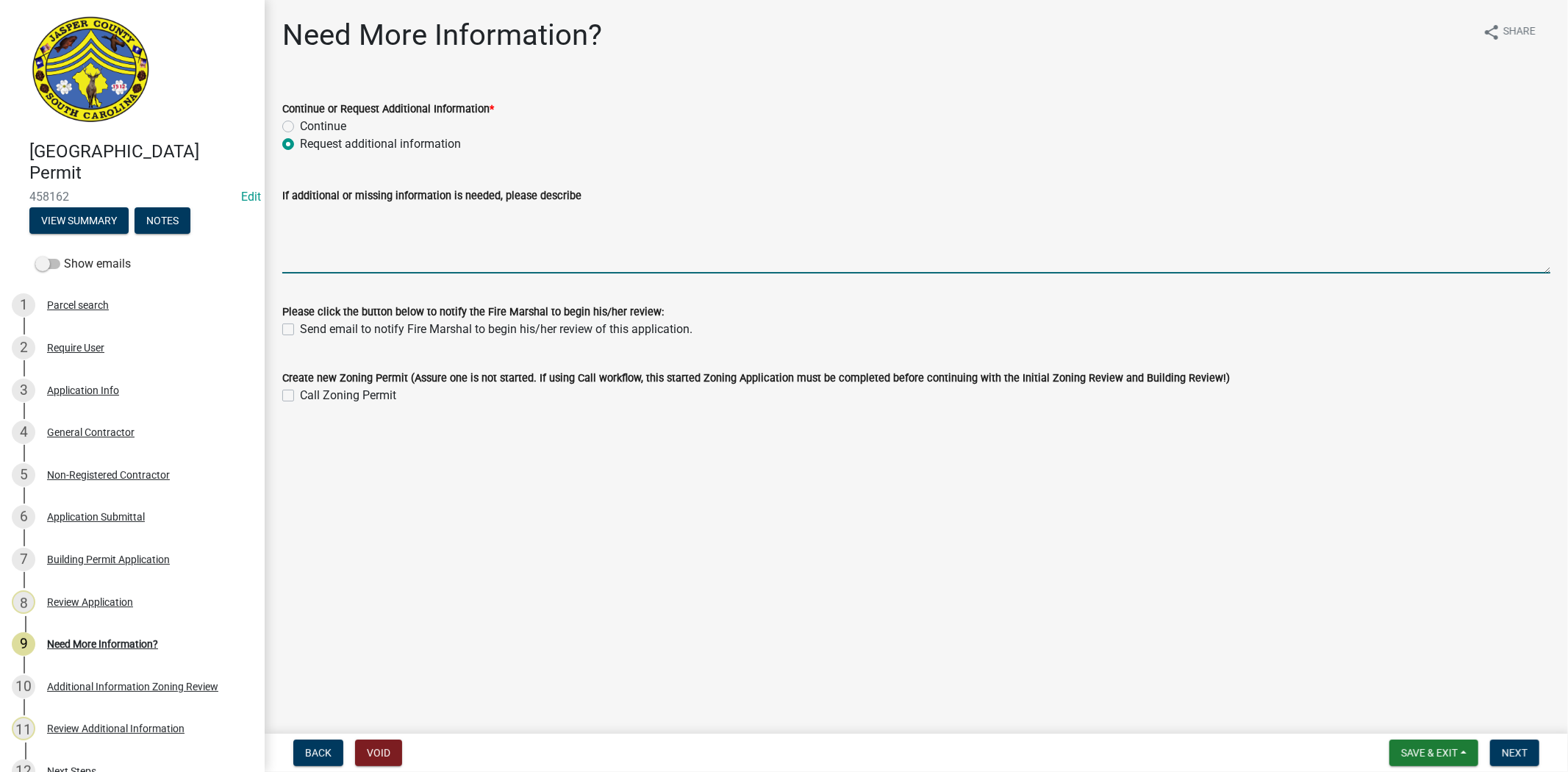
click at [339, 221] on textarea "If additional or missing information is needed, please describe" at bounding box center [916, 239] width 1268 height 69
paste textarea "Plans have been approved by building official please update the subcontractors …"
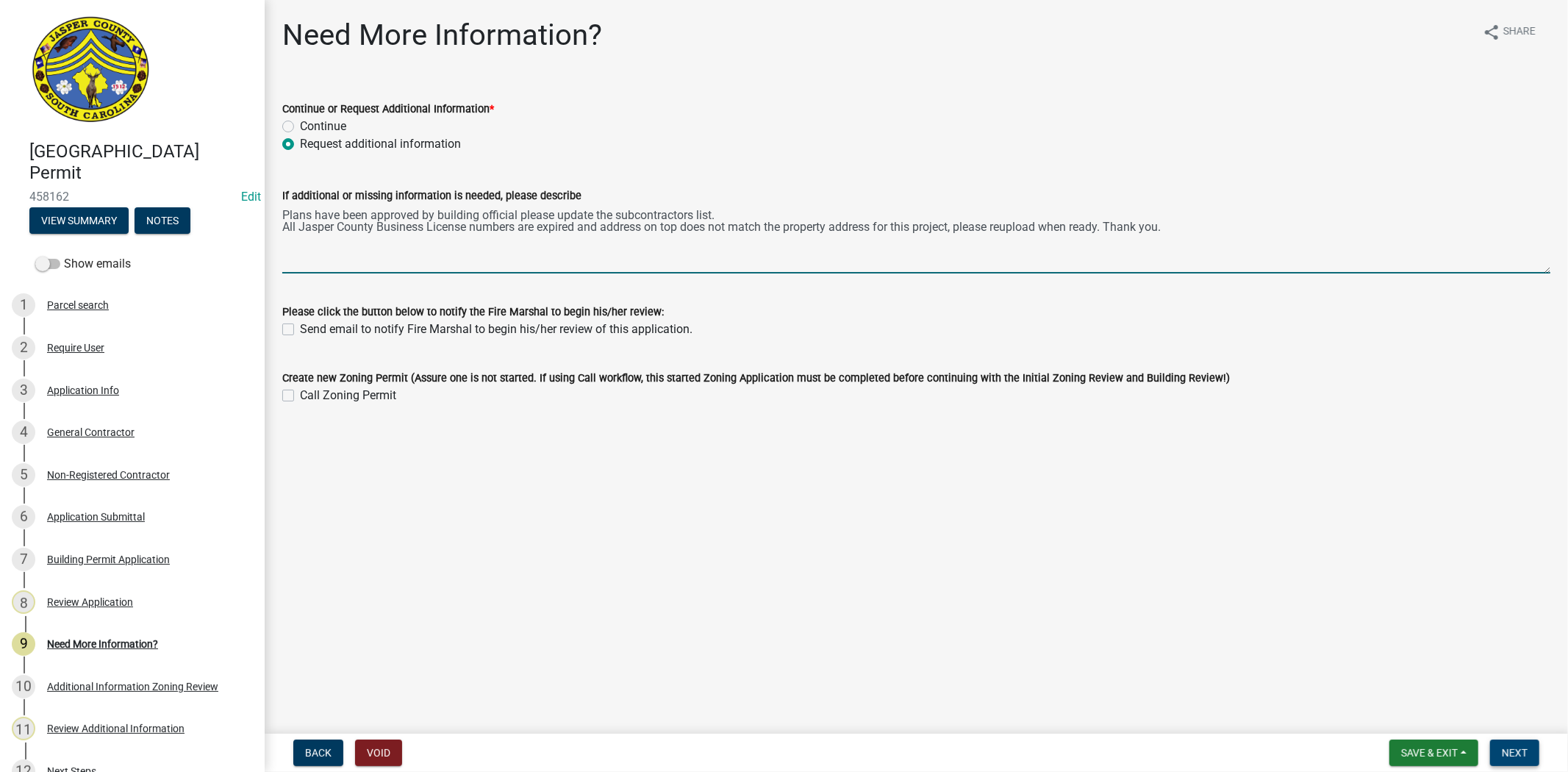
type textarea "Plans have been approved by building official please update the subcontractors …"
click at [1514, 748] on span "Next" at bounding box center [1515, 752] width 26 height 11
